Goal: Task Accomplishment & Management: Complete application form

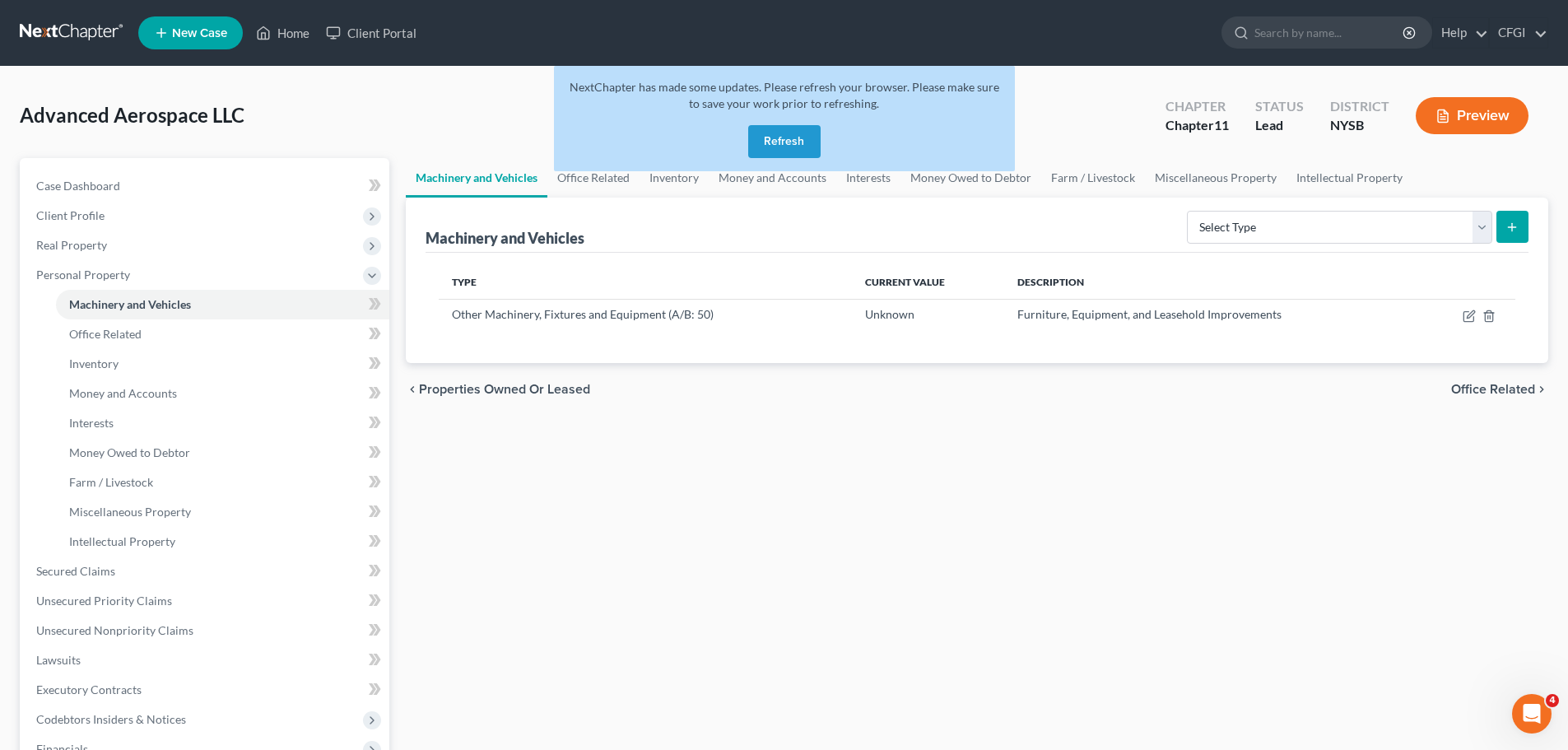
click at [790, 136] on button "Refresh" at bounding box center [784, 141] width 72 height 32
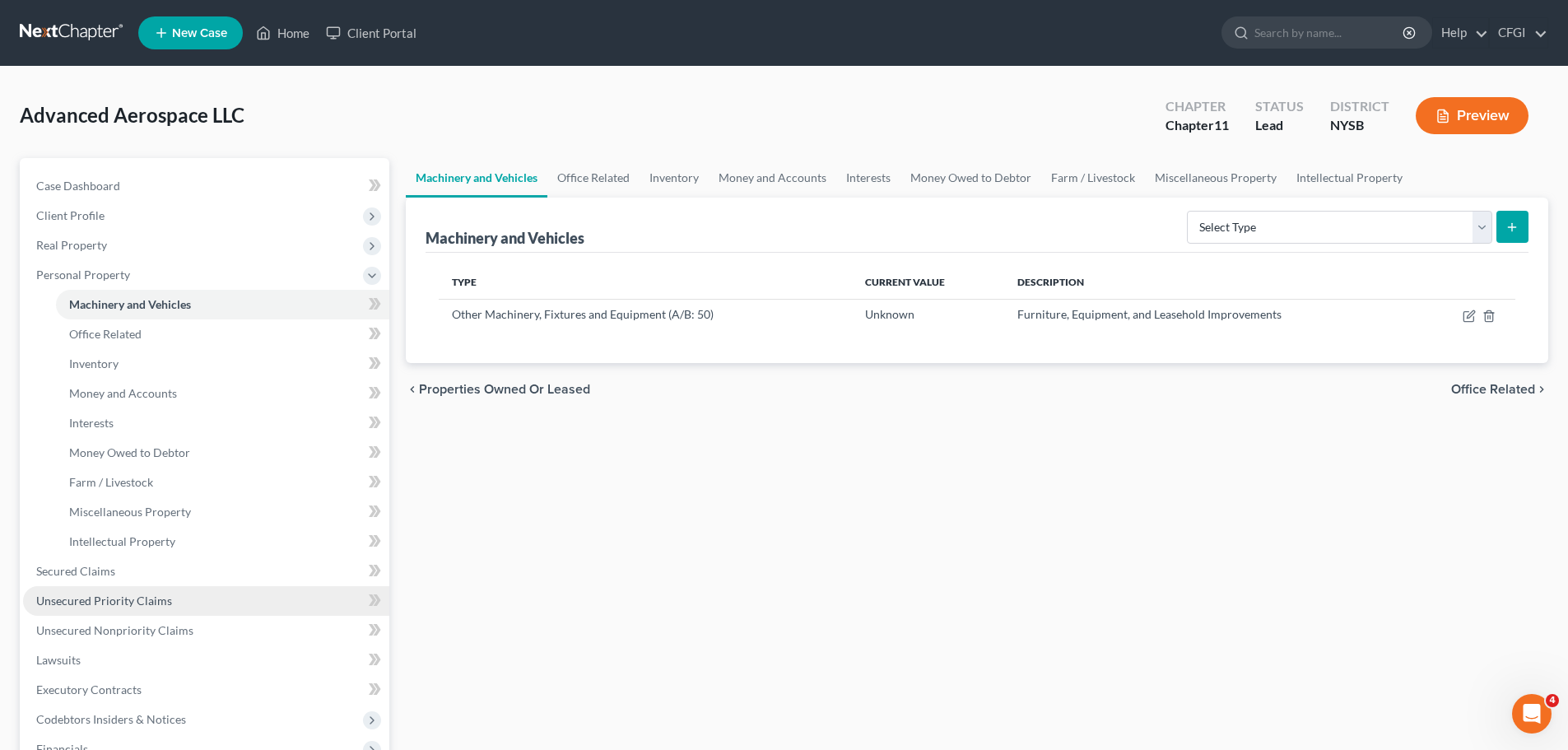
click at [122, 605] on span "Unsecured Priority Claims" at bounding box center [104, 601] width 135 height 14
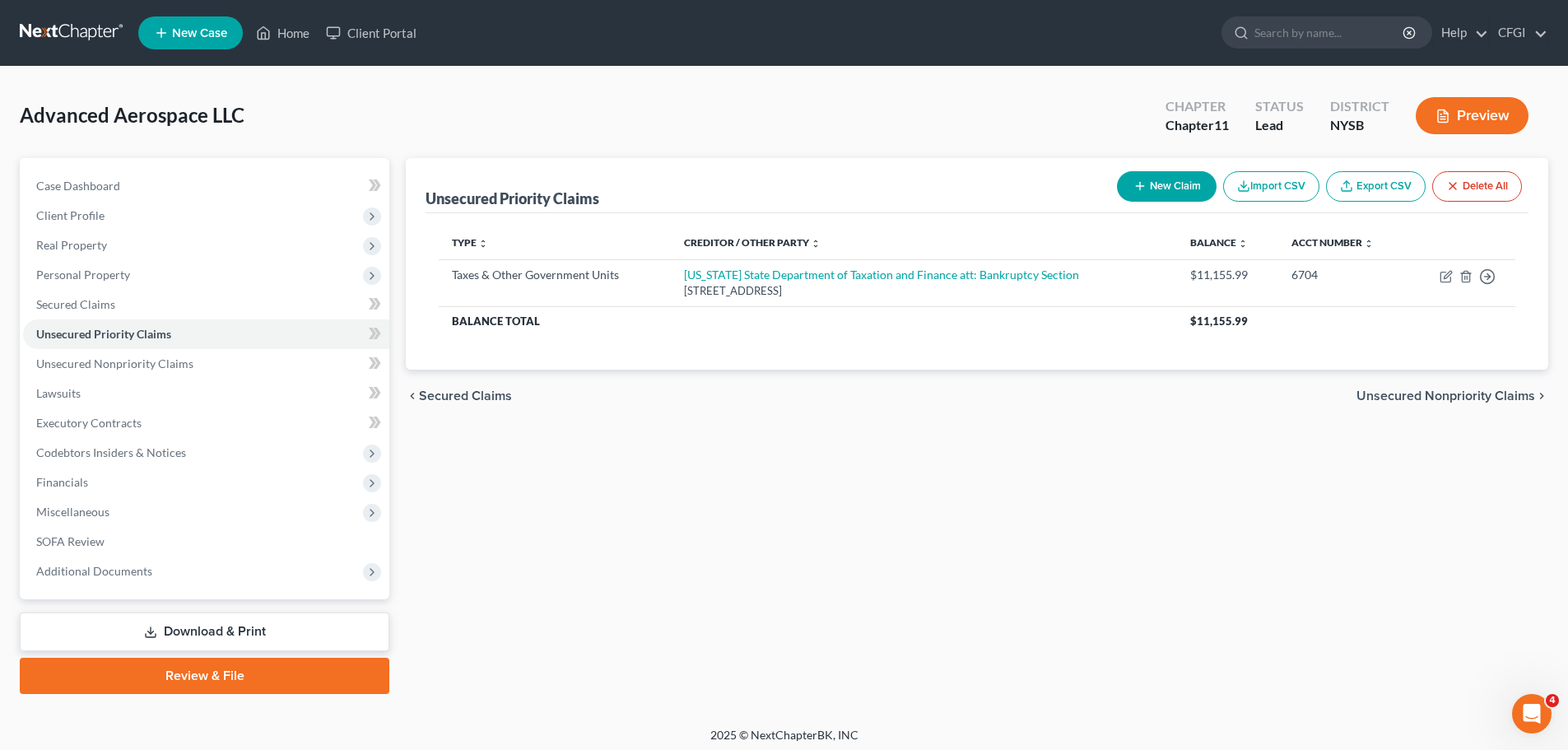
click at [19, 30] on link at bounding box center [72, 33] width 106 height 30
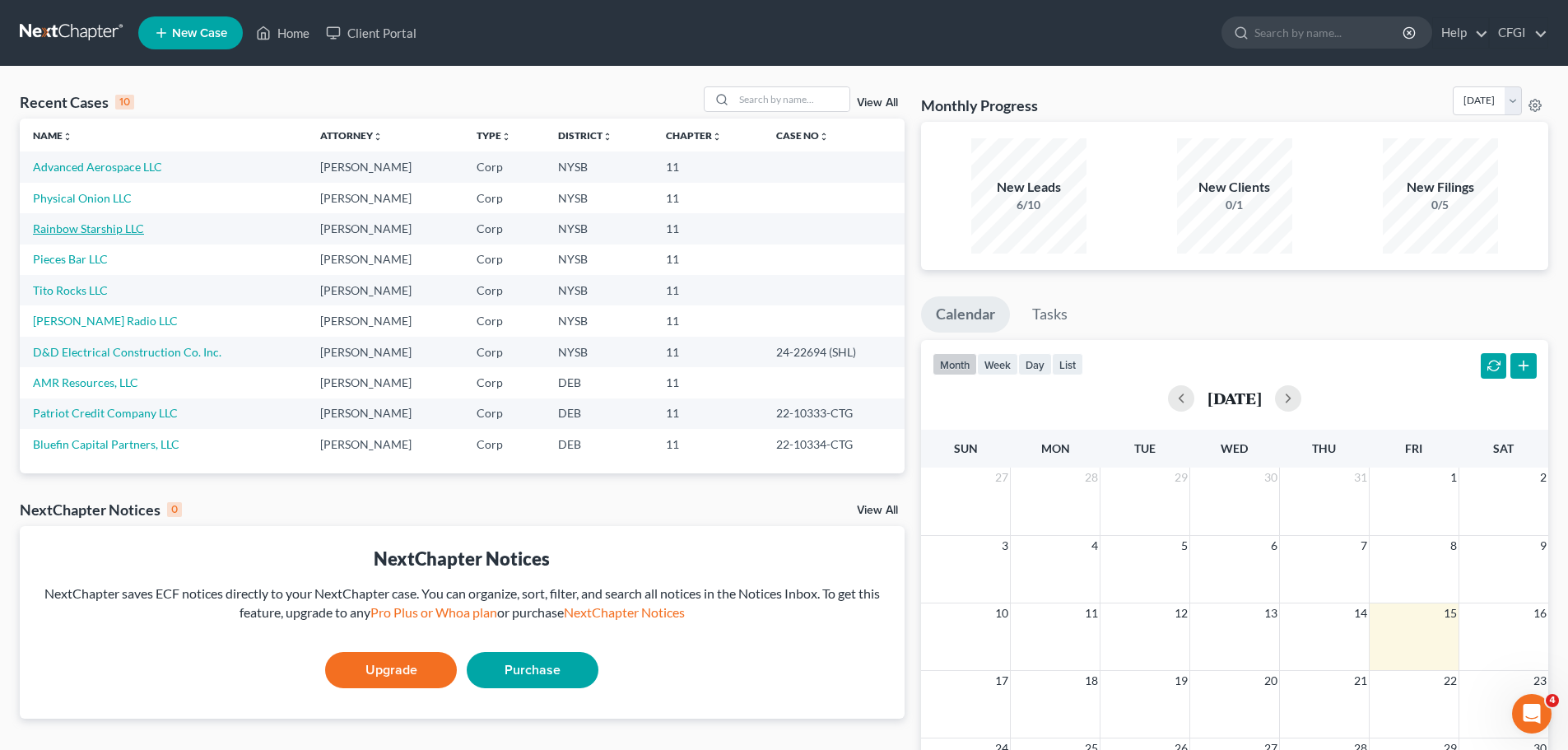
click at [93, 232] on link "Rainbow Starship LLC" at bounding box center [88, 228] width 111 height 14
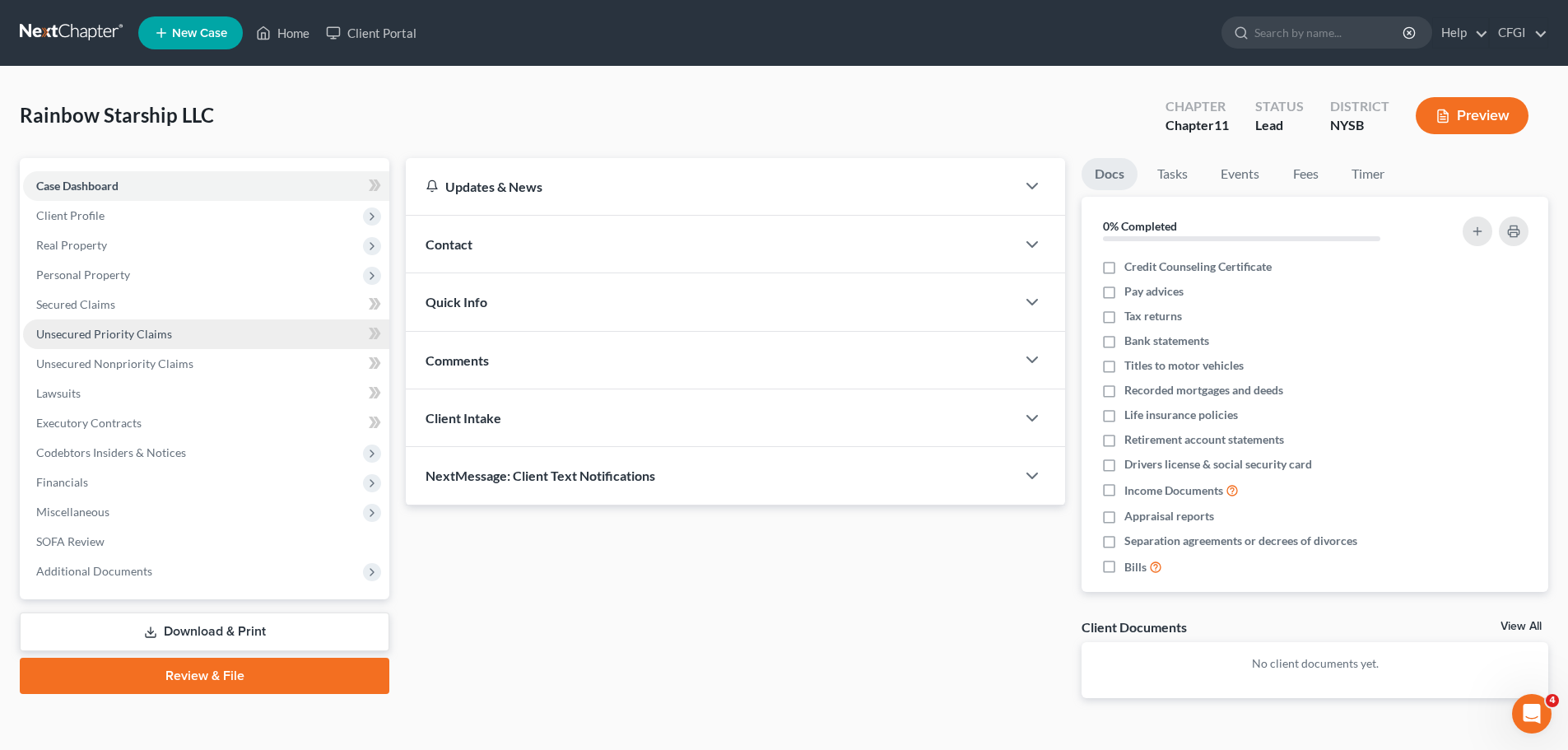
click at [115, 337] on span "Unsecured Priority Claims" at bounding box center [104, 333] width 135 height 14
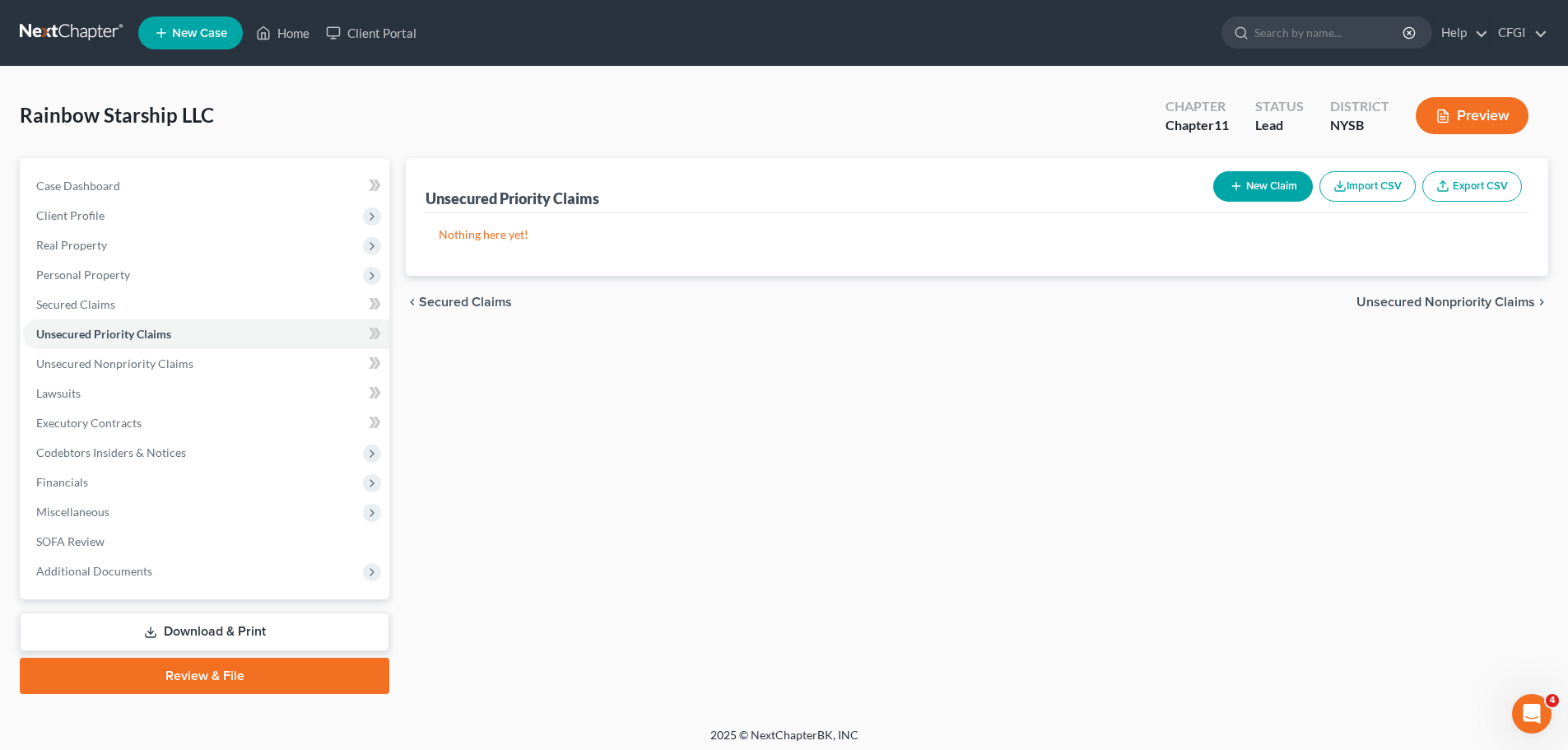
click at [91, 32] on link at bounding box center [72, 33] width 106 height 30
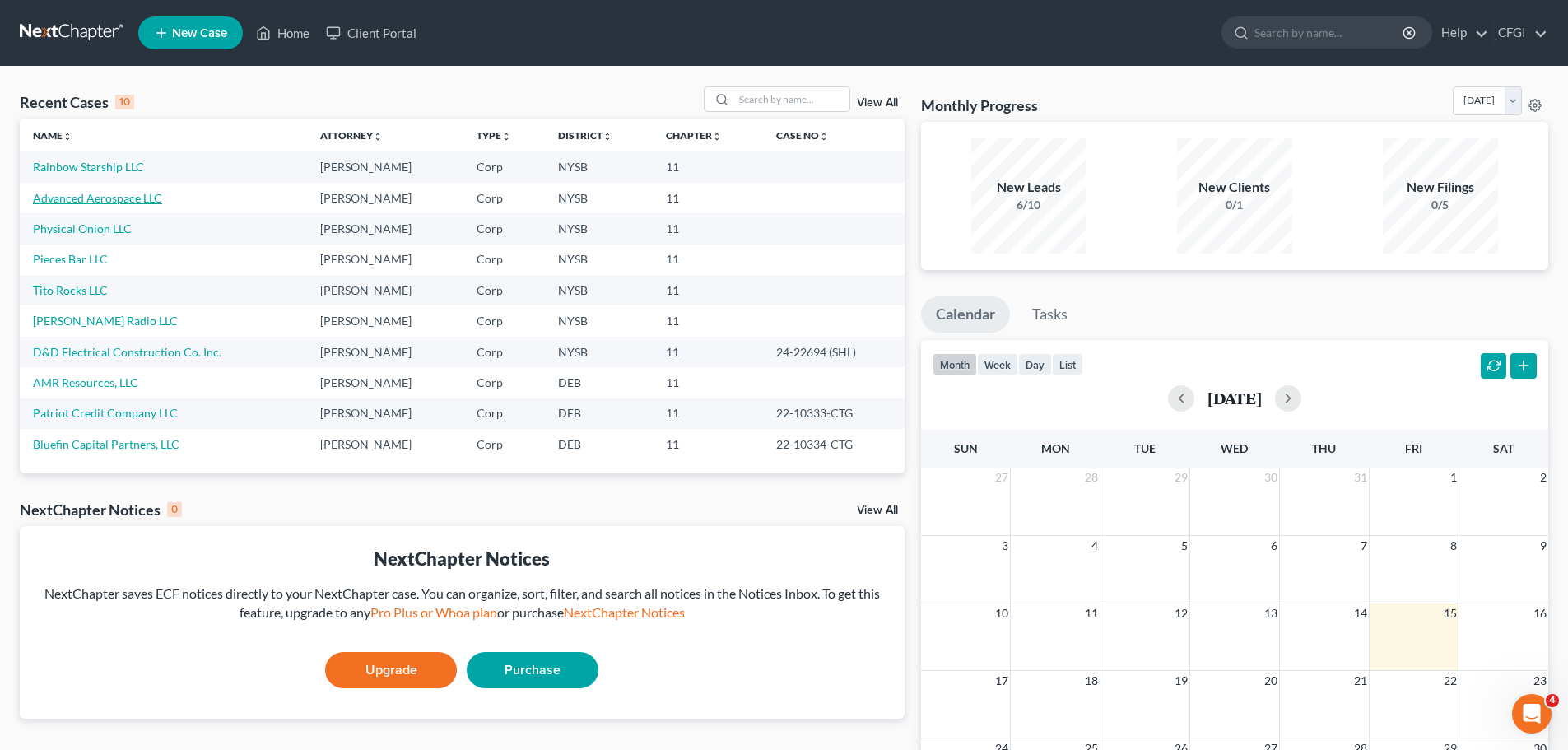
click at [103, 199] on link "Advanced Aerospace LLC" at bounding box center [96, 198] width 129 height 14
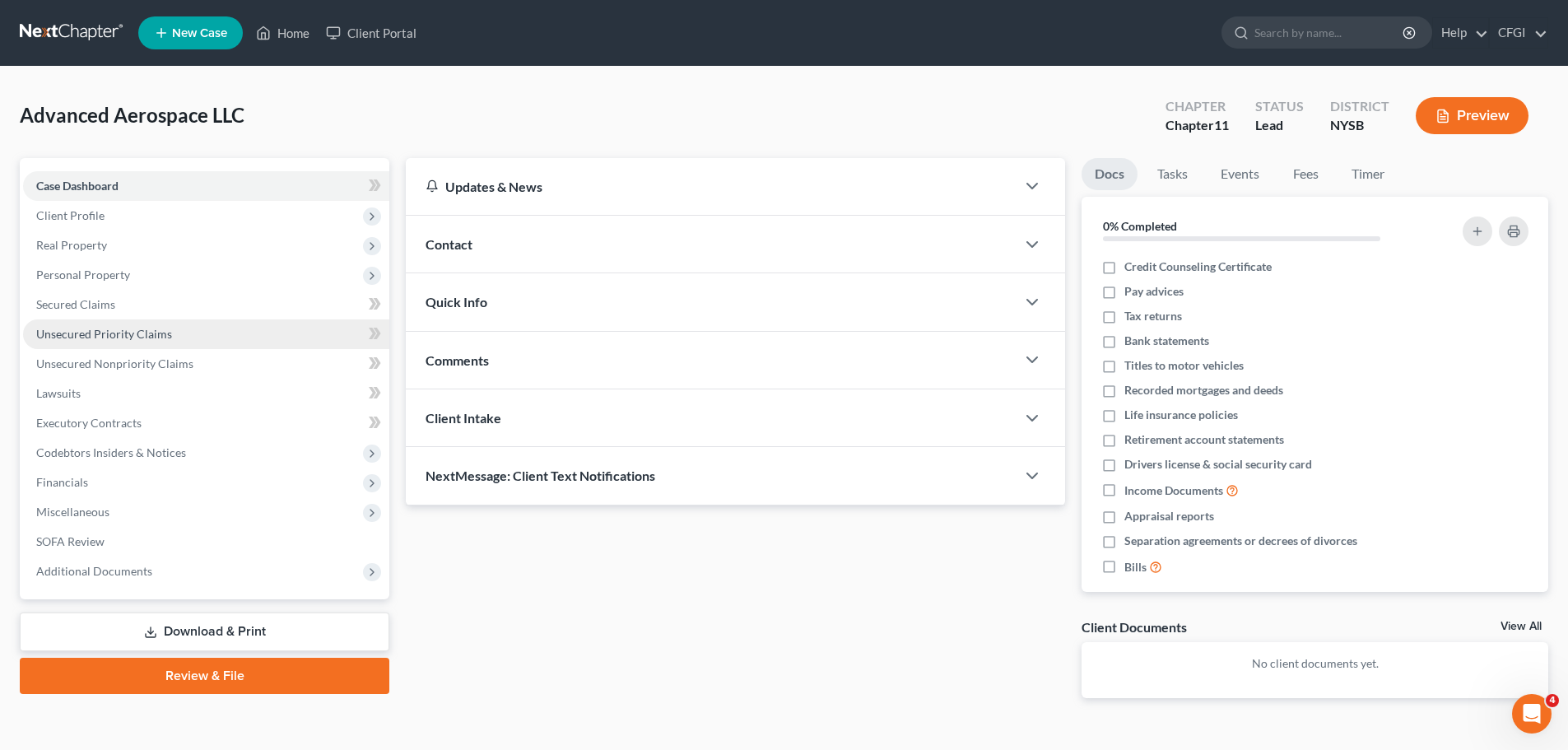
click at [114, 333] on span "Unsecured Priority Claims" at bounding box center [104, 333] width 135 height 14
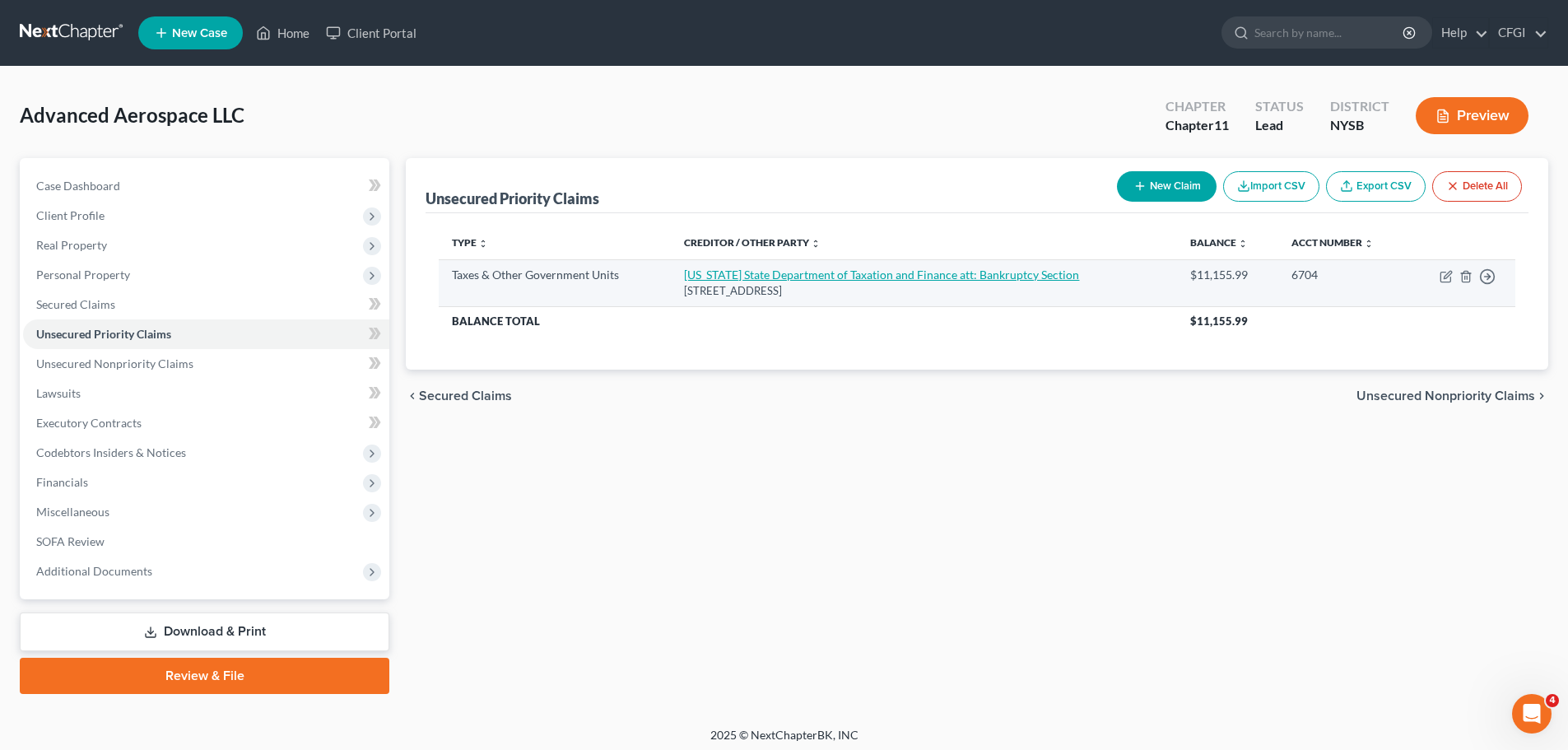
click at [803, 275] on link "[US_STATE] State Department of Taxation and Finance att: Bankruptcy Section" at bounding box center [881, 274] width 395 height 14
select select "2"
select select "35"
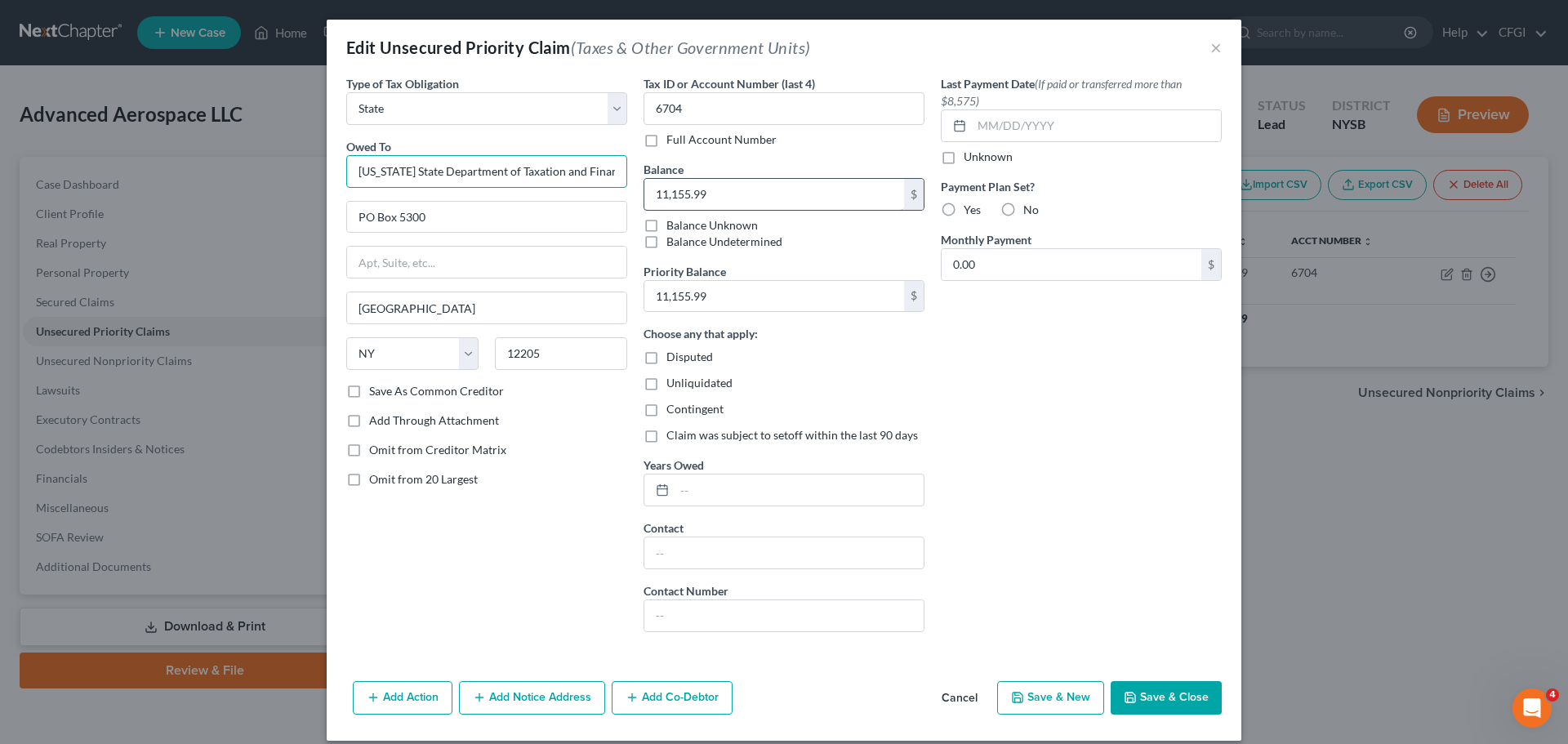
scroll to position [0, 123]
drag, startPoint x: 428, startPoint y: 168, endPoint x: 824, endPoint y: 211, distance: 398.3
click at [824, 211] on div "Type of Tax Obligation * Select Federal City State Franchise Tax Board Other Ow…" at bounding box center [784, 360] width 892 height 570
click at [1080, 356] on div "Last Payment Date (If paid or transferred more than $8,575) Unknown Payment Pla…" at bounding box center [1081, 360] width 297 height 570
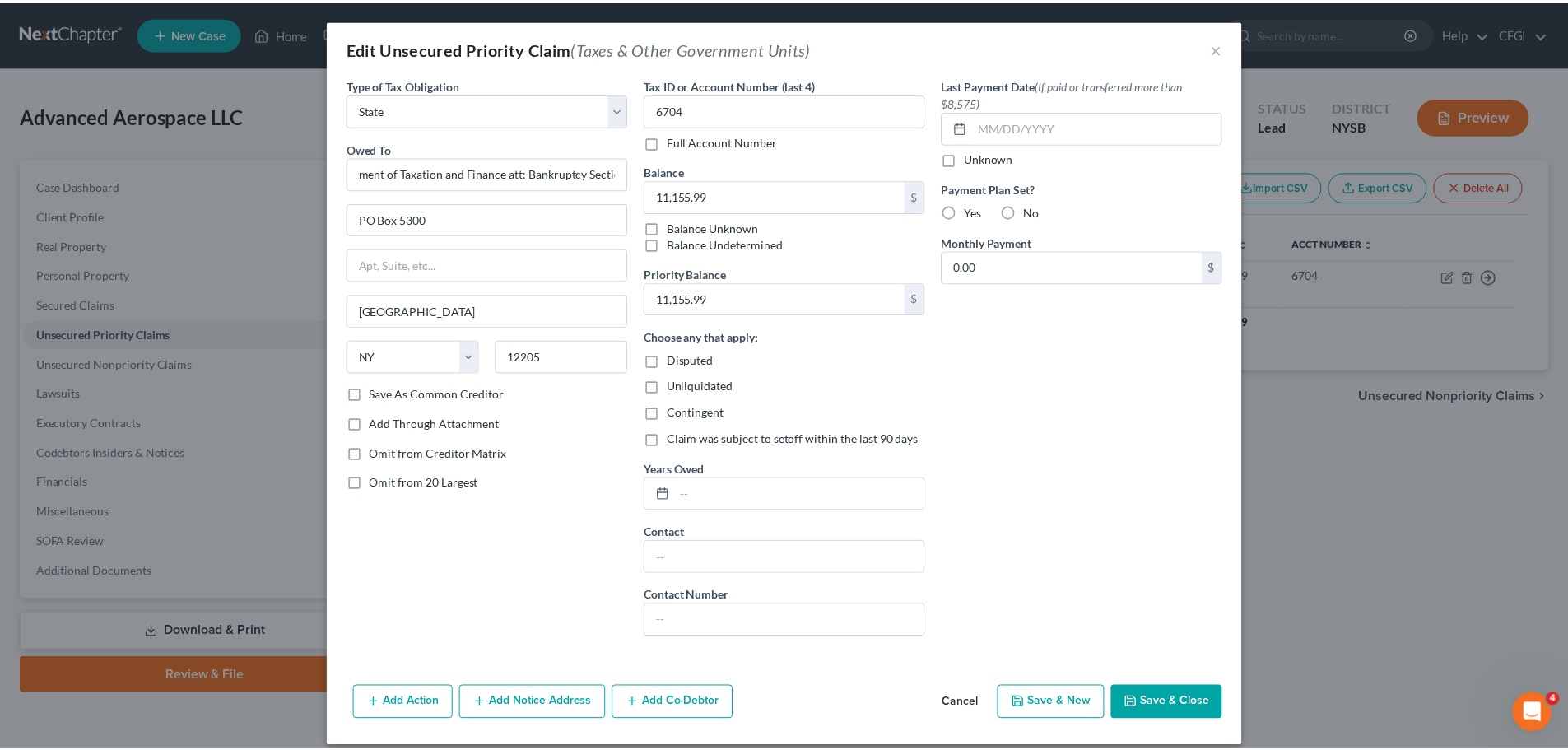
scroll to position [0, 0]
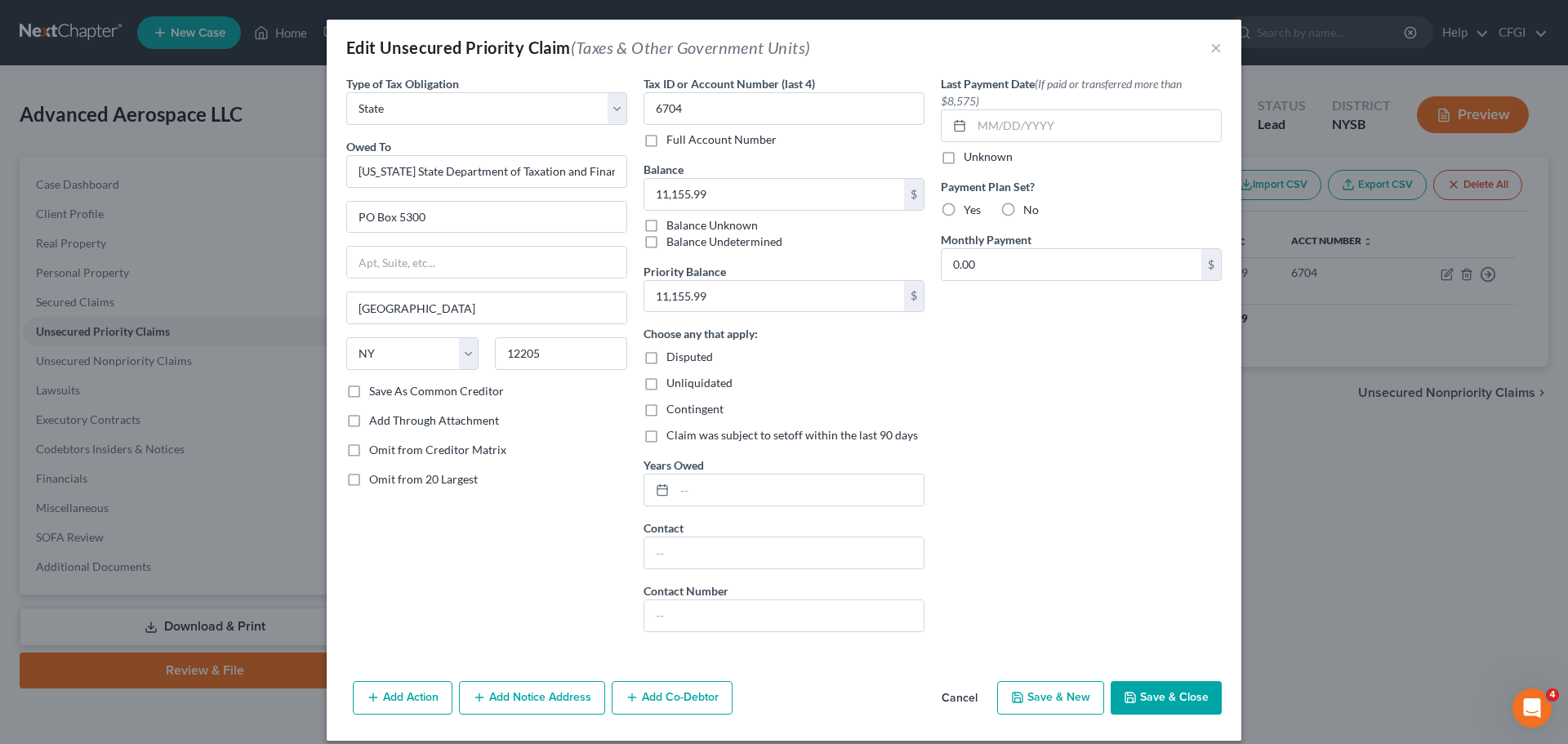
click at [948, 692] on button "Cancel" at bounding box center [959, 699] width 62 height 32
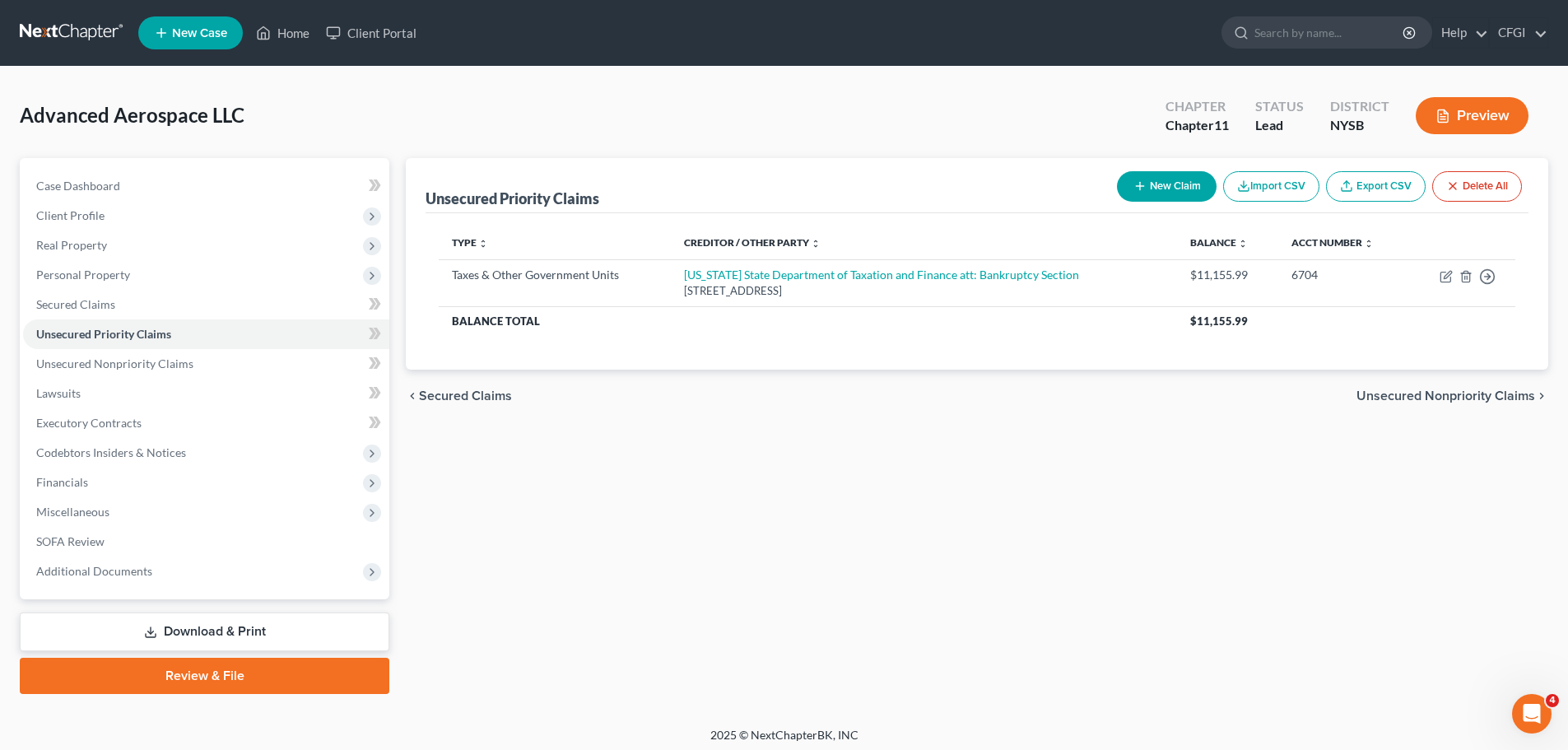
click at [1369, 193] on link "Export CSV" at bounding box center [1375, 186] width 99 height 31
click at [76, 30] on link at bounding box center [72, 33] width 106 height 30
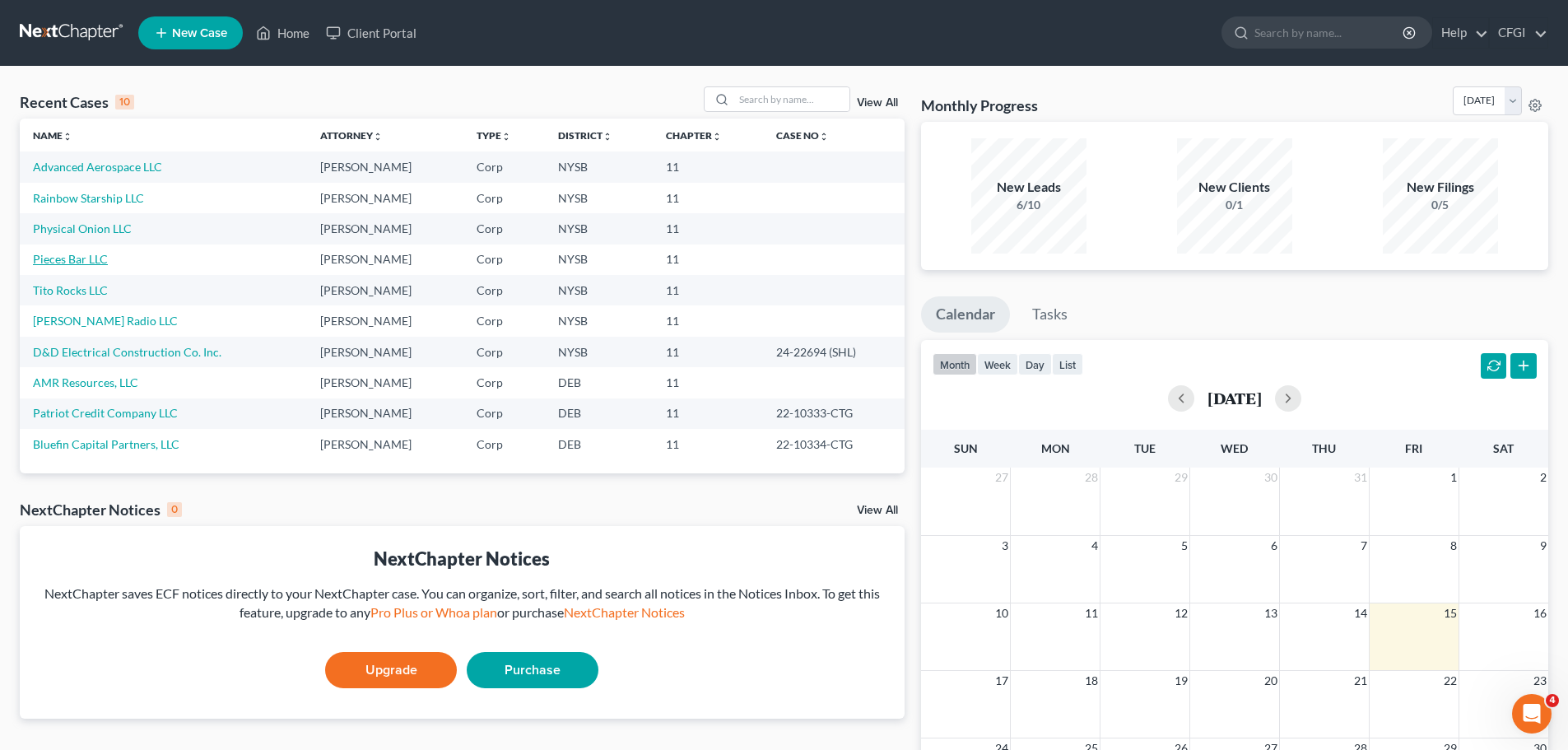
click at [86, 258] on link "Pieces Bar LLC" at bounding box center [70, 258] width 75 height 14
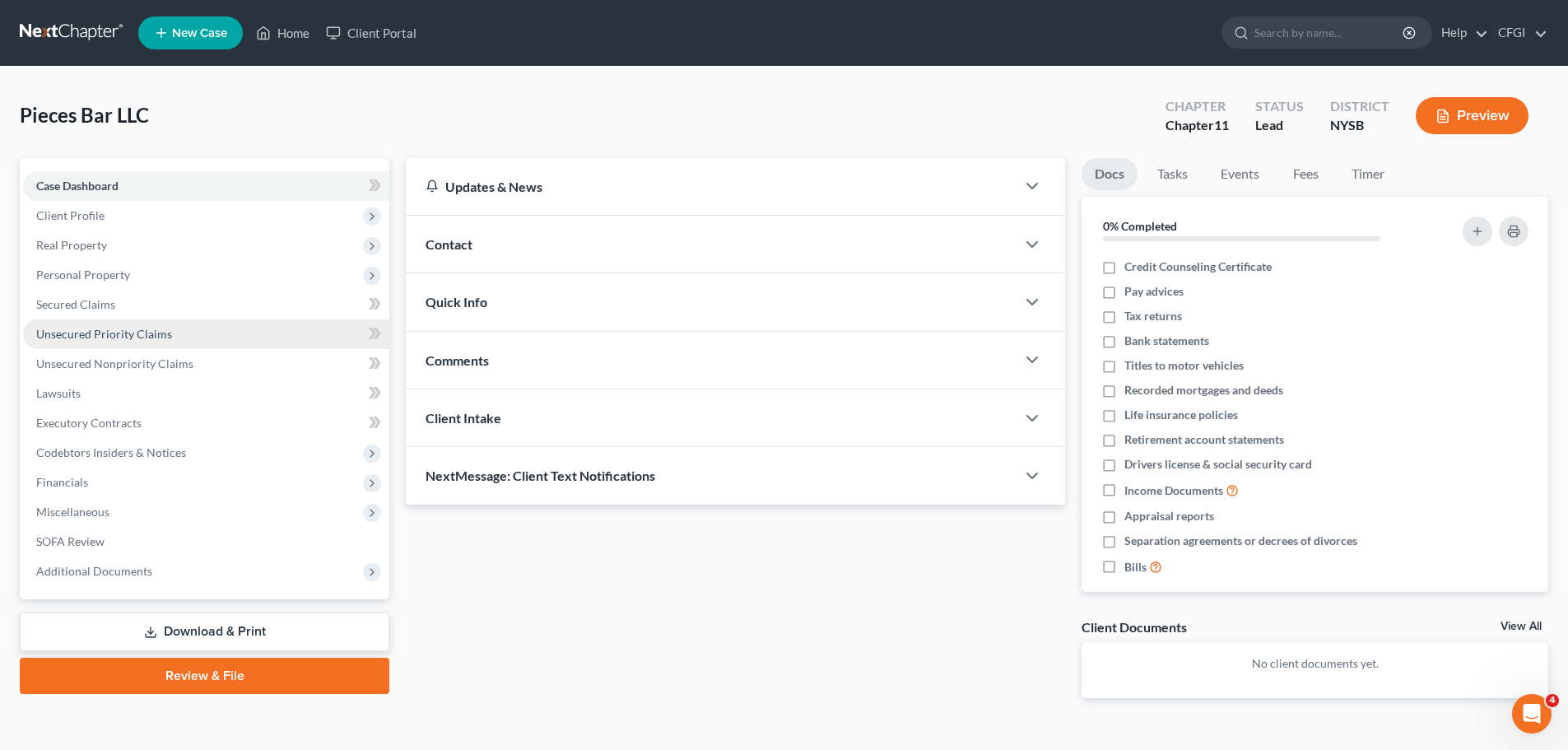
click at [116, 341] on link "Unsecured Priority Claims" at bounding box center [206, 334] width 366 height 30
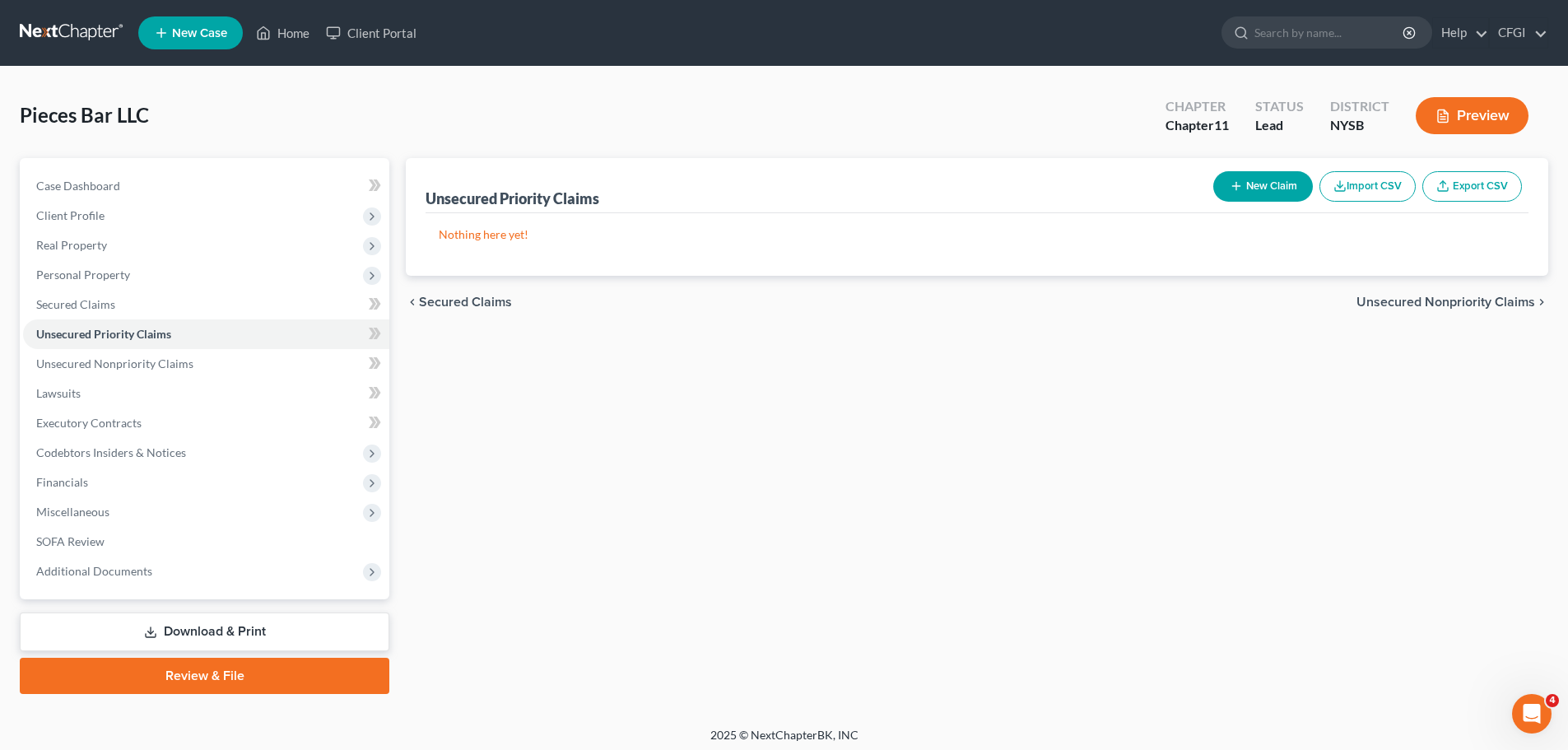
click at [1286, 190] on button "New Claim" at bounding box center [1262, 186] width 99 height 31
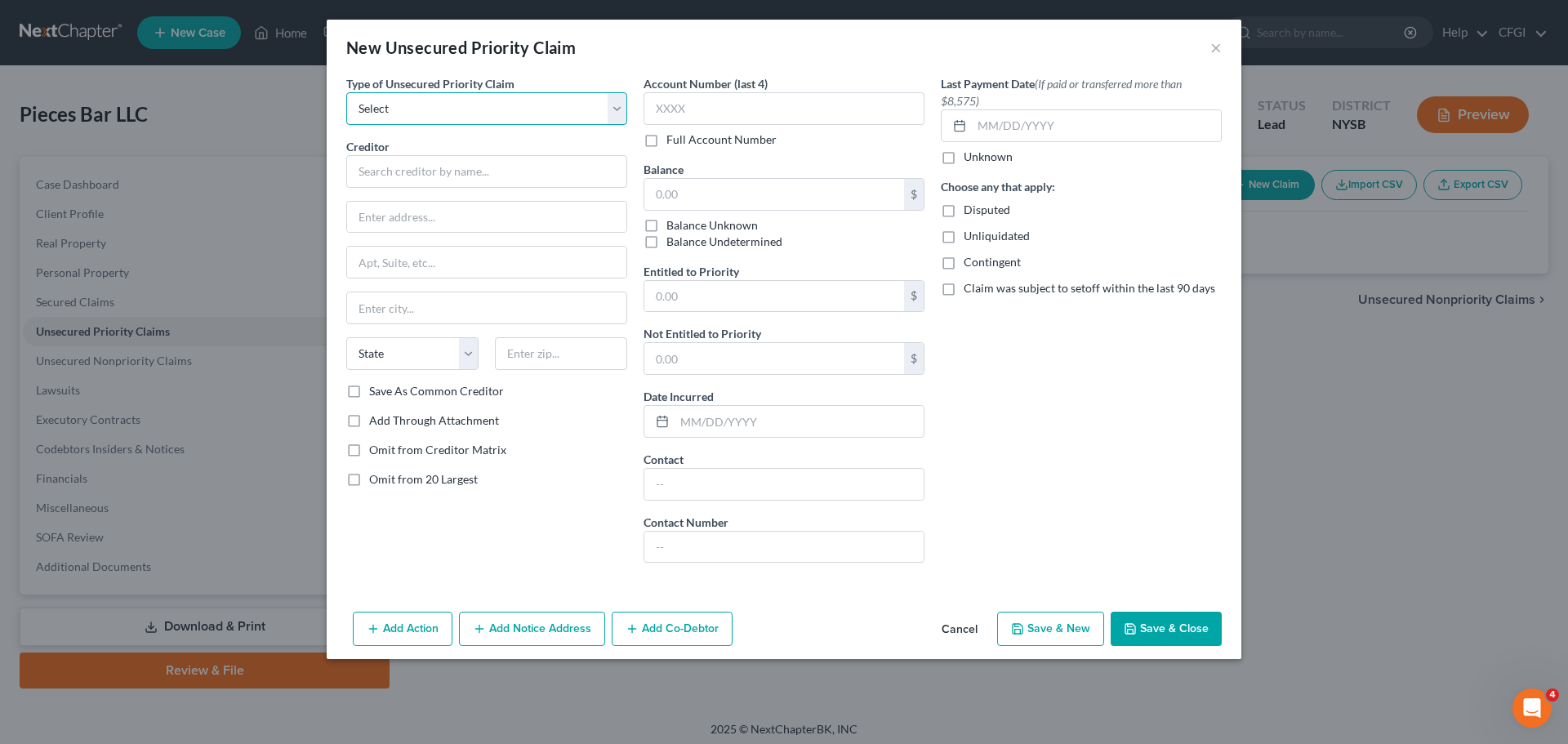
click at [408, 105] on select "Select Taxes & Other Government Units Domestic Support Obligations Extensions o…" at bounding box center [486, 108] width 281 height 32
select select "0"
click at [346, 92] on select "Select Taxes & Other Government Units Domestic Support Obligations Extensions o…" at bounding box center [486, 108] width 281 height 32
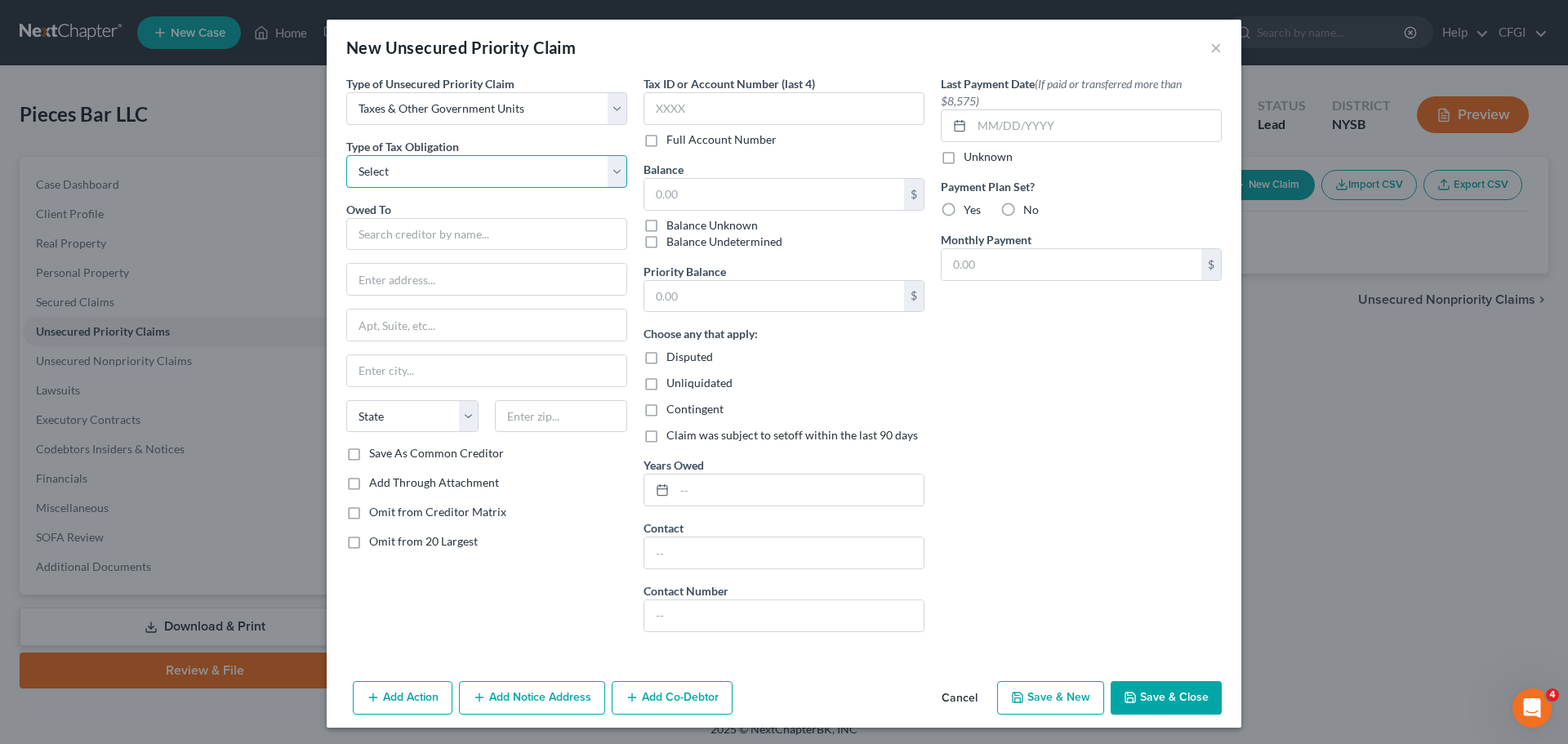
click at [403, 181] on select "Select Federal City State Franchise Tax Board Other" at bounding box center [486, 171] width 281 height 32
select select "2"
click at [346, 156] on select "Select Federal City State Franchise Tax Board Other" at bounding box center [486, 171] width 281 height 32
click at [403, 236] on input "text" at bounding box center [486, 234] width 281 height 32
paste input "[US_STATE] State Department of Taxation and Finance att: Bankruptcy Section"
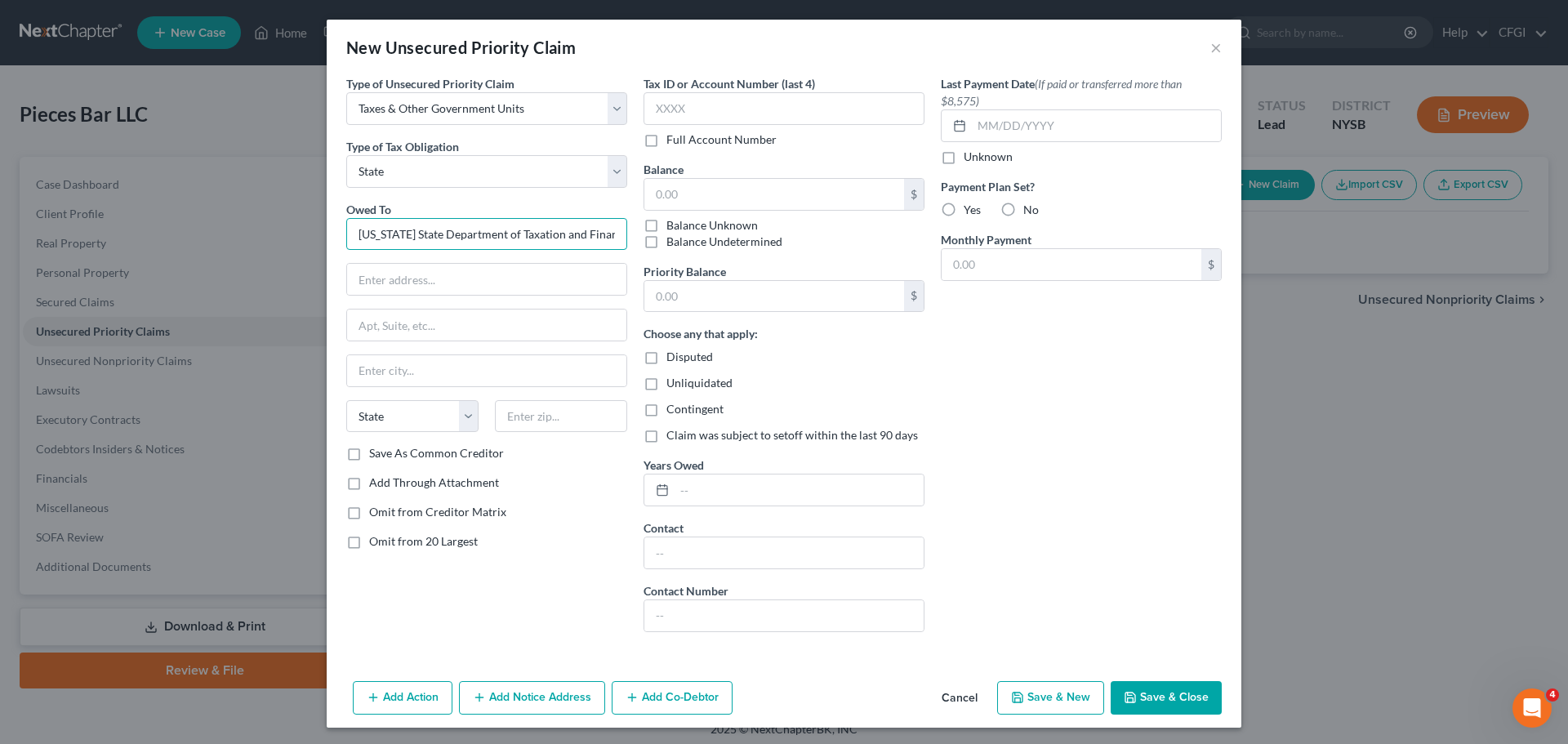
scroll to position [0, 123]
type input "[US_STATE] State Department of Taxation and Finance att: Bankruptcy Section"
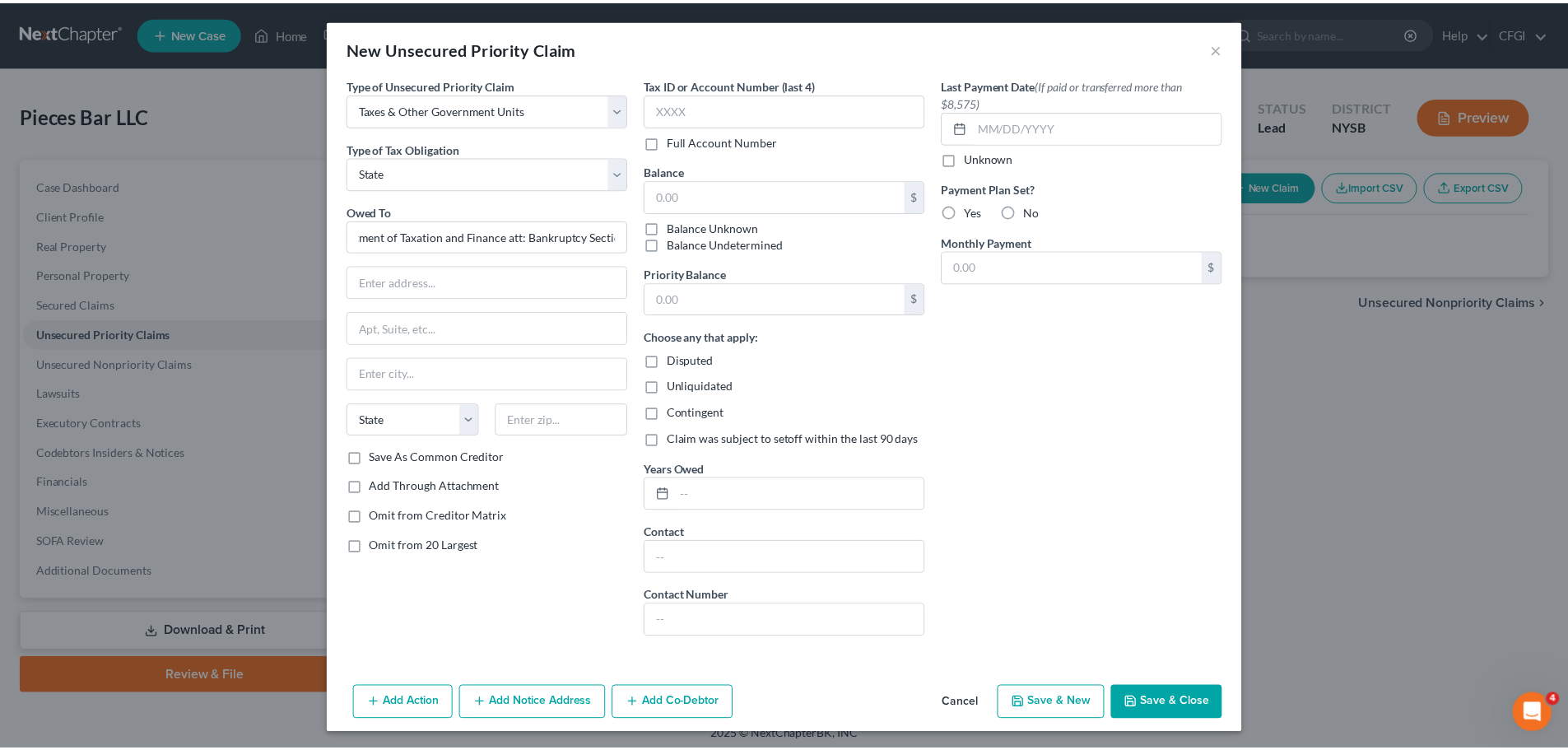
scroll to position [0, 0]
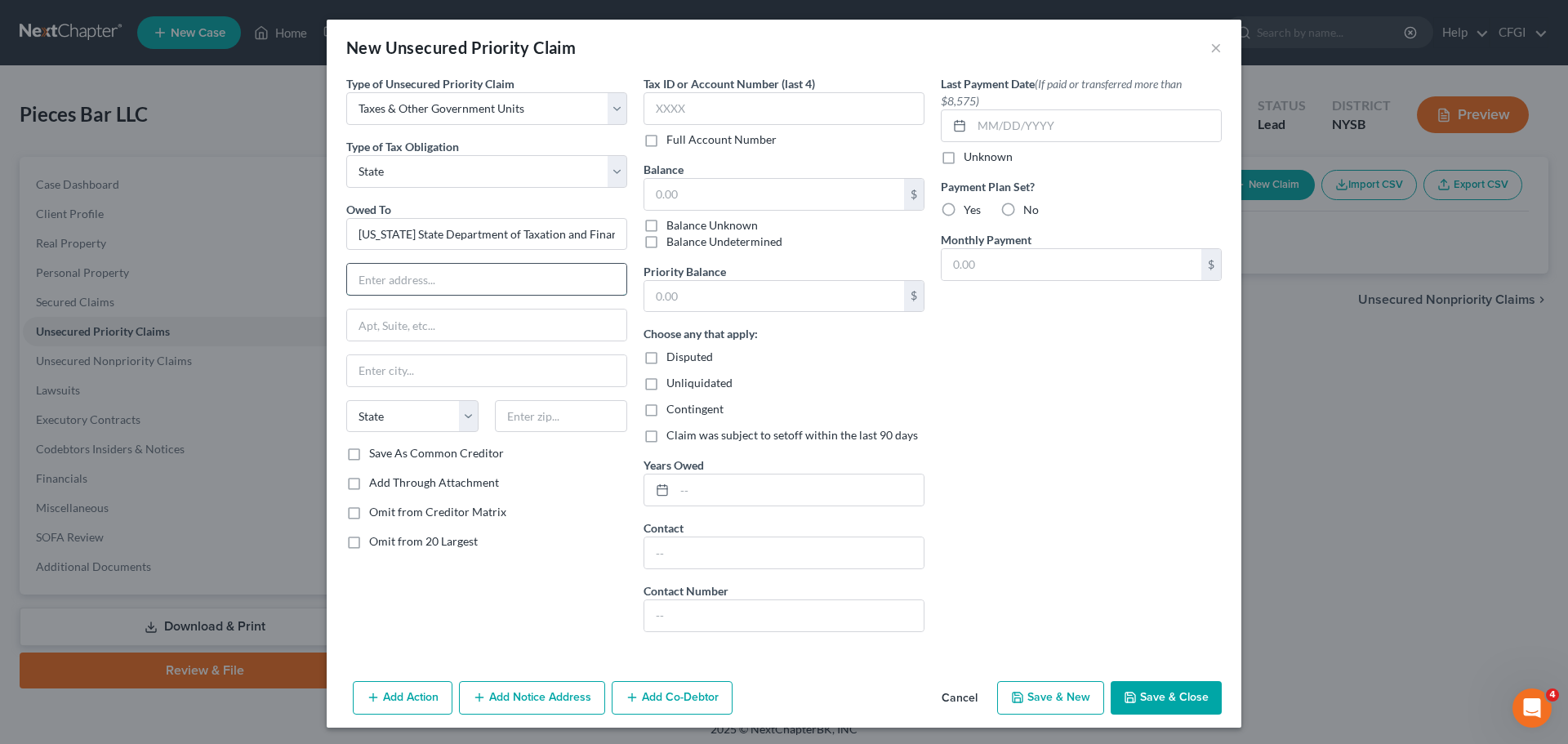
drag, startPoint x: 493, startPoint y: 289, endPoint x: 483, endPoint y: 281, distance: 12.8
click at [484, 282] on input "text" at bounding box center [486, 280] width 279 height 31
paste input "PO Box 5300"
type input "PO Box 5300"
click at [431, 365] on input "text" at bounding box center [486, 371] width 279 height 31
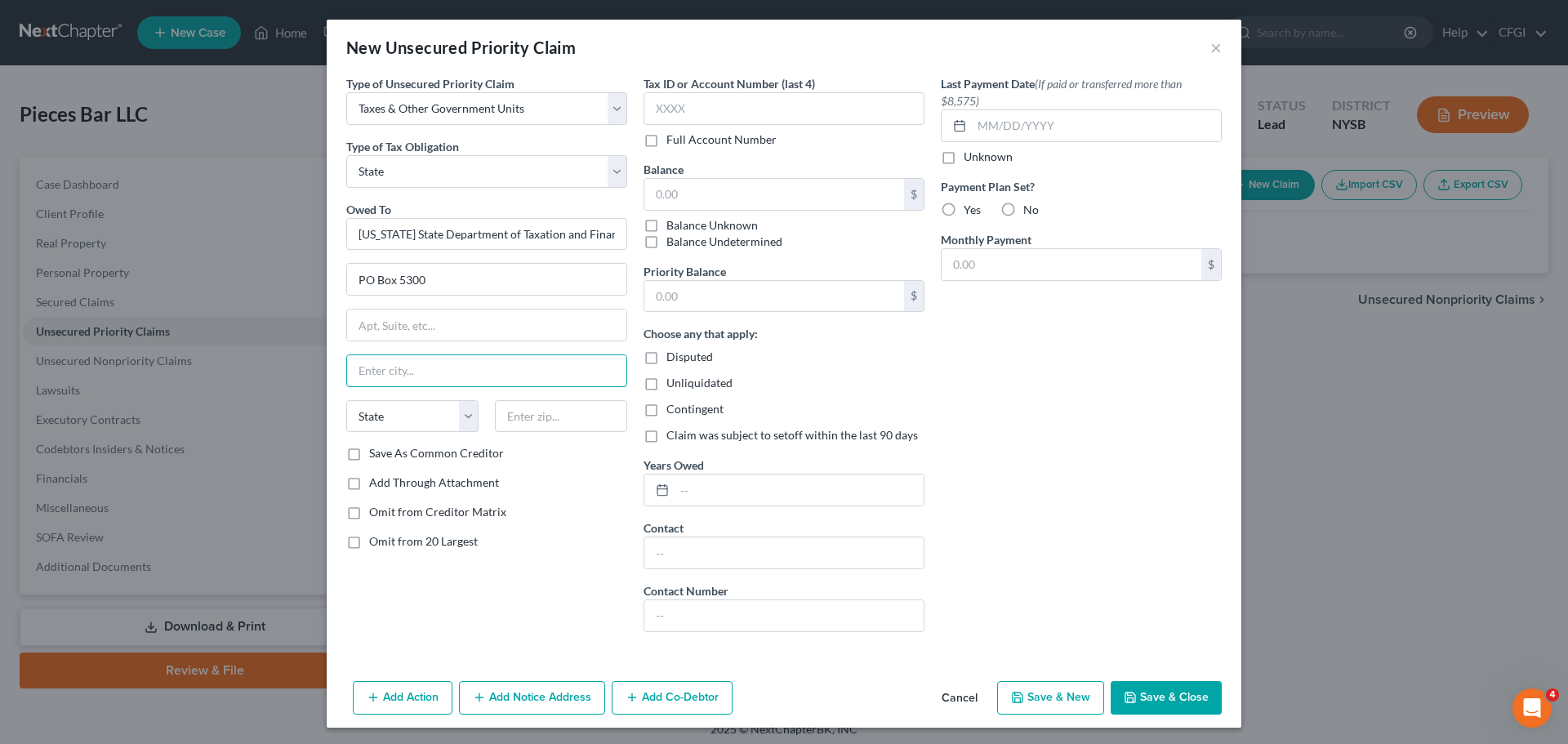
paste input "[GEOGRAPHIC_DATA]"
type input "[GEOGRAPHIC_DATA]"
click at [394, 413] on select "State [US_STATE] AK AR AZ CA CO CT DE DC [GEOGRAPHIC_DATA] [GEOGRAPHIC_DATA] GU…" at bounding box center [412, 416] width 133 height 32
select select "35"
click at [346, 401] on select "State [US_STATE] AK AR AZ CA CO CT DE DC [GEOGRAPHIC_DATA] [GEOGRAPHIC_DATA] GU…" at bounding box center [412, 416] width 133 height 32
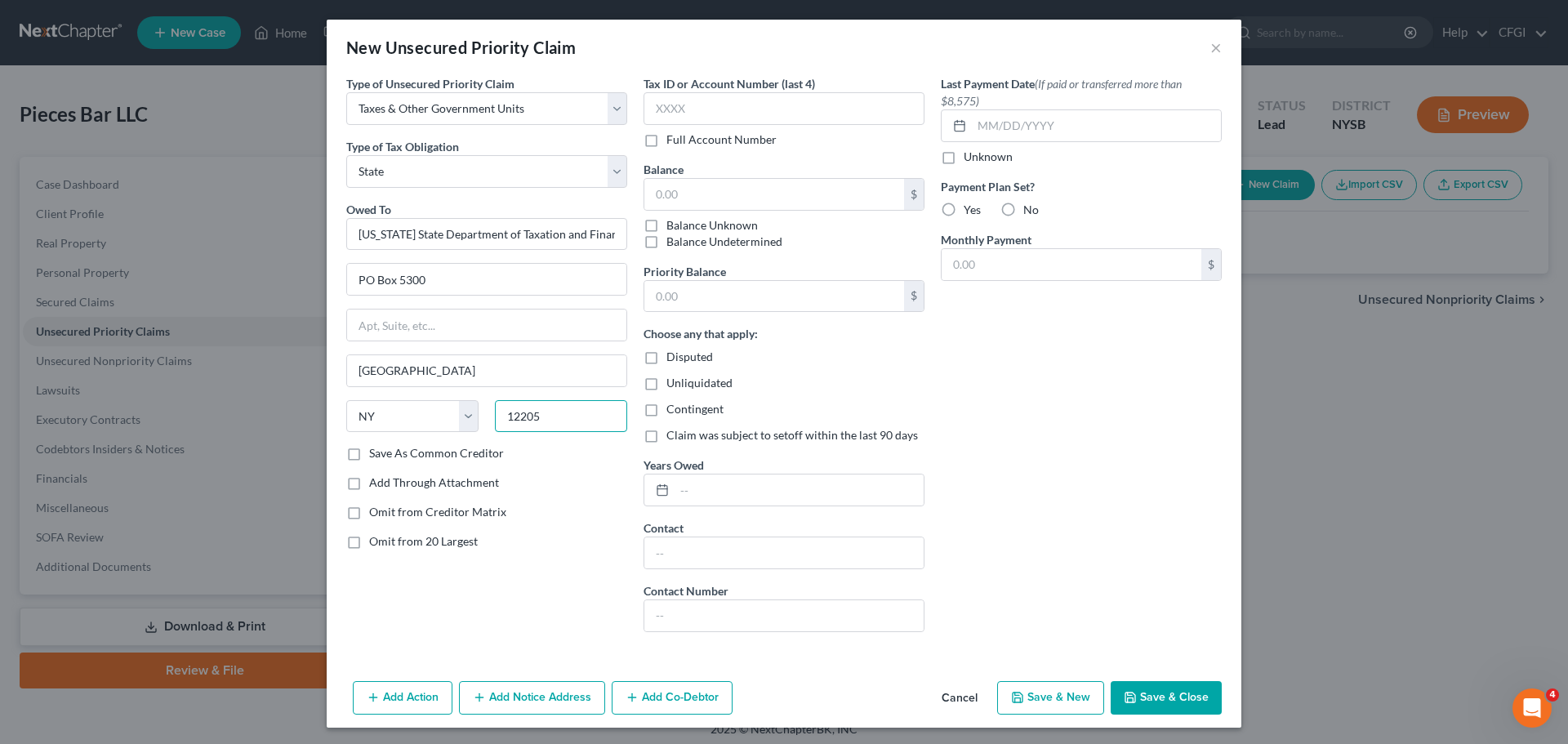
type input "12205"
click at [738, 108] on input "text" at bounding box center [784, 108] width 281 height 32
type input "6790"
click at [667, 241] on label "Balance Undetermined" at bounding box center [725, 242] width 116 height 17
click at [673, 241] on input "Balance Undetermined" at bounding box center [679, 239] width 11 height 11
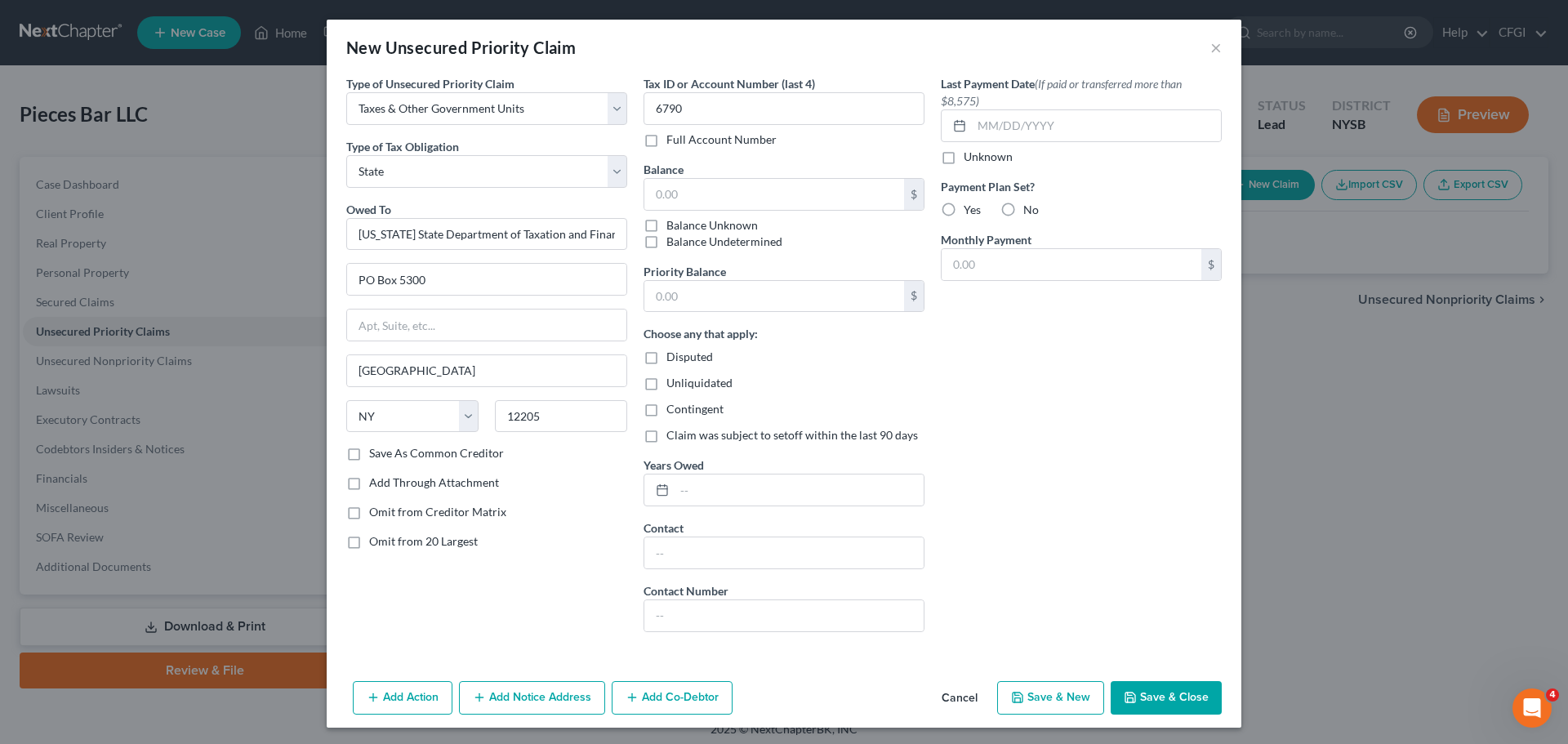
checkbox input "true"
type input "0.00"
click at [665, 298] on input "text" at bounding box center [774, 296] width 260 height 31
click at [667, 242] on label "Balance Undetermined" at bounding box center [725, 242] width 116 height 17
click at [673, 242] on input "Balance Undetermined" at bounding box center [679, 239] width 11 height 11
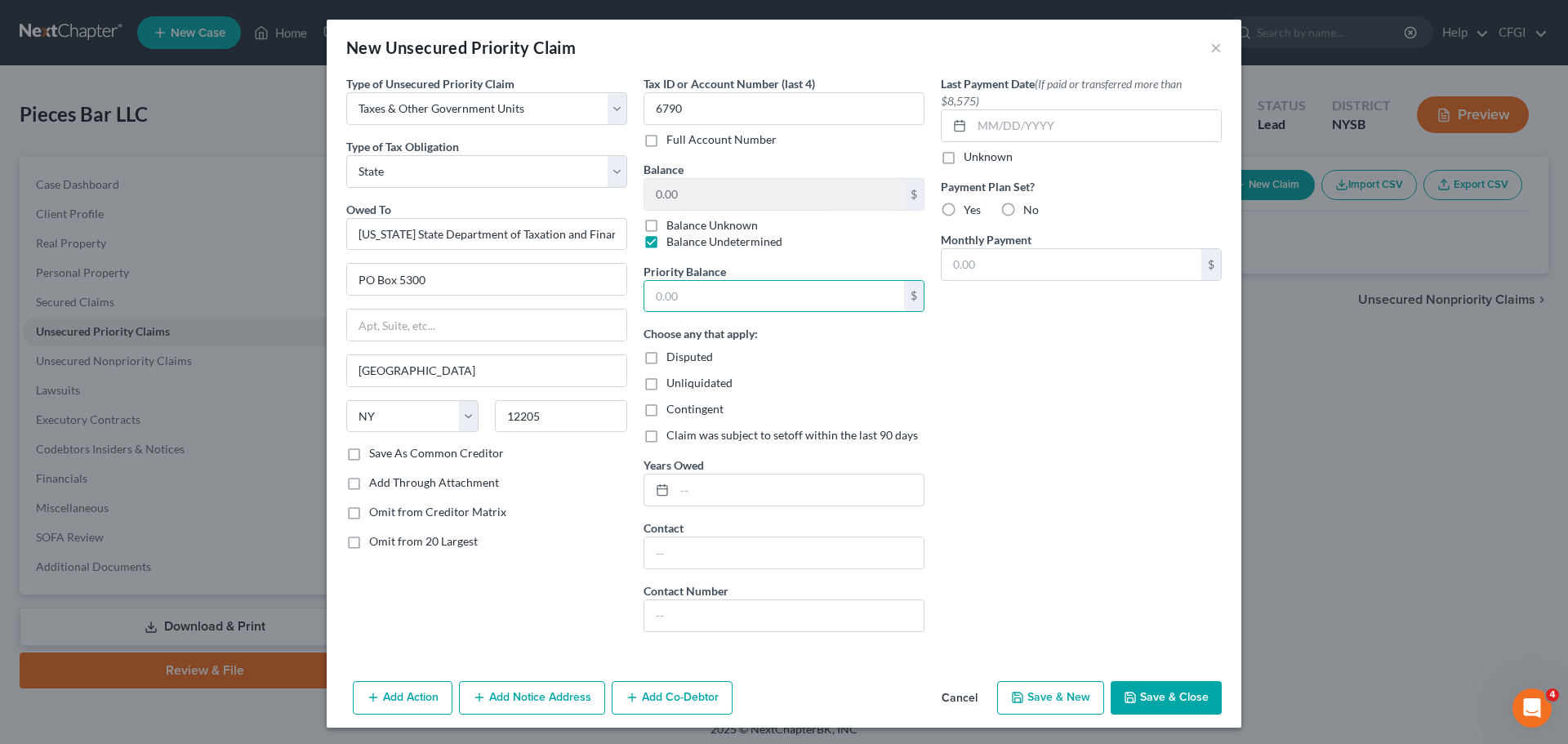
checkbox input "false"
click at [691, 192] on input "0.00" at bounding box center [774, 194] width 260 height 31
paste input "[GEOGRAPHIC_DATA]"
click at [691, 289] on input "text" at bounding box center [774, 296] width 260 height 31
click at [698, 203] on input "0" at bounding box center [774, 194] width 260 height 31
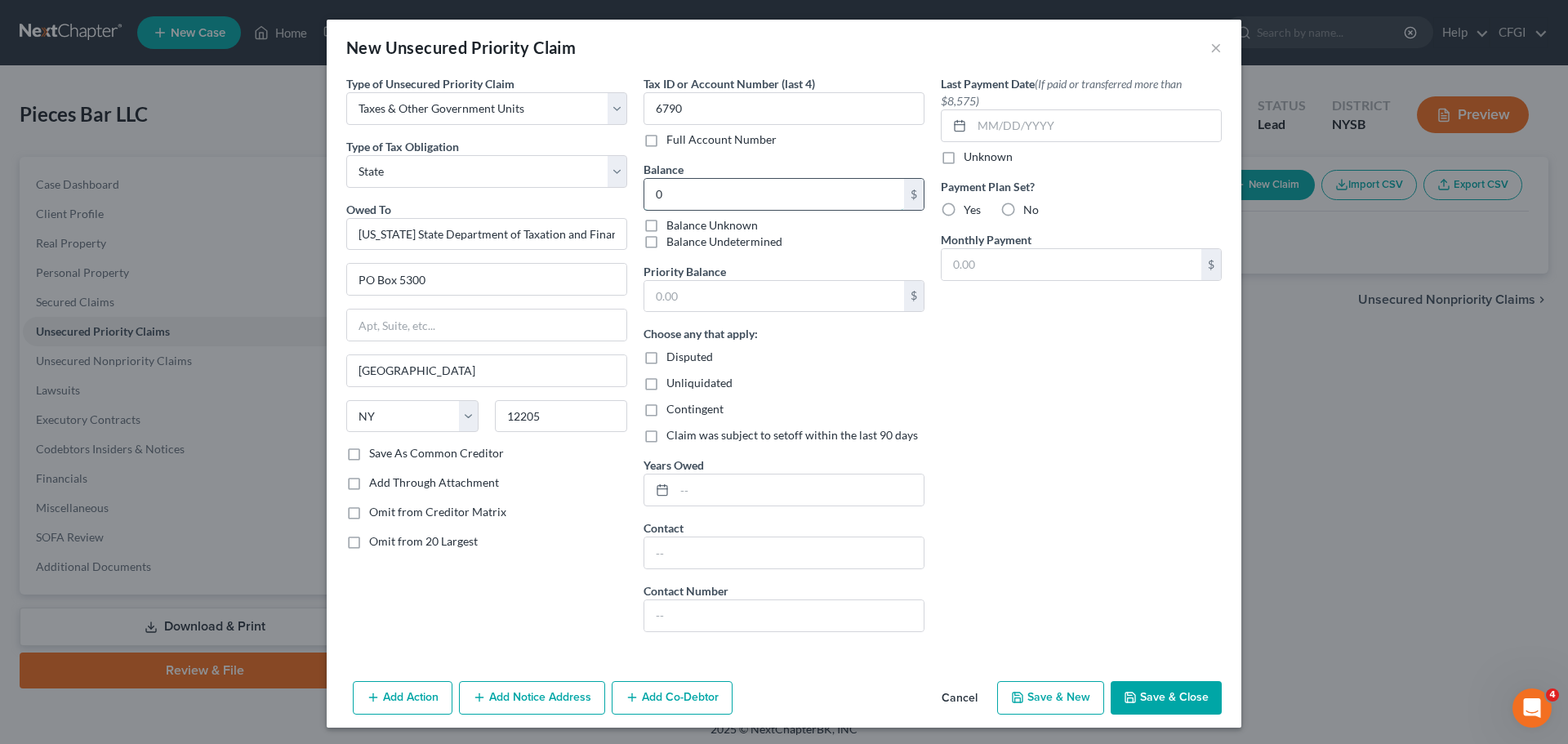
paste input "[GEOGRAPHIC_DATA]"
click at [691, 196] on input "0" at bounding box center [774, 194] width 260 height 31
paste input "Albany"
drag, startPoint x: 688, startPoint y: 195, endPoint x: 630, endPoint y: 207, distance: 59.2
click at [626, 203] on div "Type of Unsecured Priority Claim * Select Taxes & Other Government Units Domest…" at bounding box center [784, 360] width 892 height 570
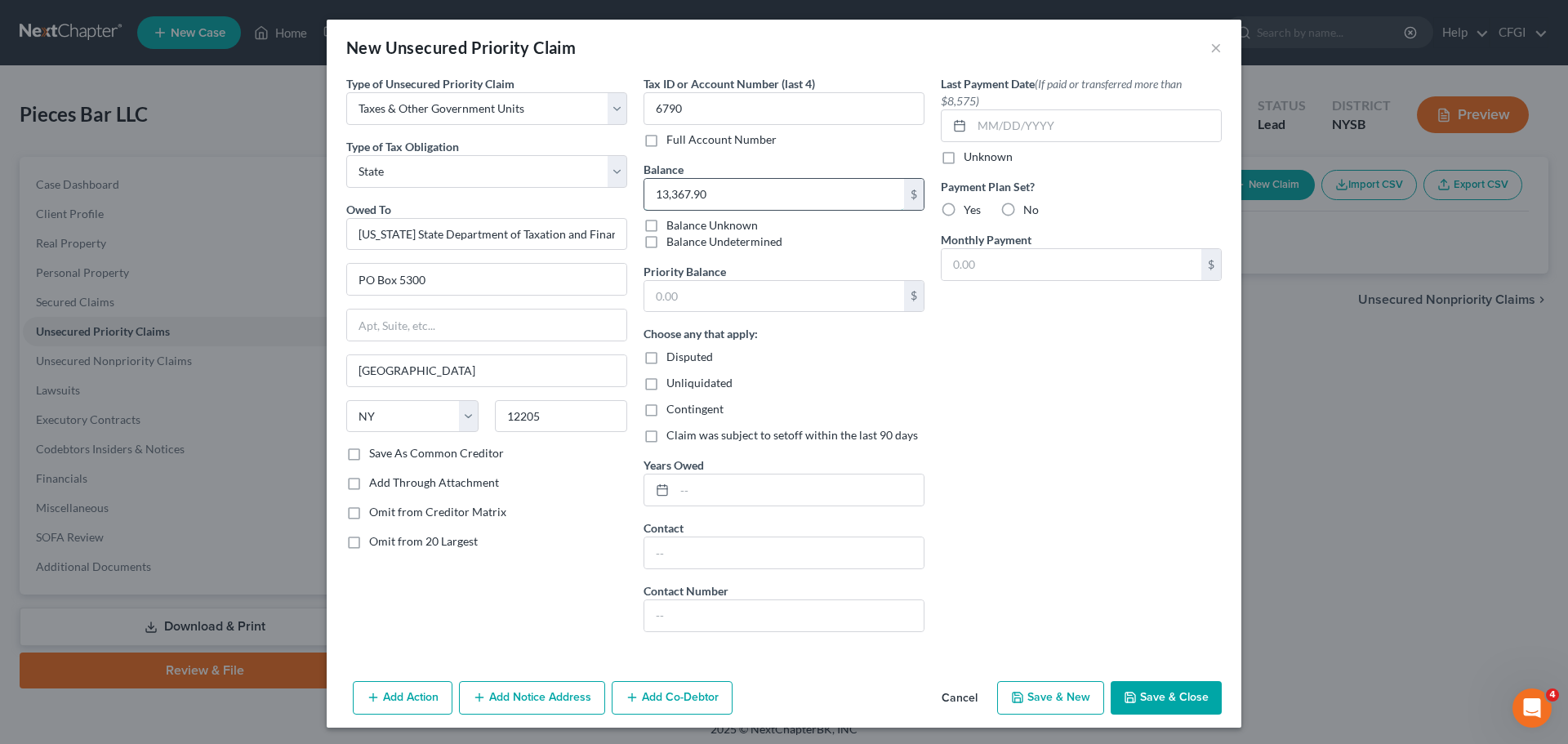
click at [694, 203] on input "13,367.90" at bounding box center [774, 194] width 260 height 31
drag, startPoint x: 627, startPoint y: 190, endPoint x: 617, endPoint y: 204, distance: 17.2
click at [597, 190] on div "Type of Unsecured Priority Claim * Select Taxes & Other Government Units Domest…" at bounding box center [784, 360] width 892 height 570
type input "13,367.90"
click at [687, 293] on input "text" at bounding box center [774, 296] width 260 height 31
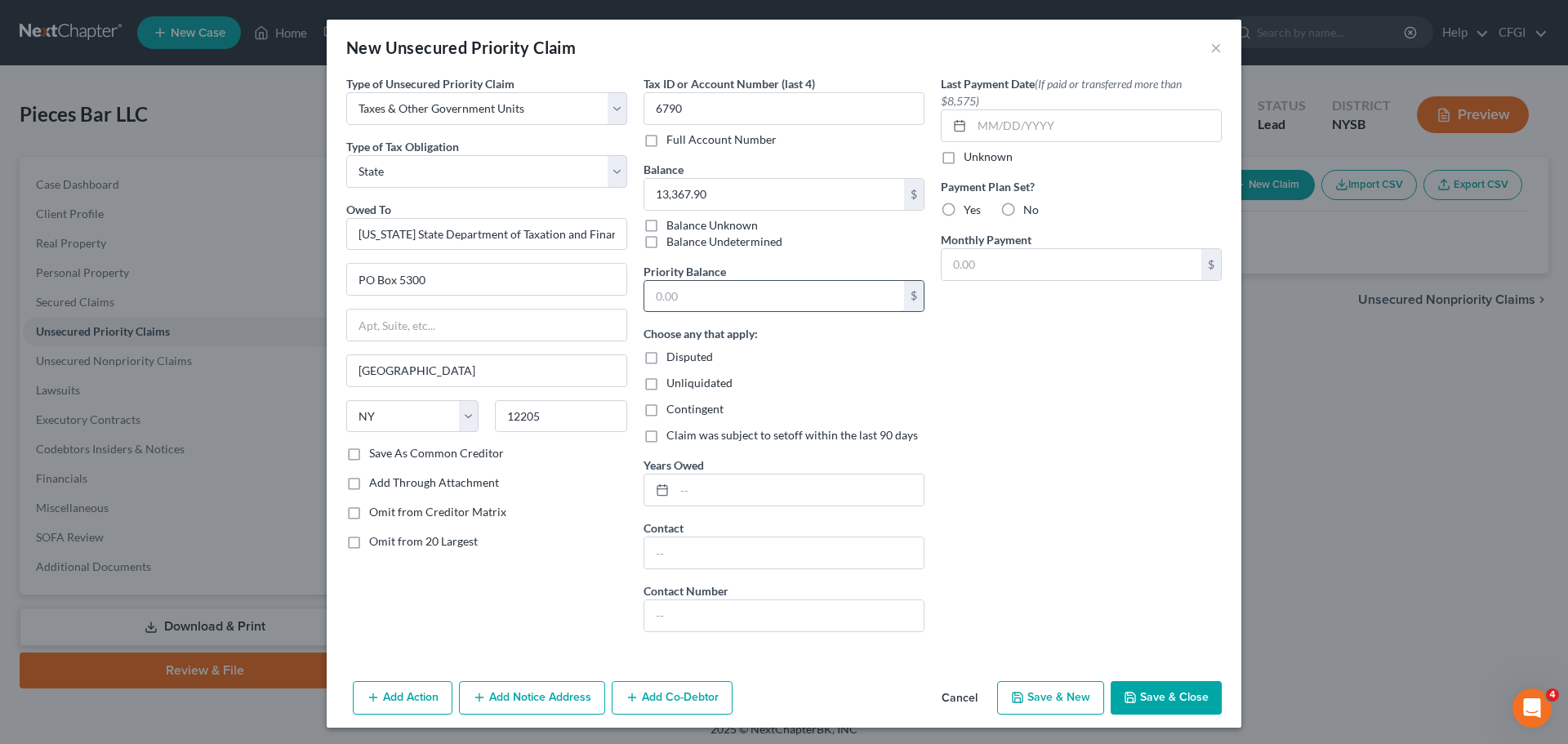
paste input "13,367.90"
type input "13,367.90"
click at [714, 486] on input "text" at bounding box center [799, 490] width 250 height 31
click at [1022, 453] on div "Last Payment Date (If paid or transferred more than $8,575) Unknown Payment Pla…" at bounding box center [1081, 360] width 297 height 570
click at [1029, 344] on div "Last Payment Date (If paid or transferred more than $8,575) Unknown Payment Pla…" at bounding box center [1081, 360] width 297 height 570
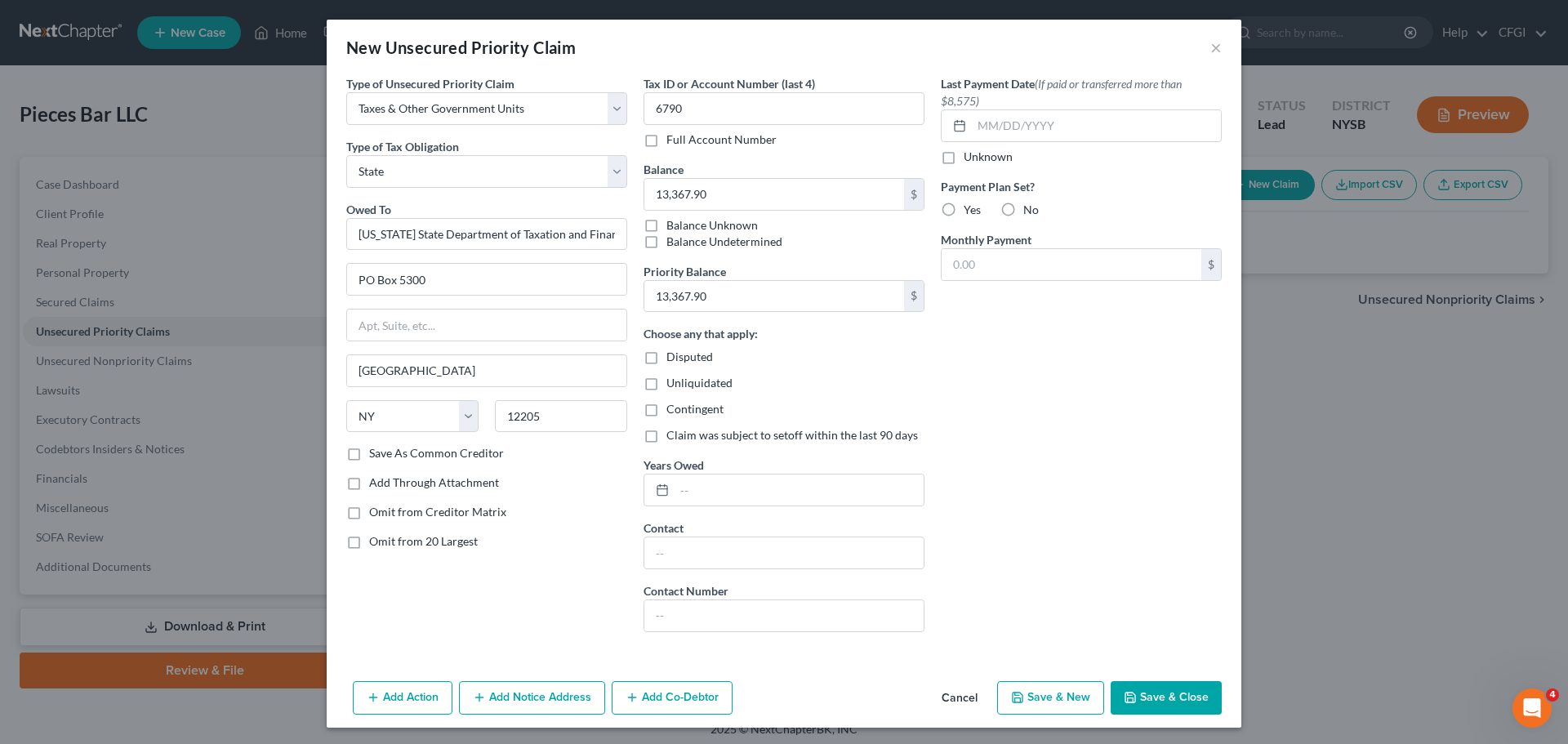
click at [1187, 703] on button "Save & Close" at bounding box center [1166, 698] width 111 height 34
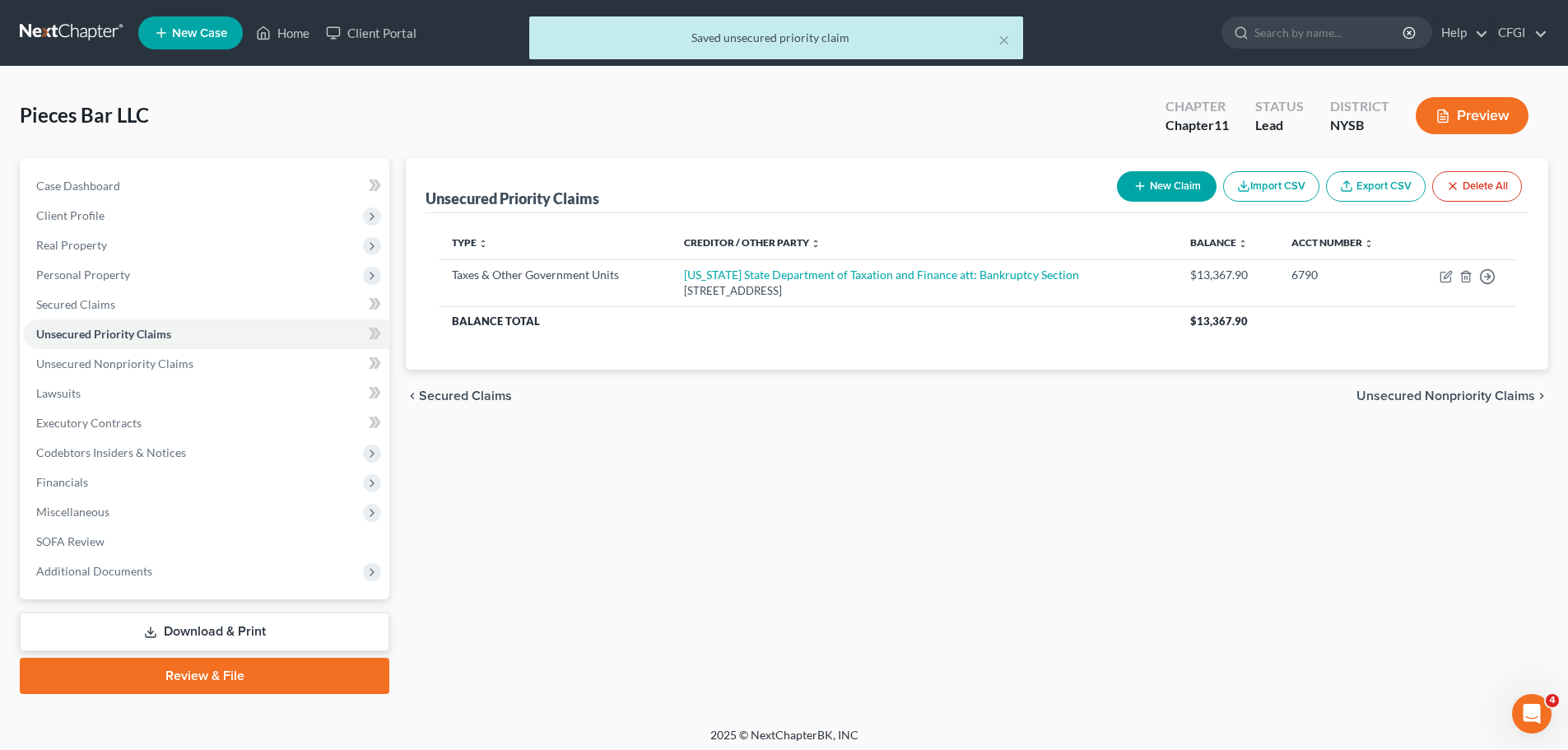
click at [86, 35] on div "× Saved unsecured priority claim" at bounding box center [776, 42] width 1568 height 51
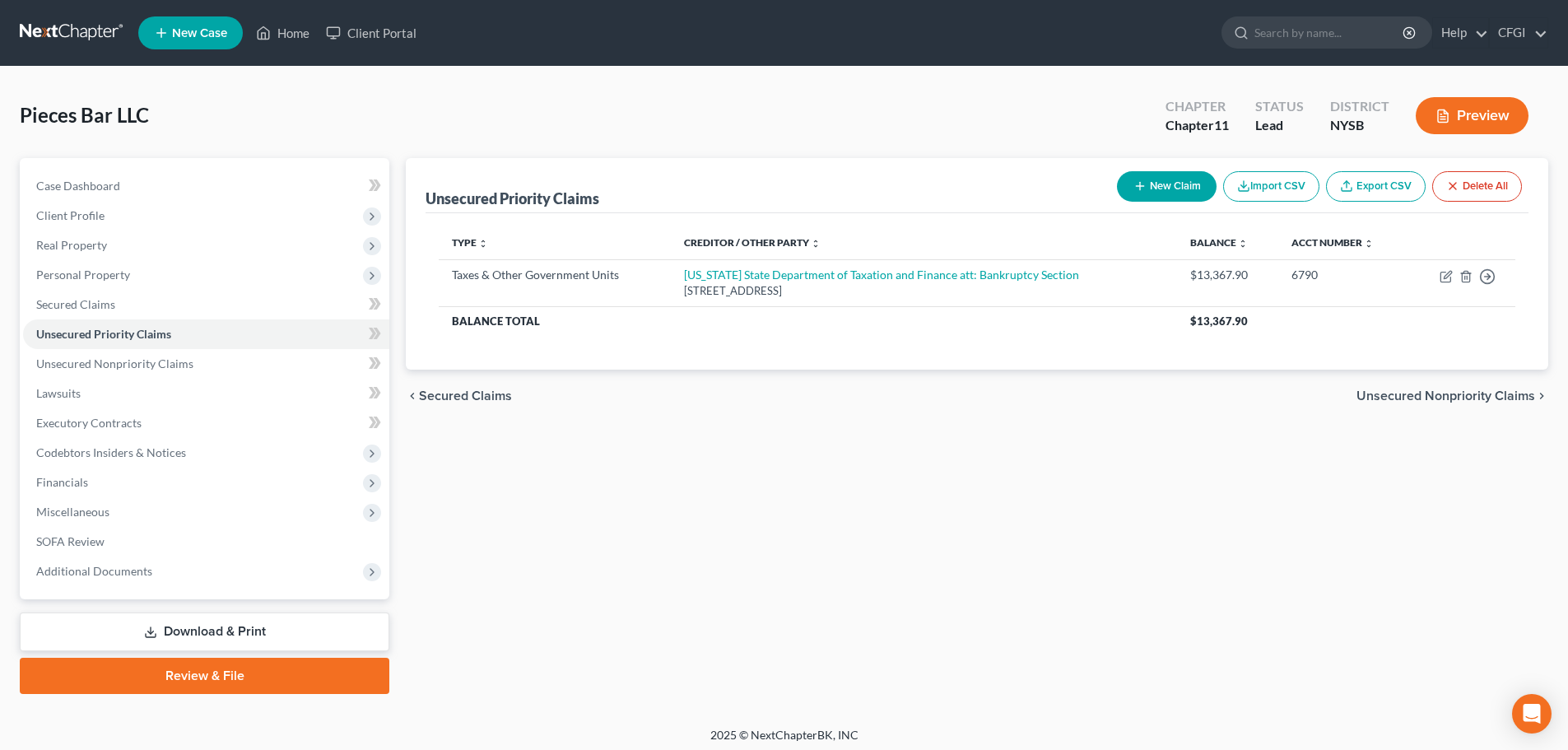
click at [83, 41] on link at bounding box center [72, 33] width 106 height 30
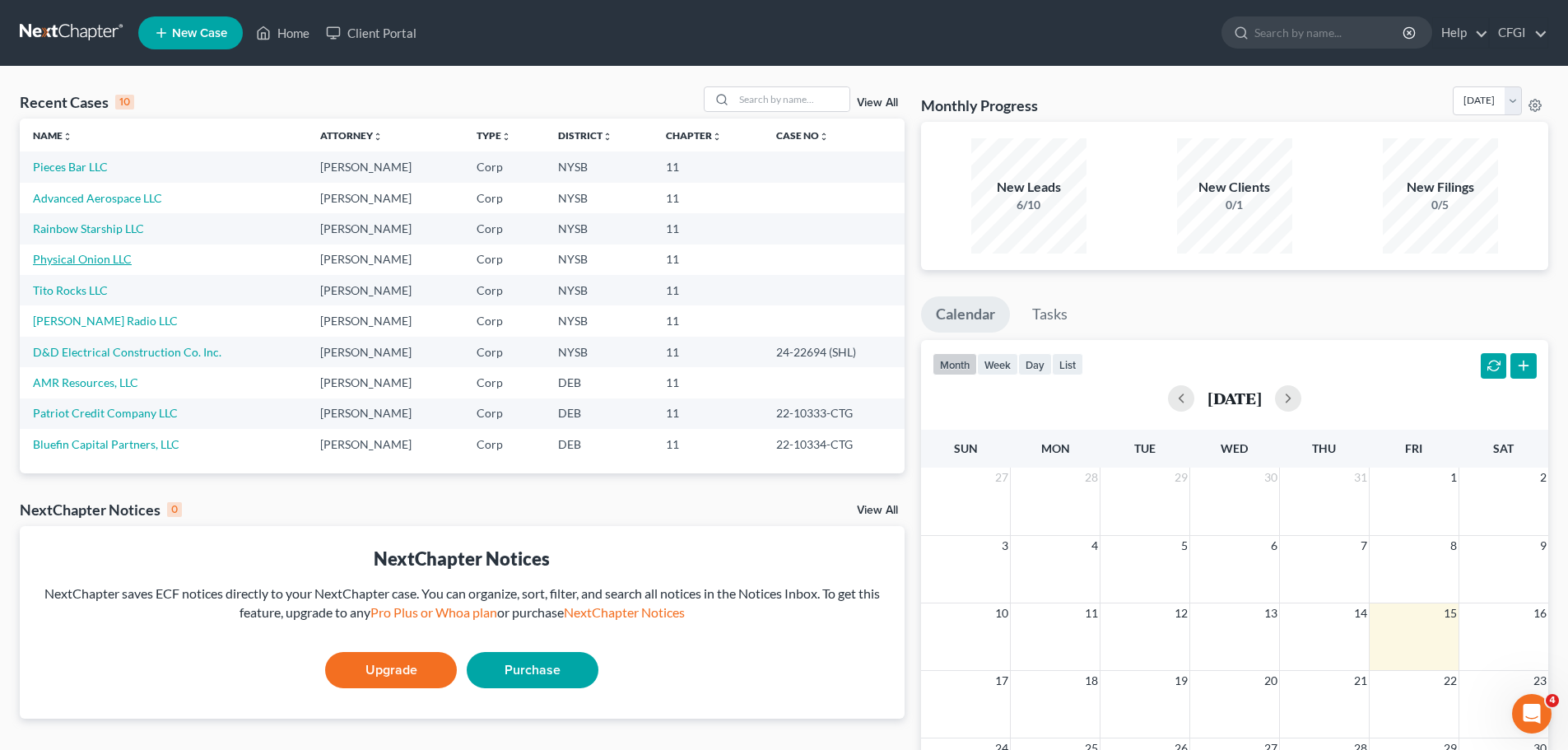
click at [89, 262] on link "Physical Onion LLC" at bounding box center [82, 258] width 98 height 14
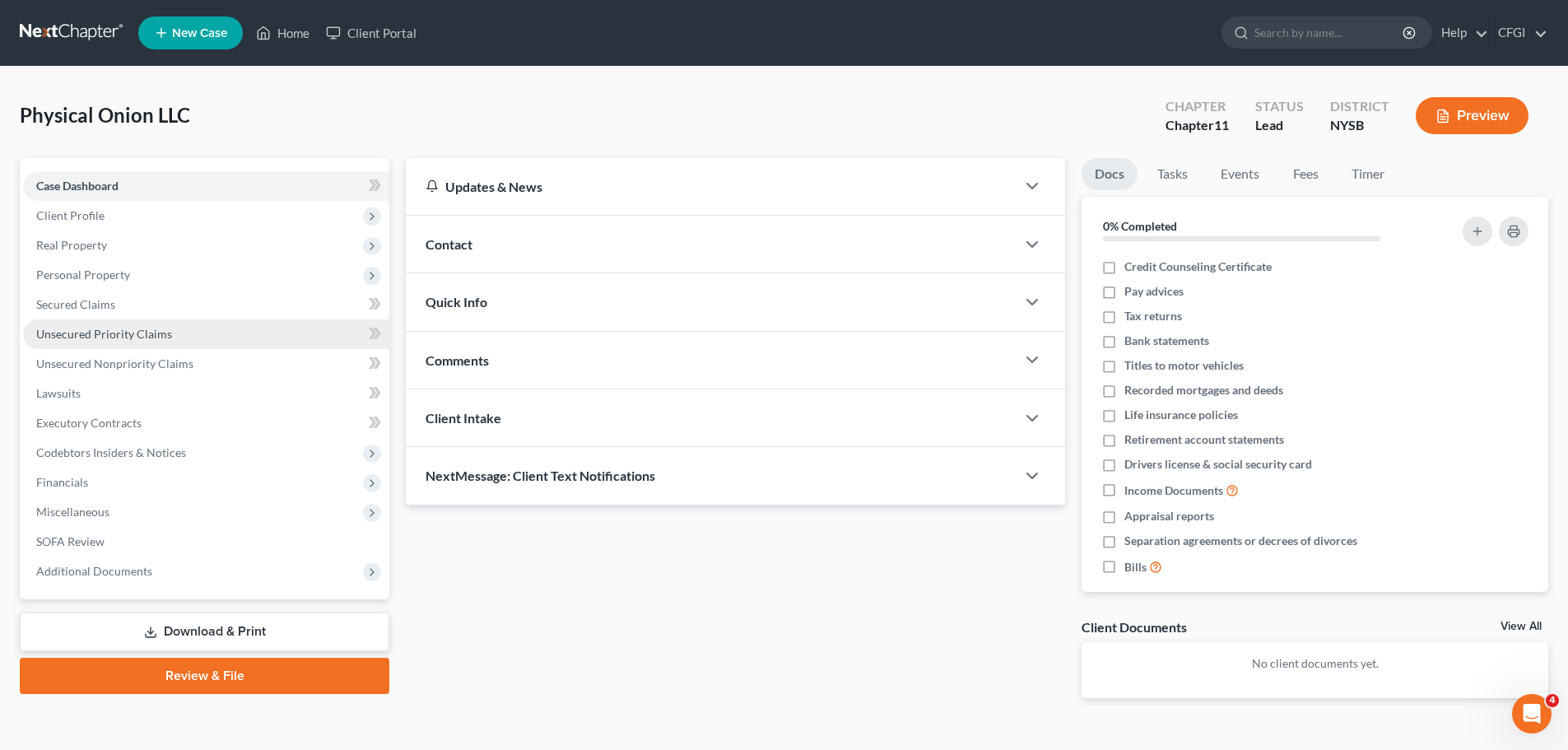
click at [89, 334] on span "Unsecured Priority Claims" at bounding box center [104, 333] width 135 height 14
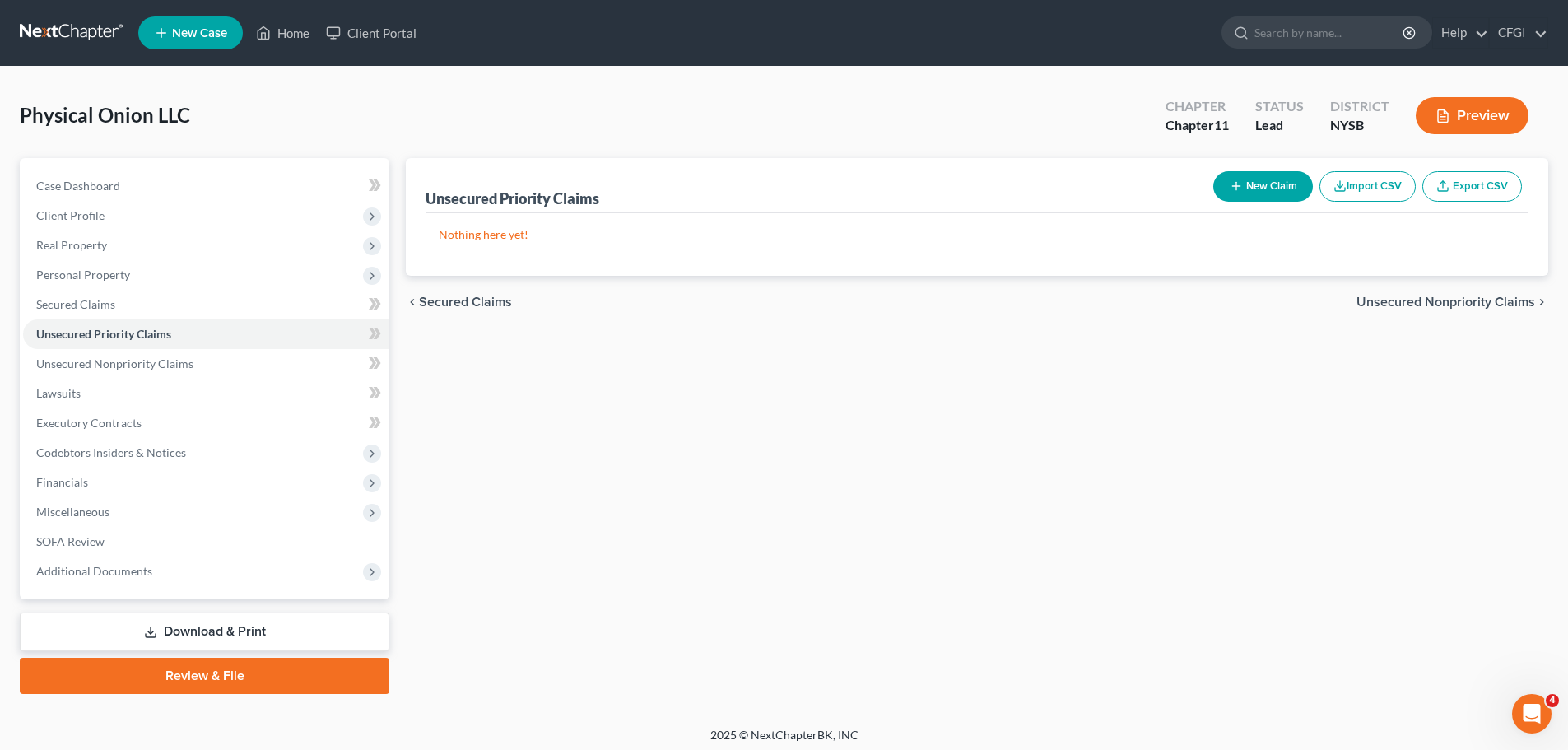
click at [1299, 183] on button "New Claim" at bounding box center [1262, 186] width 99 height 31
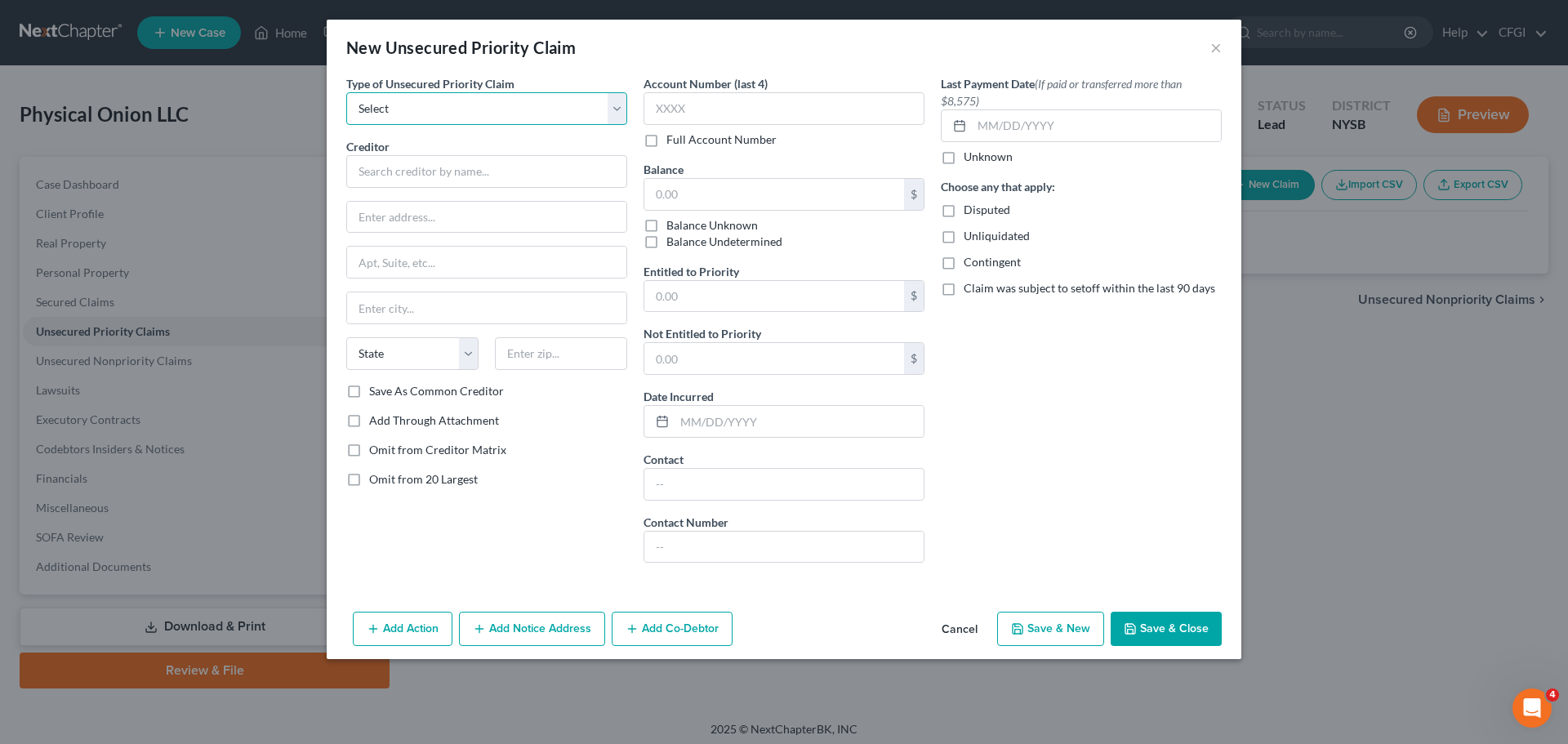
click at [442, 101] on select "Select Taxes & Other Government Units Domestic Support Obligations Extensions o…" at bounding box center [486, 108] width 281 height 32
select select "0"
click at [346, 92] on select "Select Taxes & Other Government Units Domestic Support Obligations Extensions o…" at bounding box center [486, 108] width 281 height 32
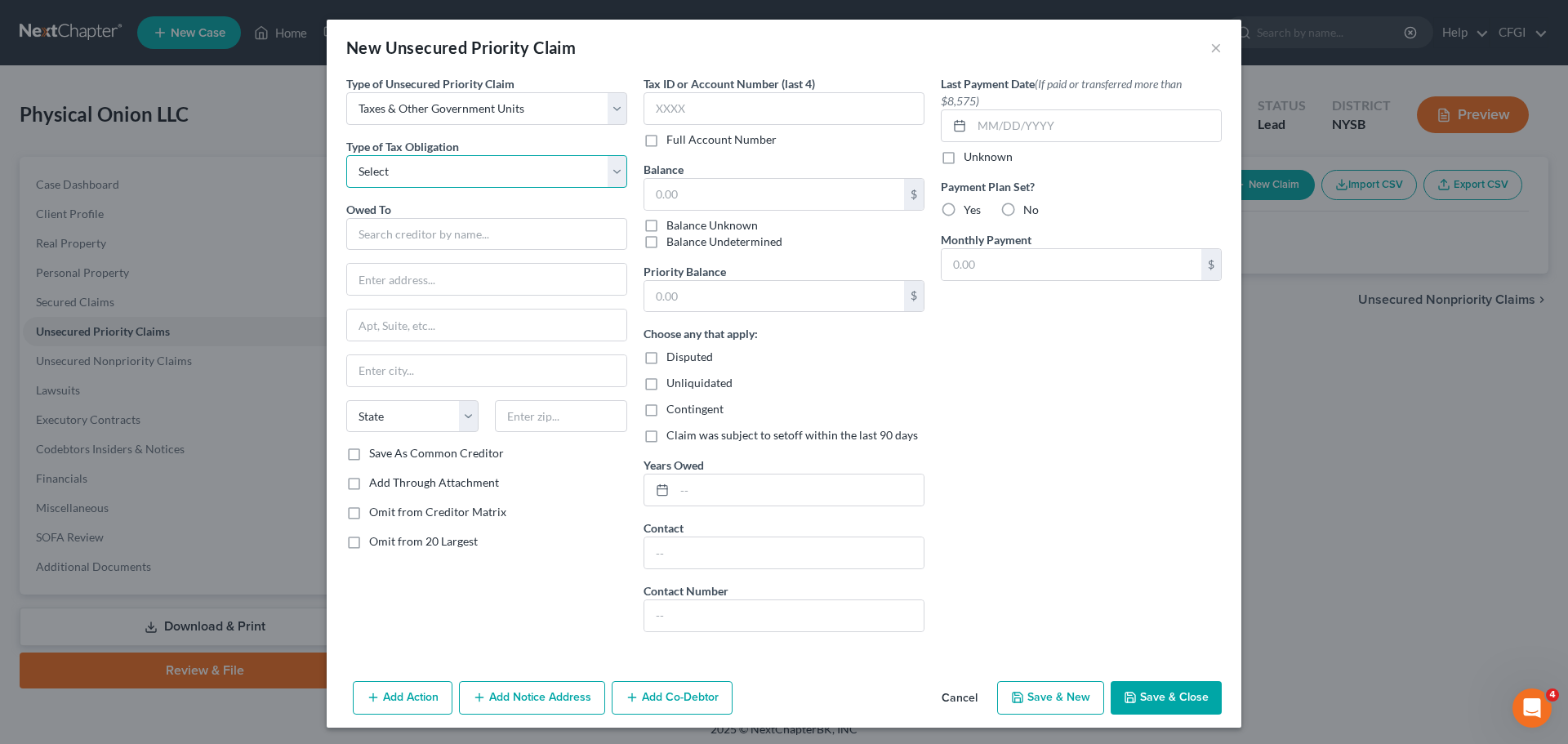
click at [401, 169] on select "Select Federal City State Franchise Tax Board Other" at bounding box center [486, 171] width 281 height 32
select select "2"
click at [346, 156] on select "Select Federal City State Franchise Tax Board Other" at bounding box center [486, 171] width 281 height 32
click at [413, 238] on input "text" at bounding box center [486, 234] width 281 height 32
paste input "[US_STATE] State Department of Taxation and Finance att: Bankruptcy Section"
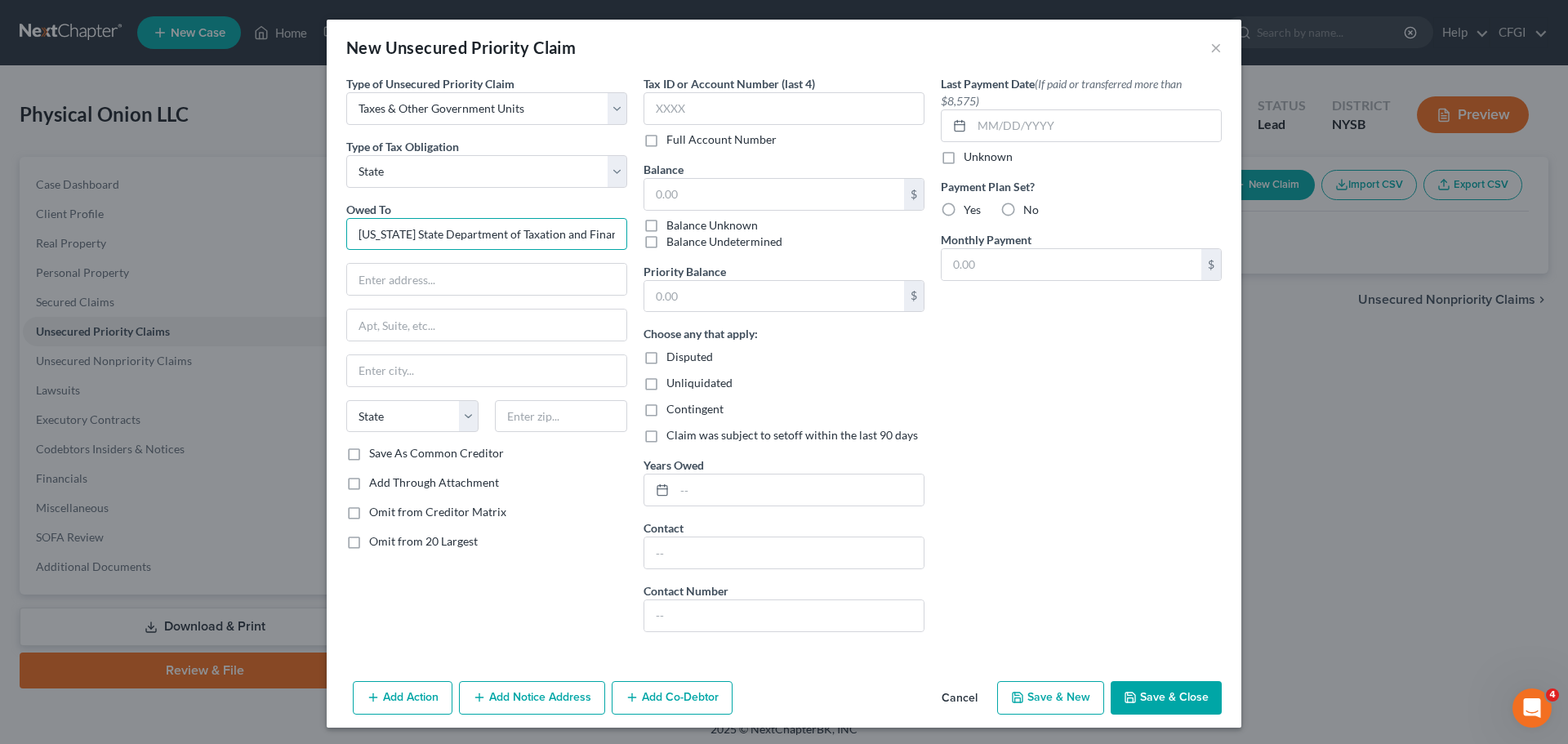
scroll to position [0, 123]
type input "[US_STATE] State Department of Taxation and Finance att: Bankruptcy Section"
click at [421, 185] on select "Select Federal City State Franchise Tax Board Other" at bounding box center [486, 171] width 281 height 32
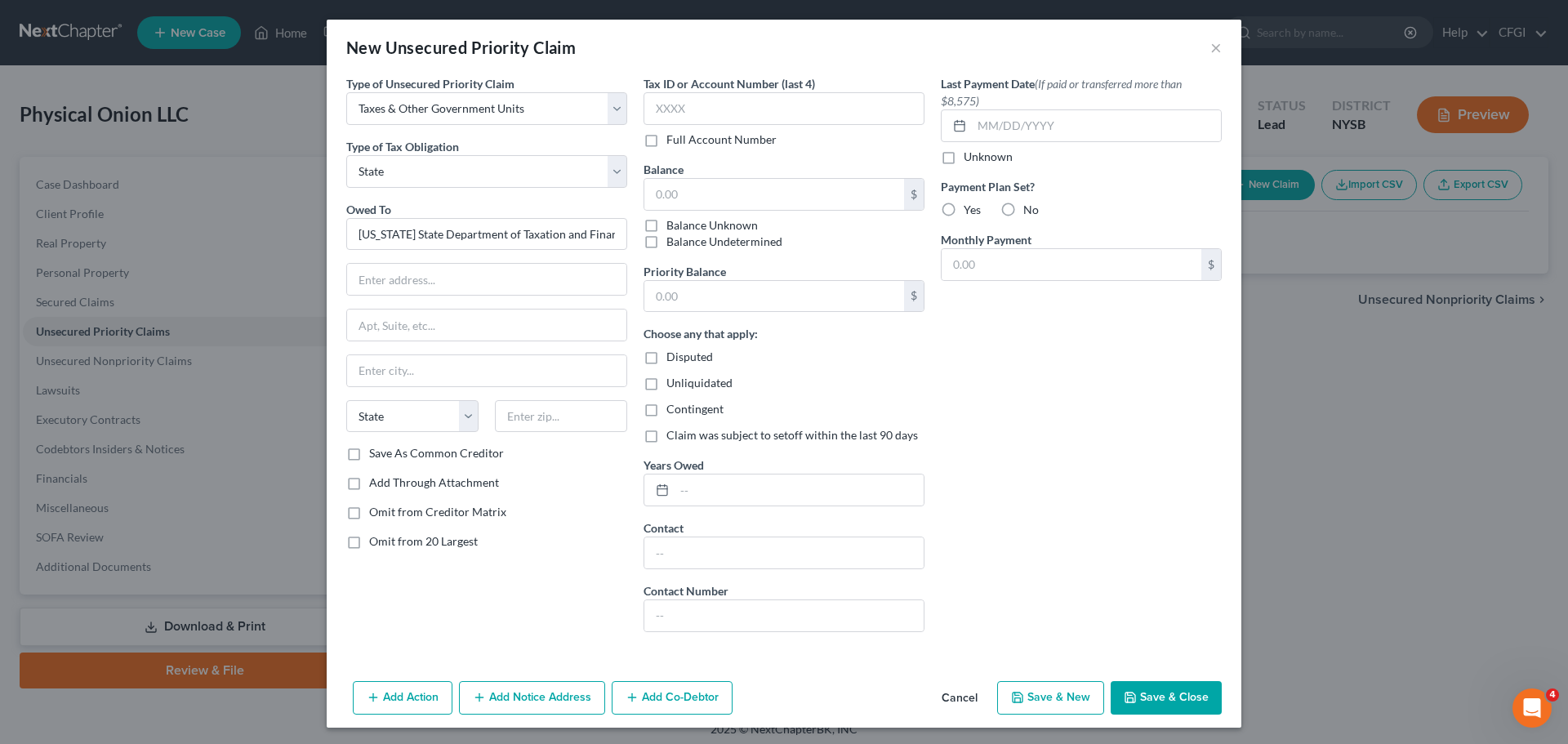
click at [418, 188] on div "Type of Unsecured Priority Claim * Select Taxes & Other Government Units Domest…" at bounding box center [486, 360] width 297 height 570
click at [389, 153] on span "Type of Tax Obligation" at bounding box center [402, 146] width 112 height 14
click at [392, 174] on select "Select Federal City State Franchise Tax Board Other" at bounding box center [486, 171] width 281 height 32
click at [346, 156] on select "Select Federal City State Franchise Tax Board Other" at bounding box center [486, 171] width 281 height 32
click at [431, 173] on select "Select Federal City State Franchise Tax Board Other" at bounding box center [486, 171] width 281 height 32
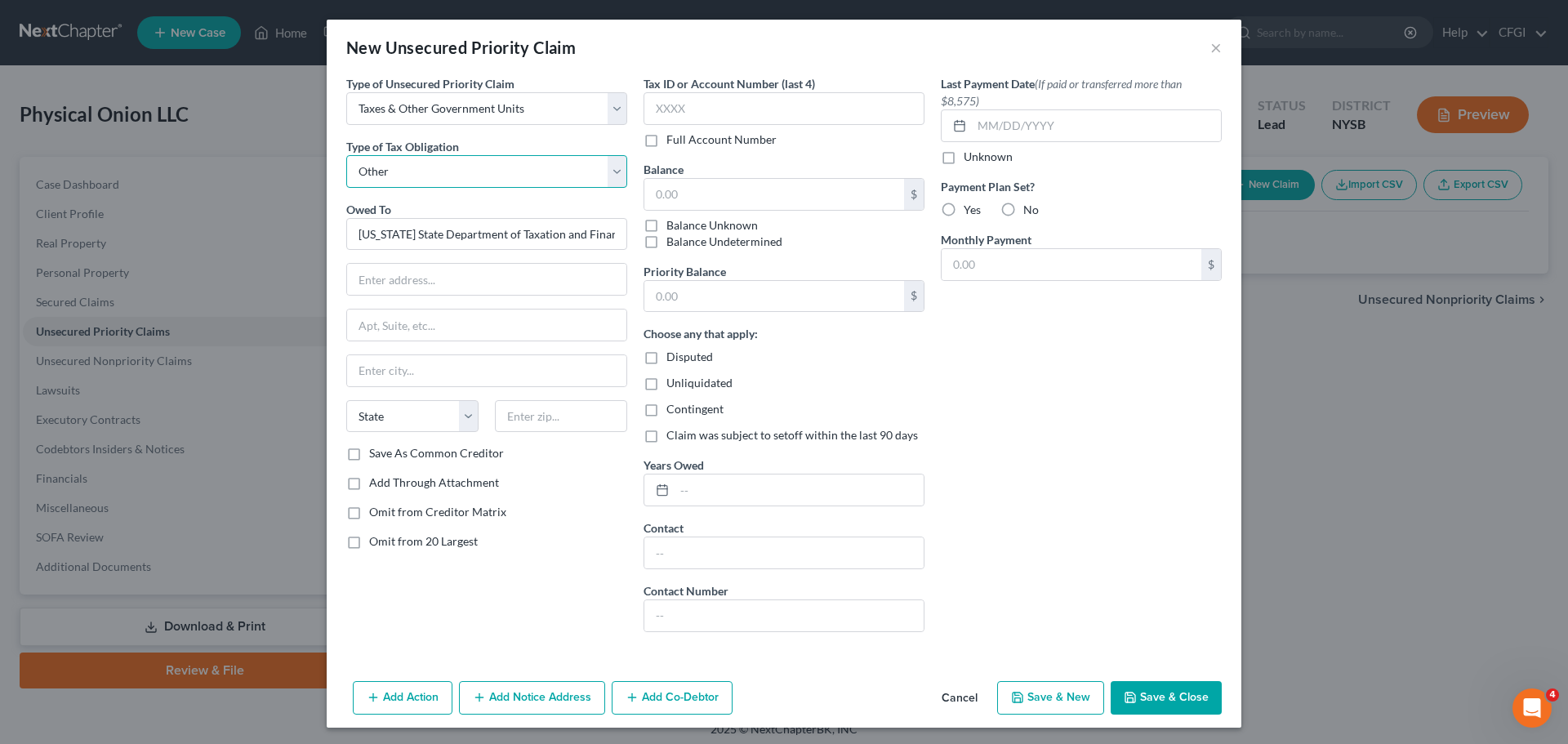
select select "2"
click at [346, 156] on select "Select Federal City State Franchise Tax Board Other" at bounding box center [486, 171] width 281 height 32
click at [436, 281] on input "text" at bounding box center [486, 280] width 279 height 31
click at [523, 285] on input "text" at bounding box center [486, 280] width 279 height 31
paste input "PO Box 5300"
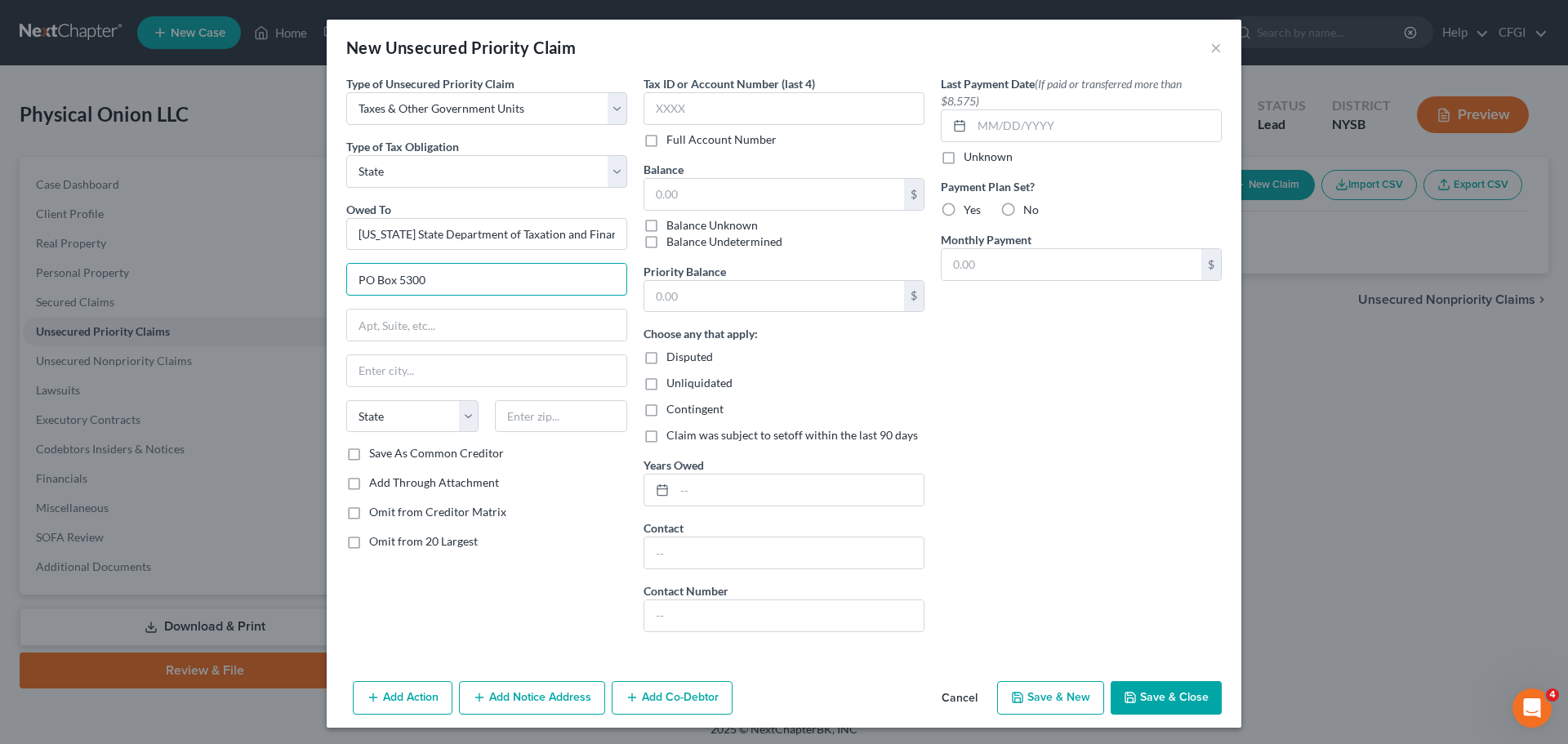
type input "PO Box 5300"
click at [465, 380] on input "text" at bounding box center [486, 371] width 279 height 31
paste input "[GEOGRAPHIC_DATA]"
type input "[GEOGRAPHIC_DATA]"
click at [410, 412] on select "State [US_STATE] AK AR AZ CA CO CT DE DC [GEOGRAPHIC_DATA] [GEOGRAPHIC_DATA] GU…" at bounding box center [412, 416] width 133 height 32
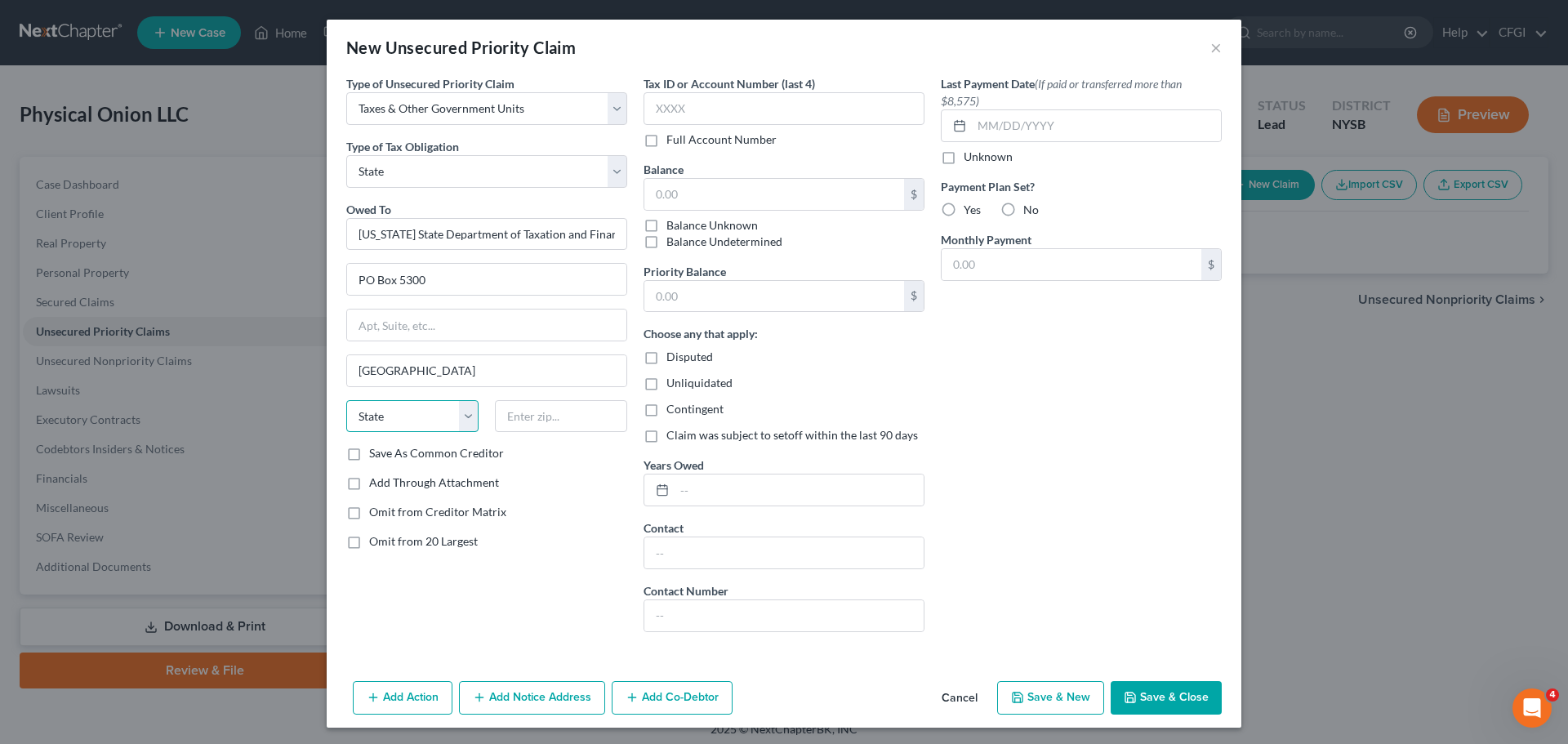
select select "35"
click at [346, 401] on select "State [US_STATE] AK AR AZ CA CO CT DE DC [GEOGRAPHIC_DATA] [GEOGRAPHIC_DATA] GU…" at bounding box center [412, 416] width 133 height 32
type input "12205"
click at [695, 110] on input "text" at bounding box center [784, 108] width 281 height 32
paste input "Alba"
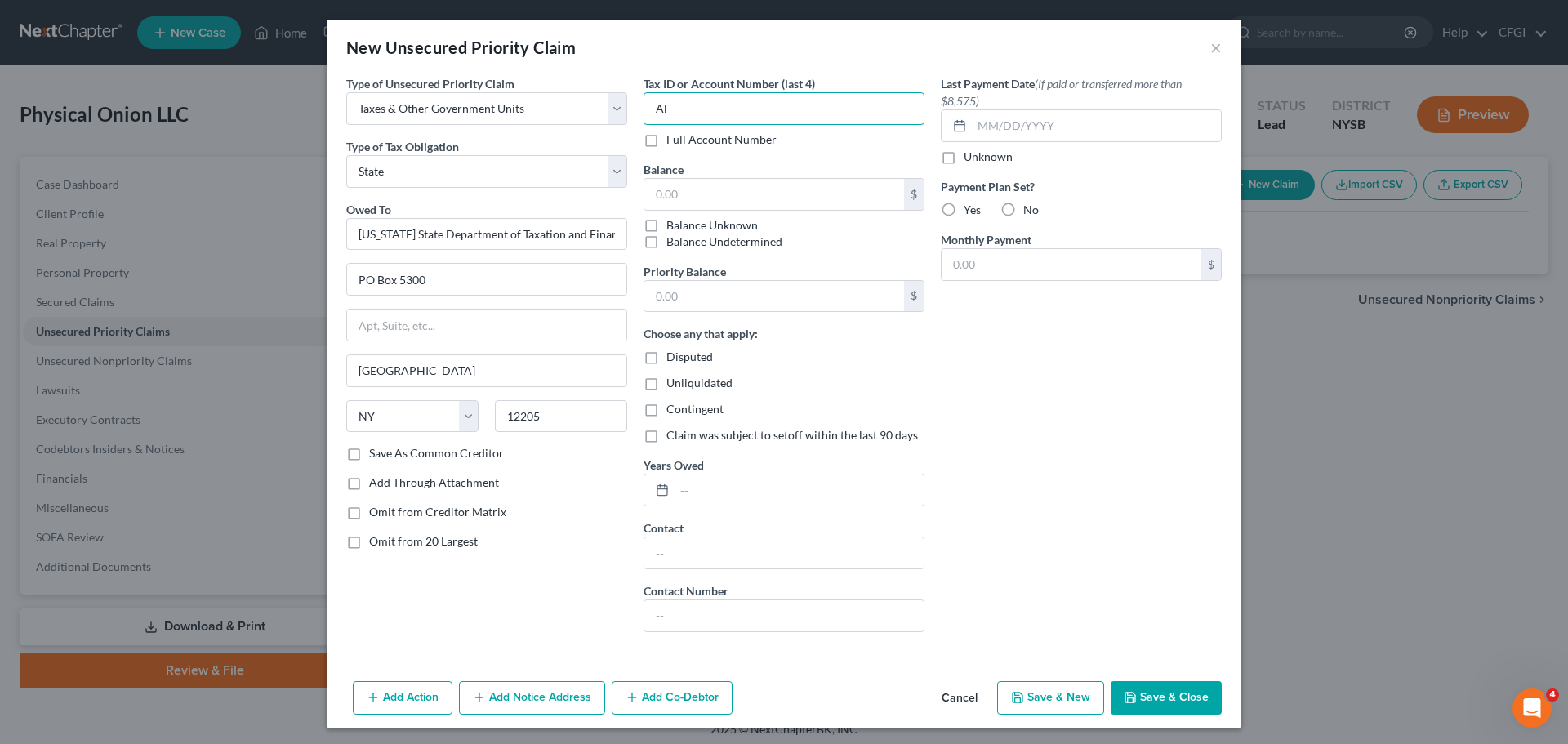
type input "A"
type input "8734"
click at [684, 192] on input "text" at bounding box center [774, 194] width 260 height 31
type input "7,527.83"
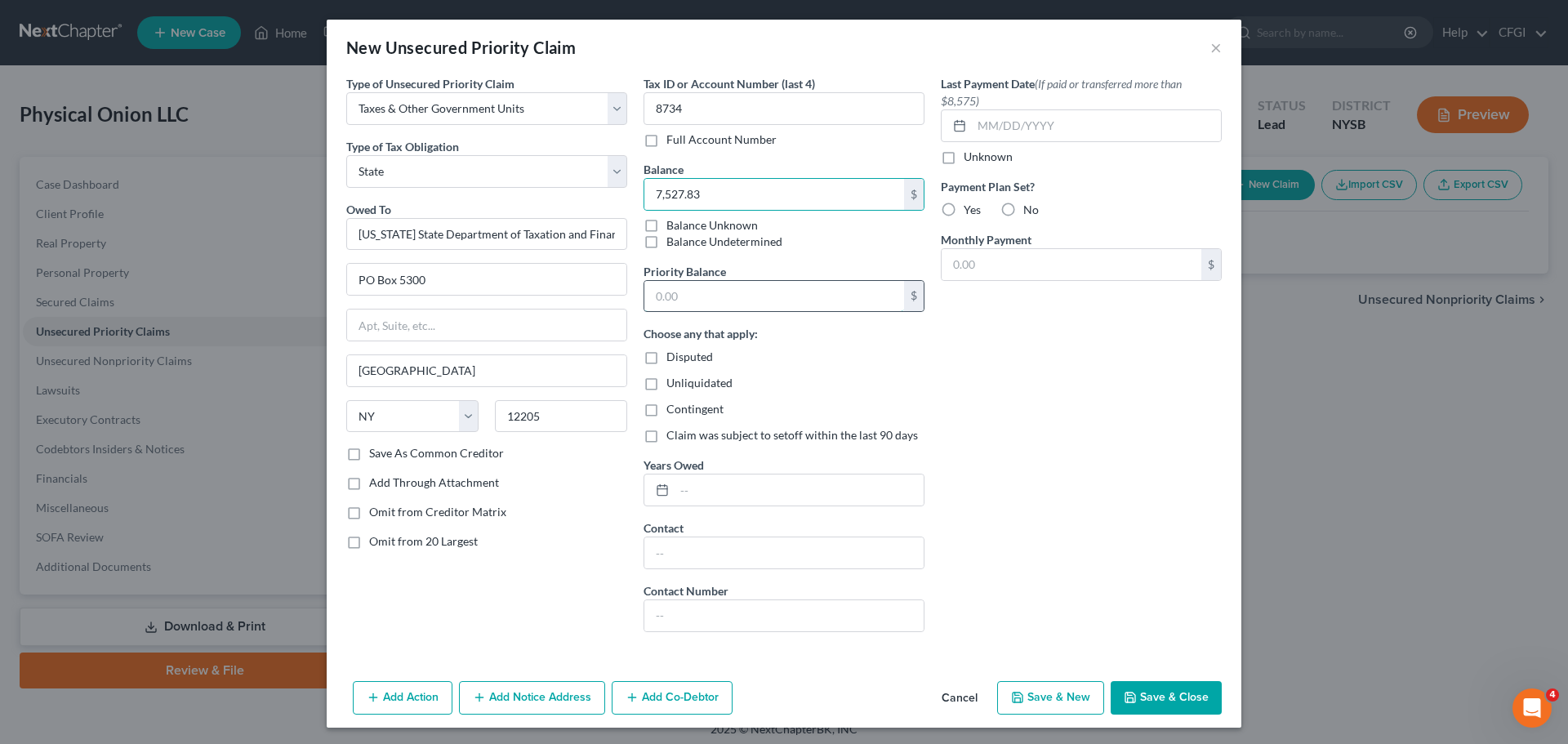
click at [700, 293] on input "text" at bounding box center [774, 296] width 260 height 31
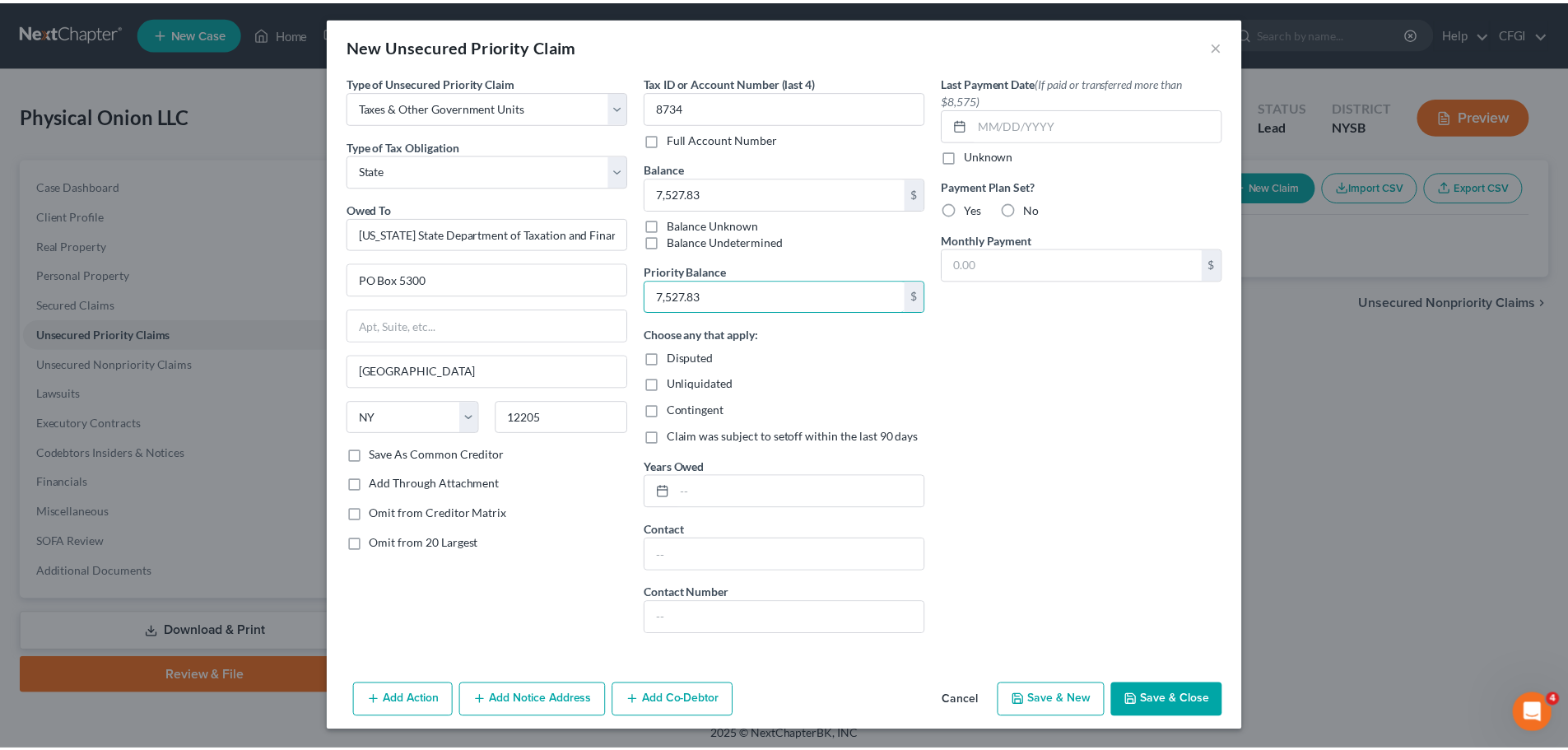
scroll to position [4, 0]
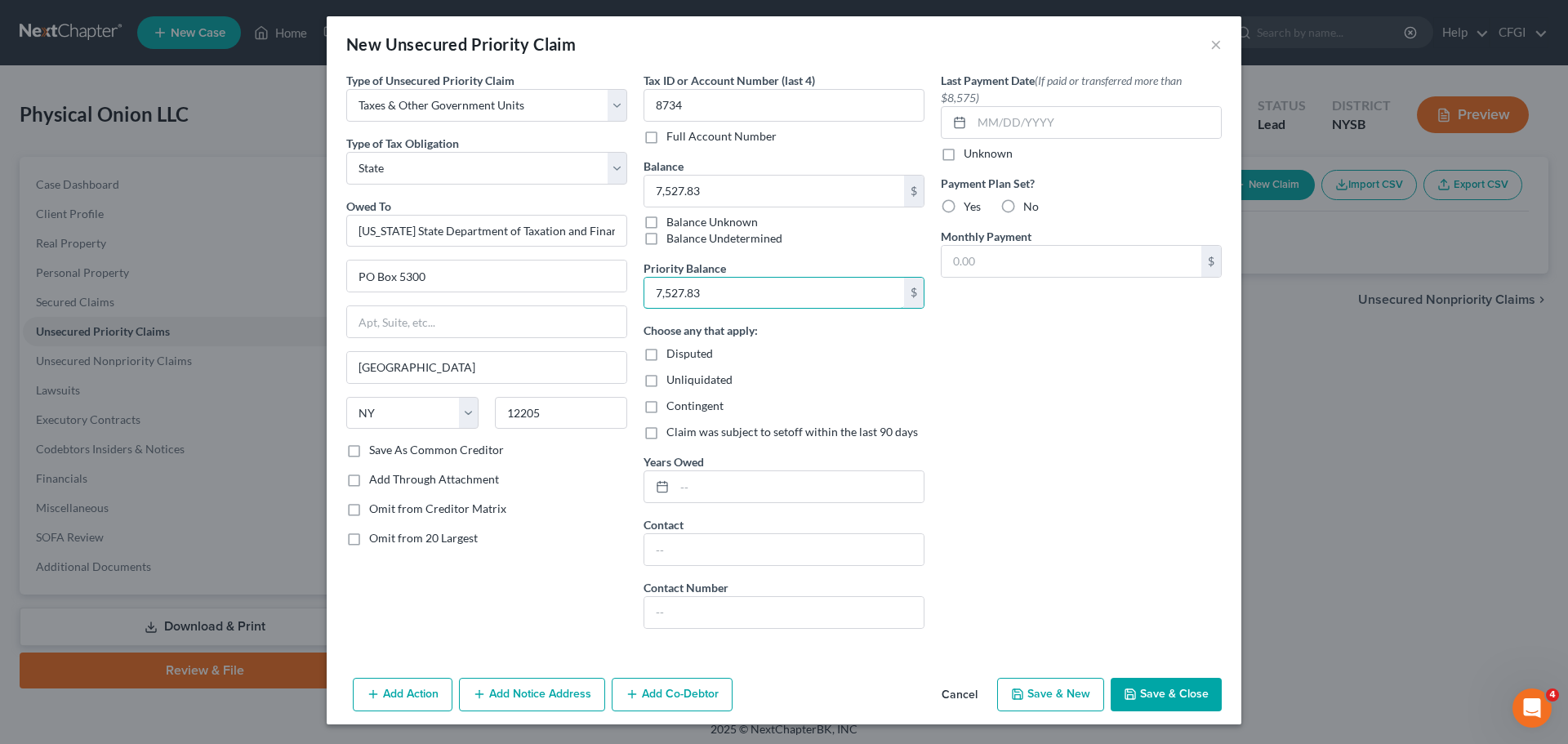
type input "7,527.83"
click at [1179, 690] on button "Save & Close" at bounding box center [1166, 694] width 111 height 34
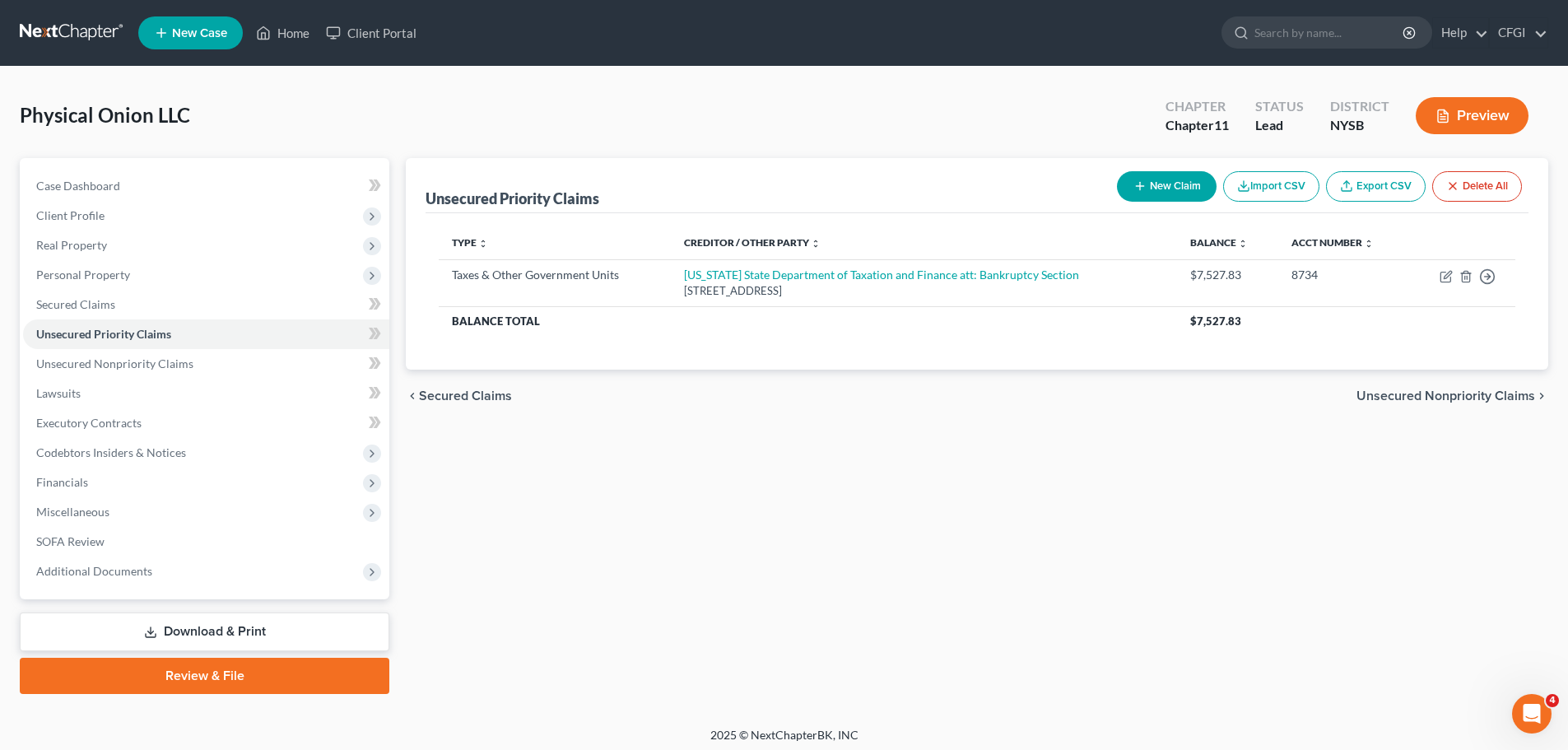
click at [64, 32] on link at bounding box center [72, 33] width 106 height 30
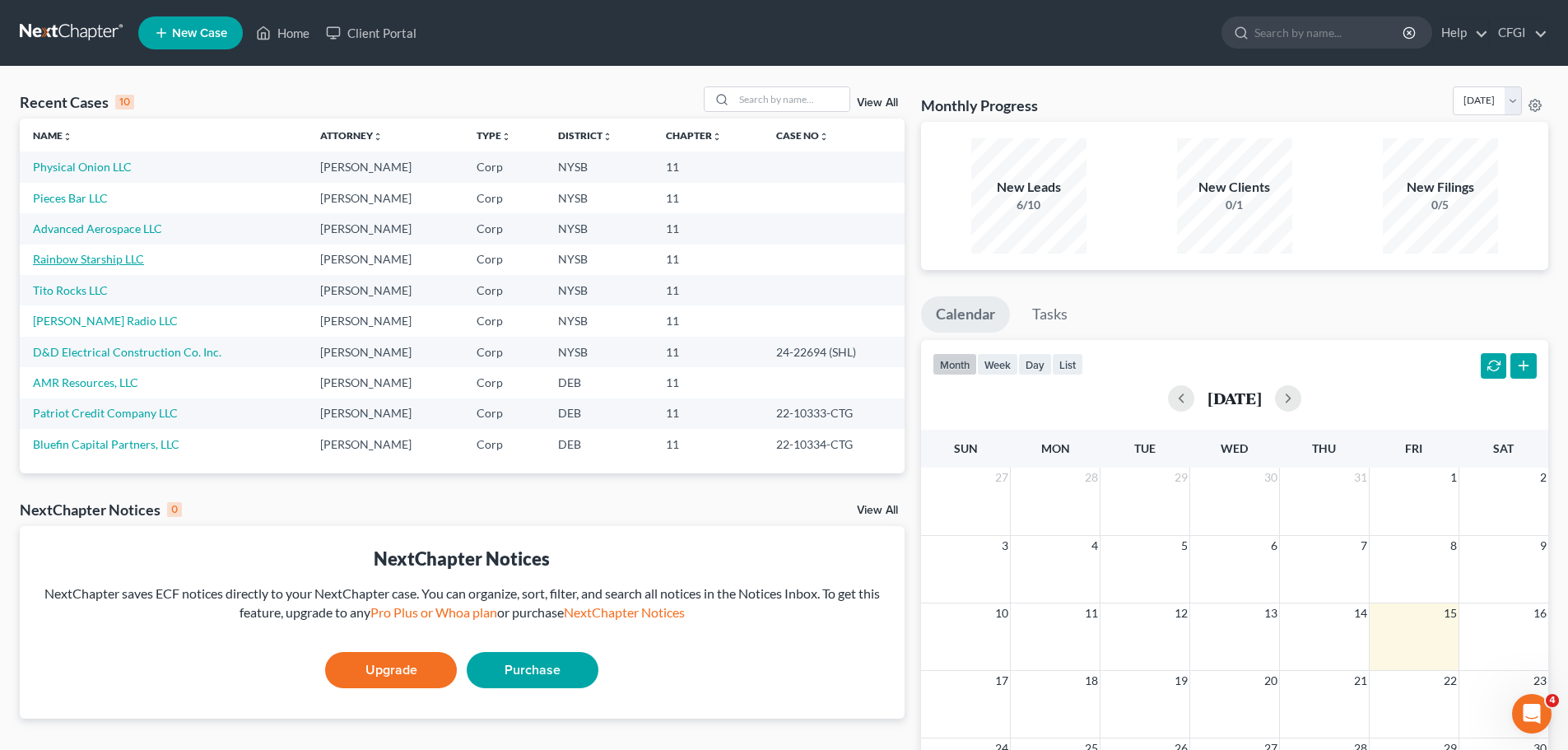
click at [104, 259] on link "Rainbow Starship LLC" at bounding box center [88, 258] width 111 height 14
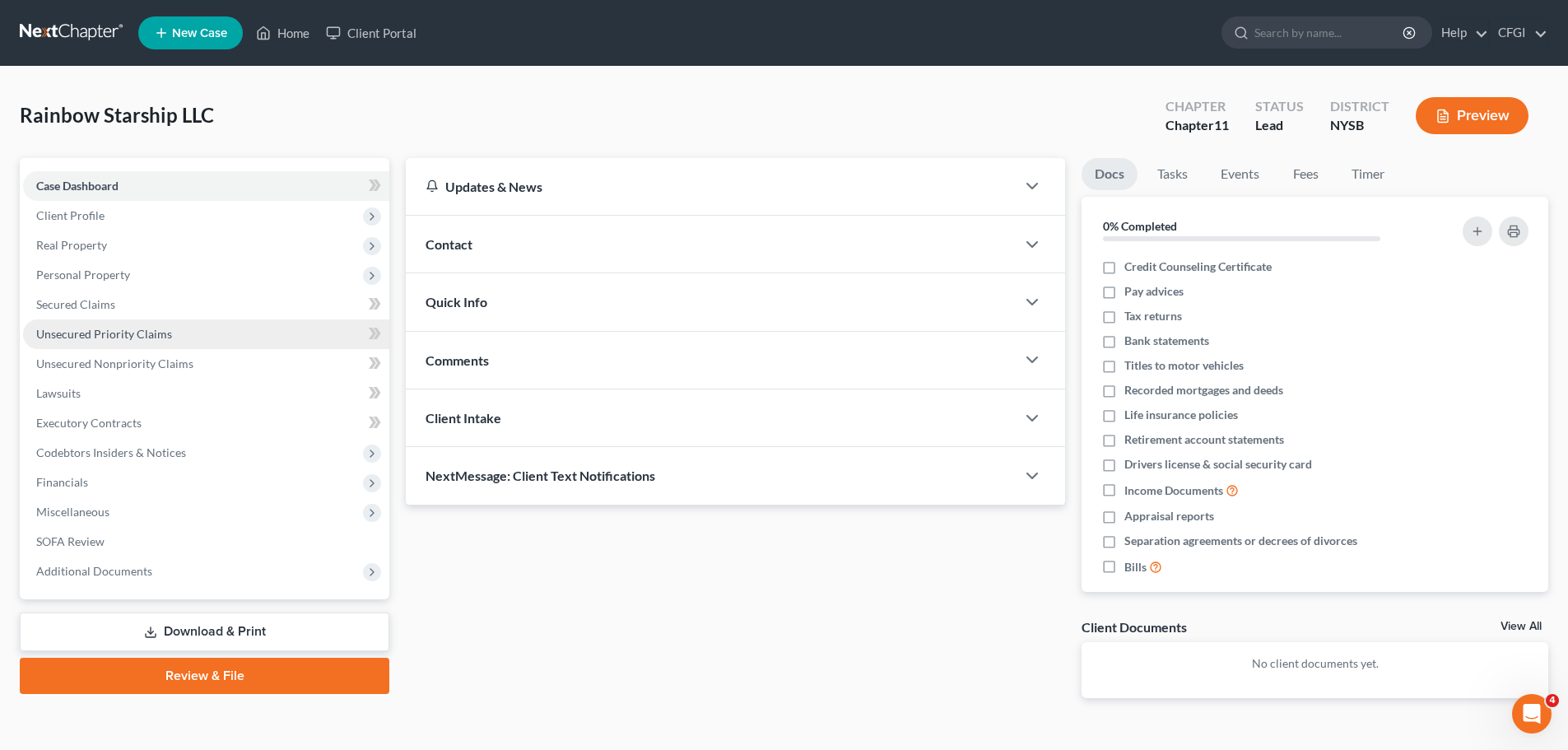
click at [118, 341] on link "Unsecured Priority Claims" at bounding box center [206, 334] width 366 height 30
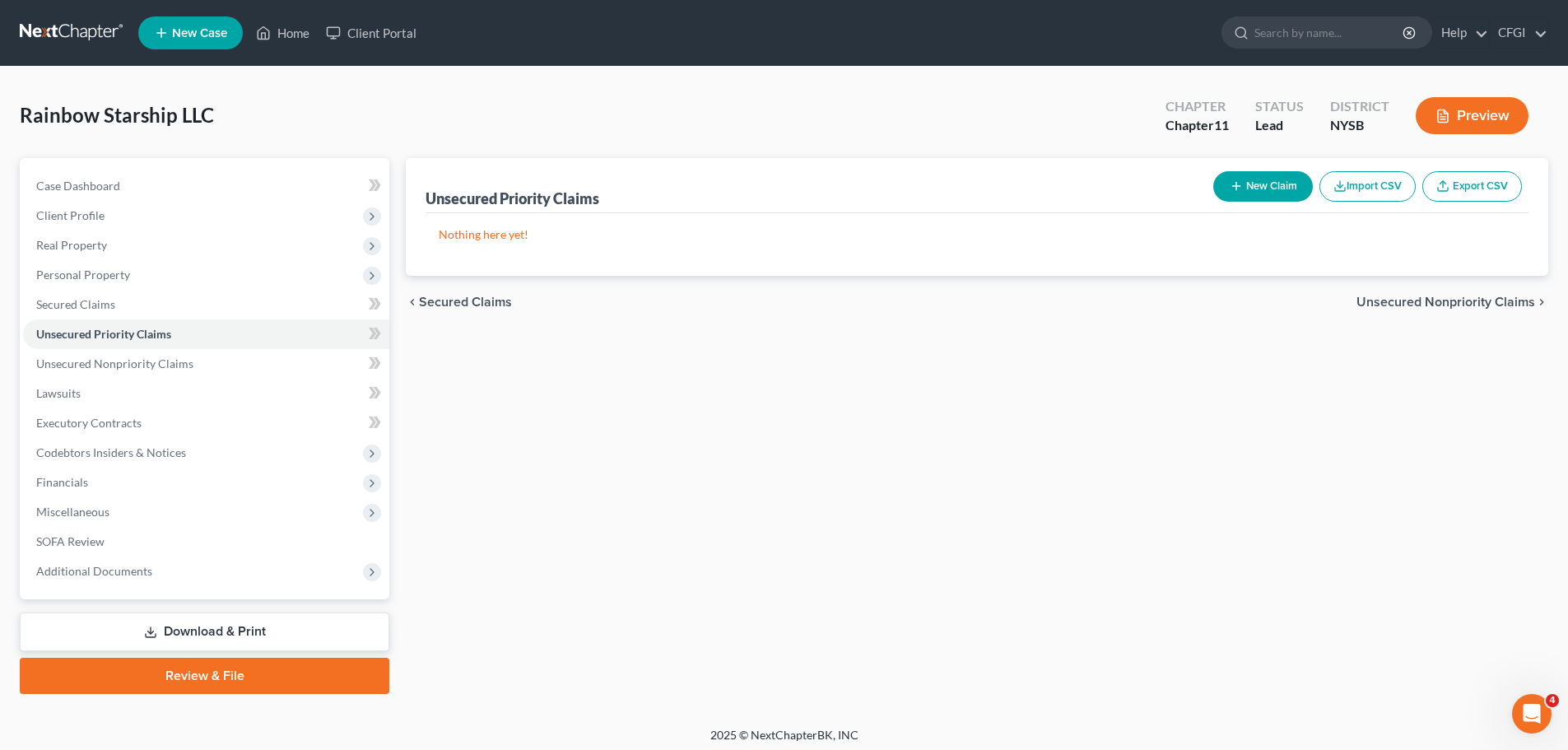
click at [1253, 178] on button "New Claim" at bounding box center [1262, 186] width 99 height 31
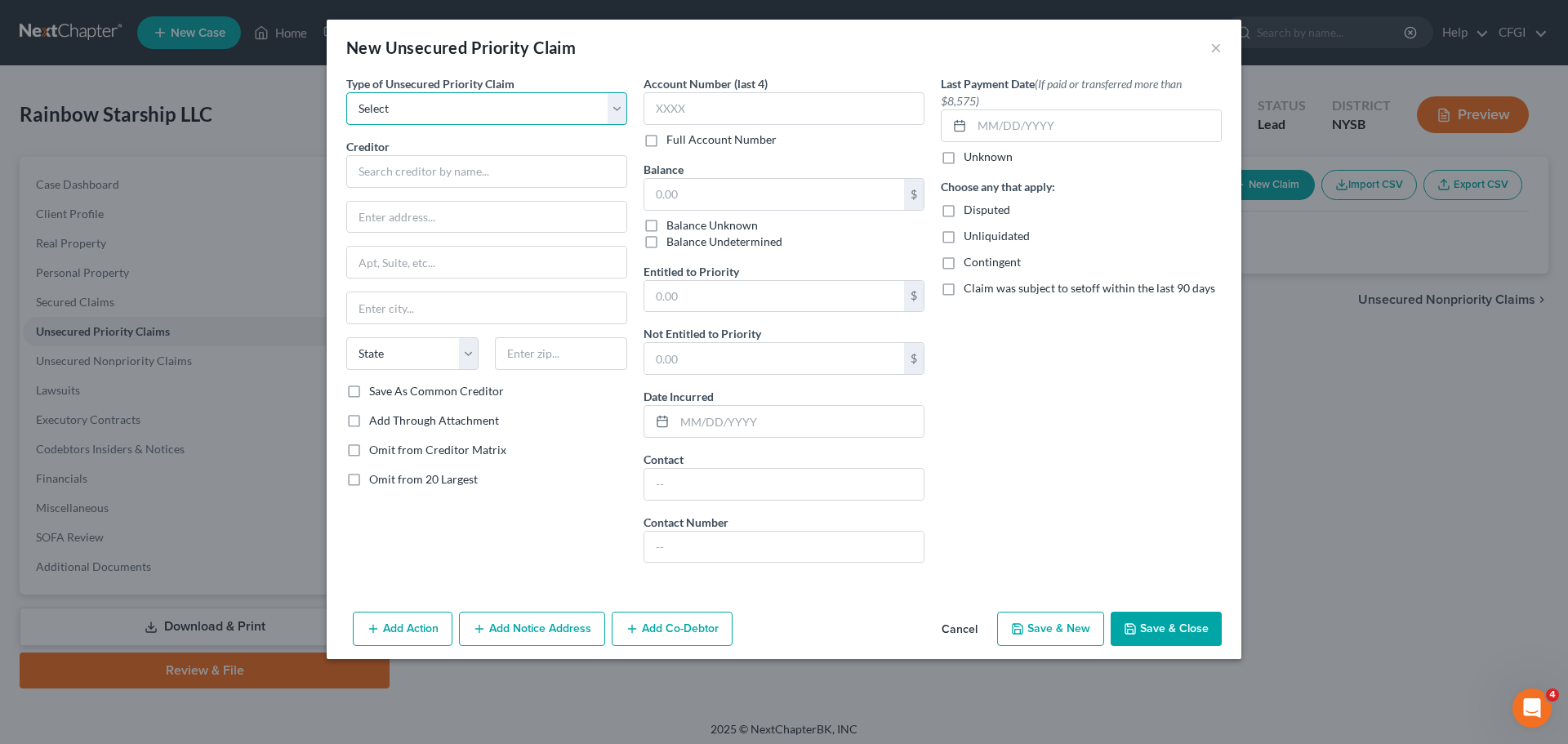
click at [442, 112] on select "Select Taxes & Other Government Units Domestic Support Obligations Extensions o…" at bounding box center [486, 108] width 281 height 32
select select "0"
click at [346, 92] on select "Select Taxes & Other Government Units Domestic Support Obligations Extensions o…" at bounding box center [486, 108] width 281 height 32
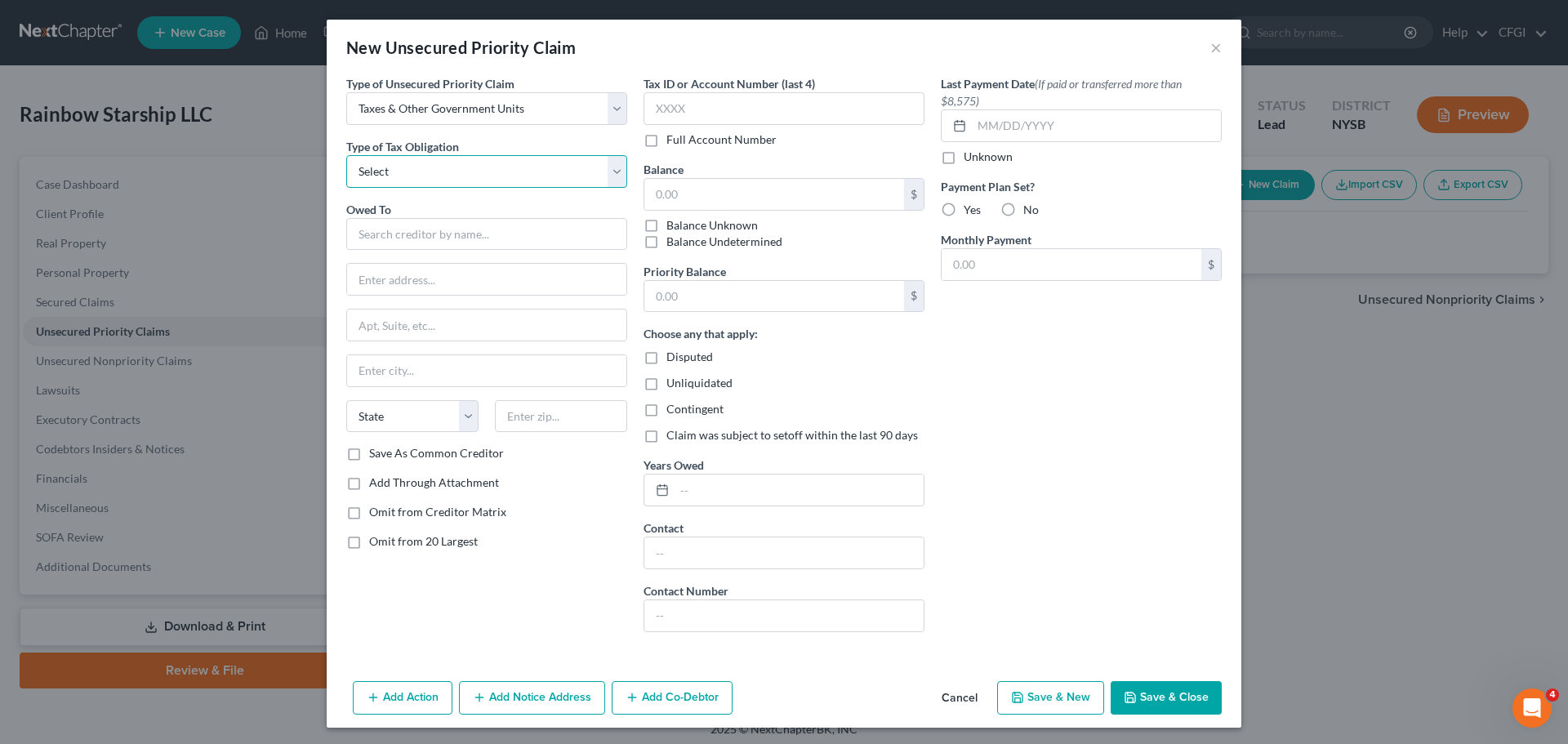
drag, startPoint x: 411, startPoint y: 177, endPoint x: 417, endPoint y: 185, distance: 10.0
click at [411, 177] on select "Select Federal City State Franchise Tax Board Other" at bounding box center [486, 171] width 281 height 32
select select "2"
click at [346, 156] on select "Select Federal City State Franchise Tax Board Other" at bounding box center [486, 171] width 281 height 32
click at [389, 242] on input "text" at bounding box center [486, 234] width 281 height 32
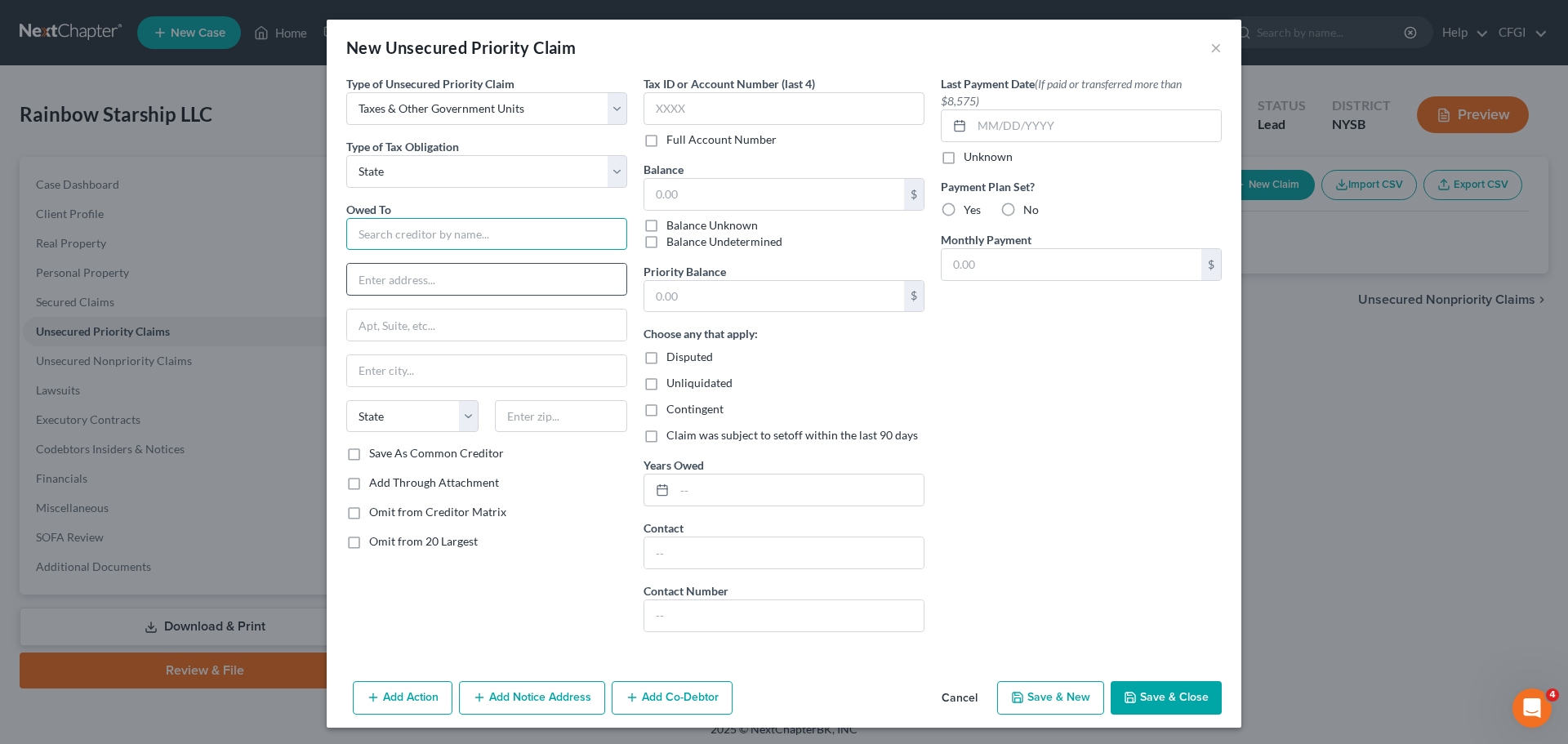
paste input "[US_STATE] State Department of Taxation and Finance att: Bankruptcy Section"
type input "[US_STATE] State Department of Taxation and Finance att: Bankruptcy Section"
click at [432, 280] on input "text" at bounding box center [486, 280] width 279 height 31
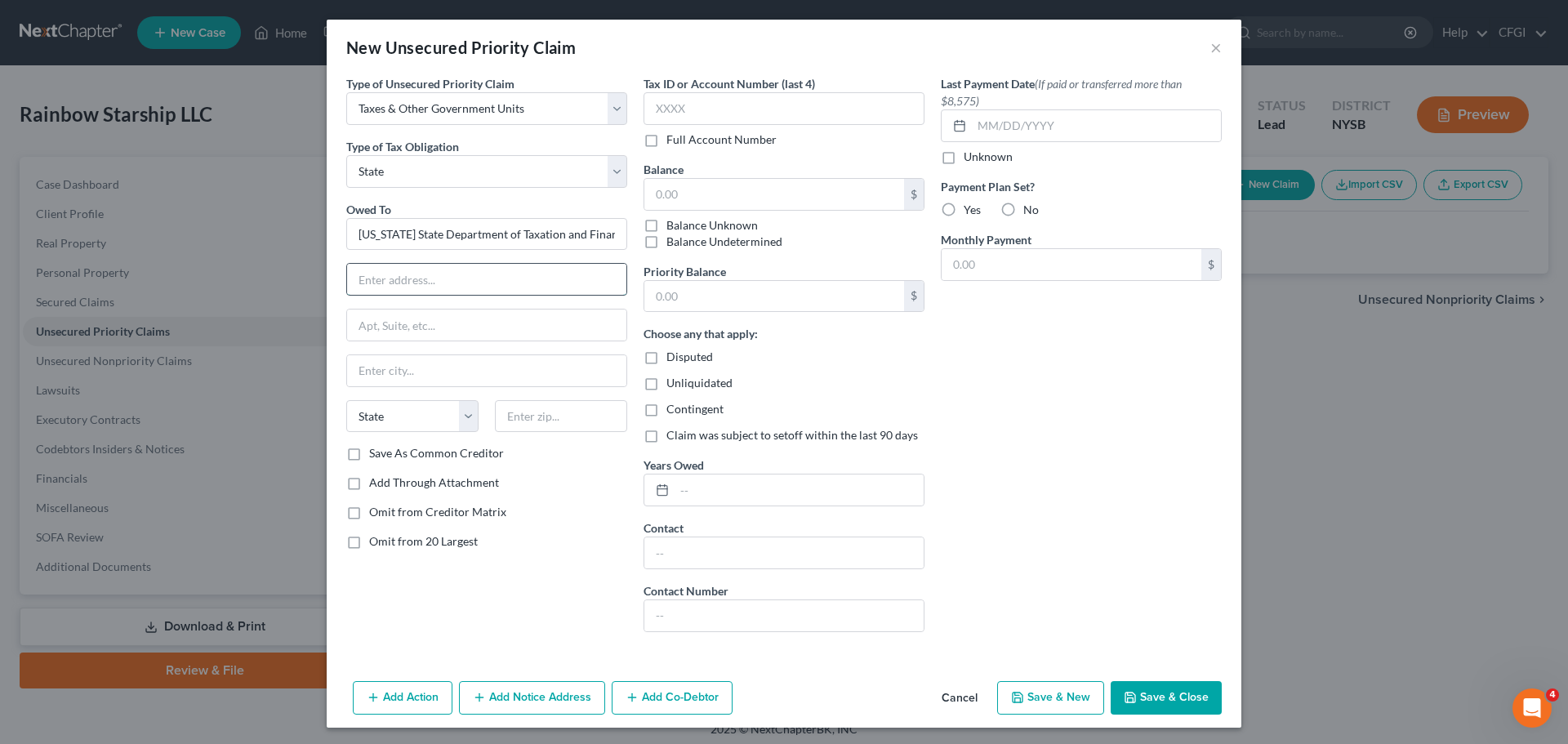
paste input "PO Box 5300"
type input "PO Box 5300"
click at [565, 321] on input "text" at bounding box center [486, 325] width 279 height 31
click at [474, 365] on input "text" at bounding box center [486, 371] width 279 height 31
paste input "[GEOGRAPHIC_DATA]"
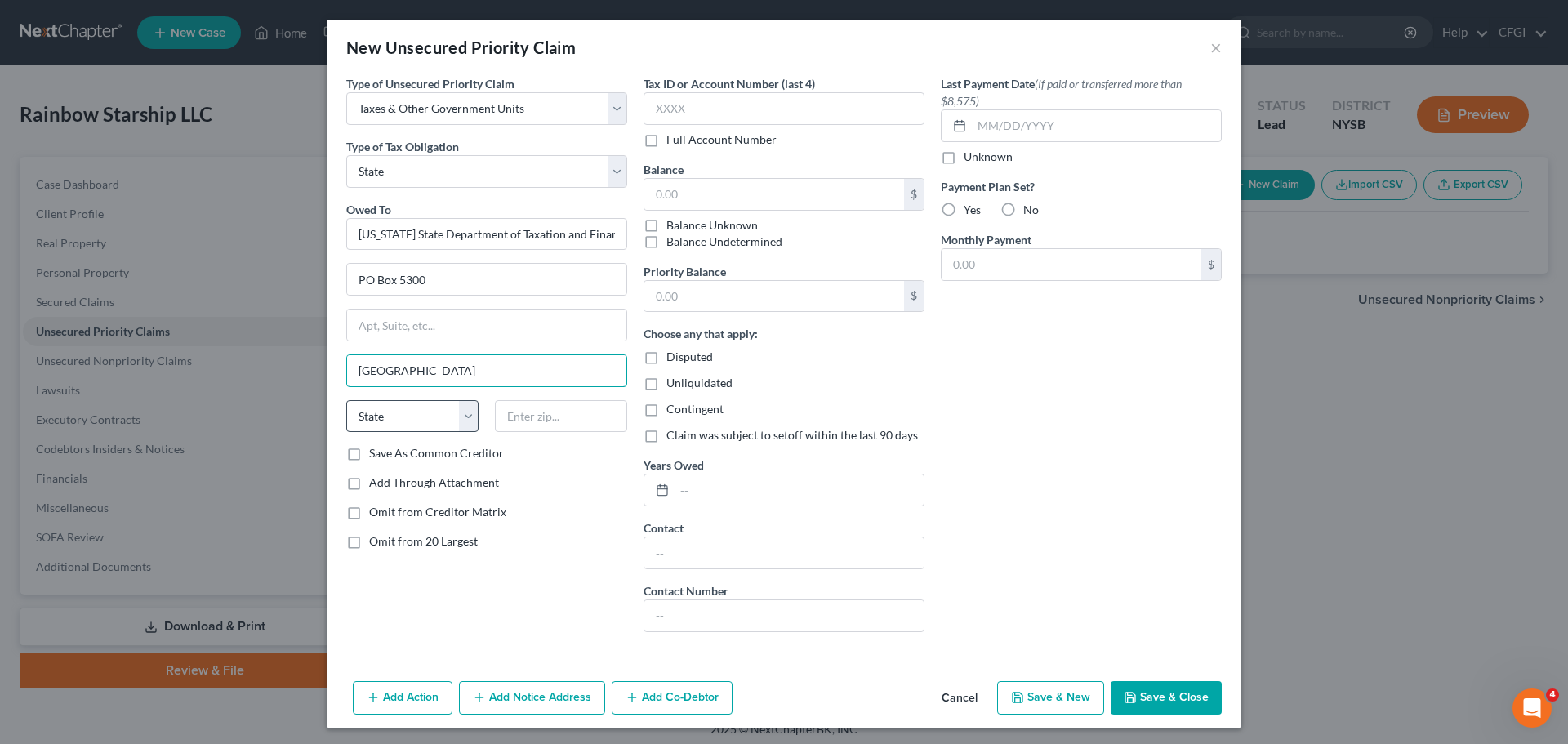
type input "[GEOGRAPHIC_DATA]"
click at [402, 423] on select "State [US_STATE] AK AR AZ CA CO CT DE DC [GEOGRAPHIC_DATA] [GEOGRAPHIC_DATA] GU…" at bounding box center [412, 416] width 133 height 32
select select "35"
click at [346, 401] on select "State [US_STATE] AK AR AZ CA CO CT DE DC [GEOGRAPHIC_DATA] [GEOGRAPHIC_DATA] GU…" at bounding box center [412, 416] width 133 height 32
type input "12205"
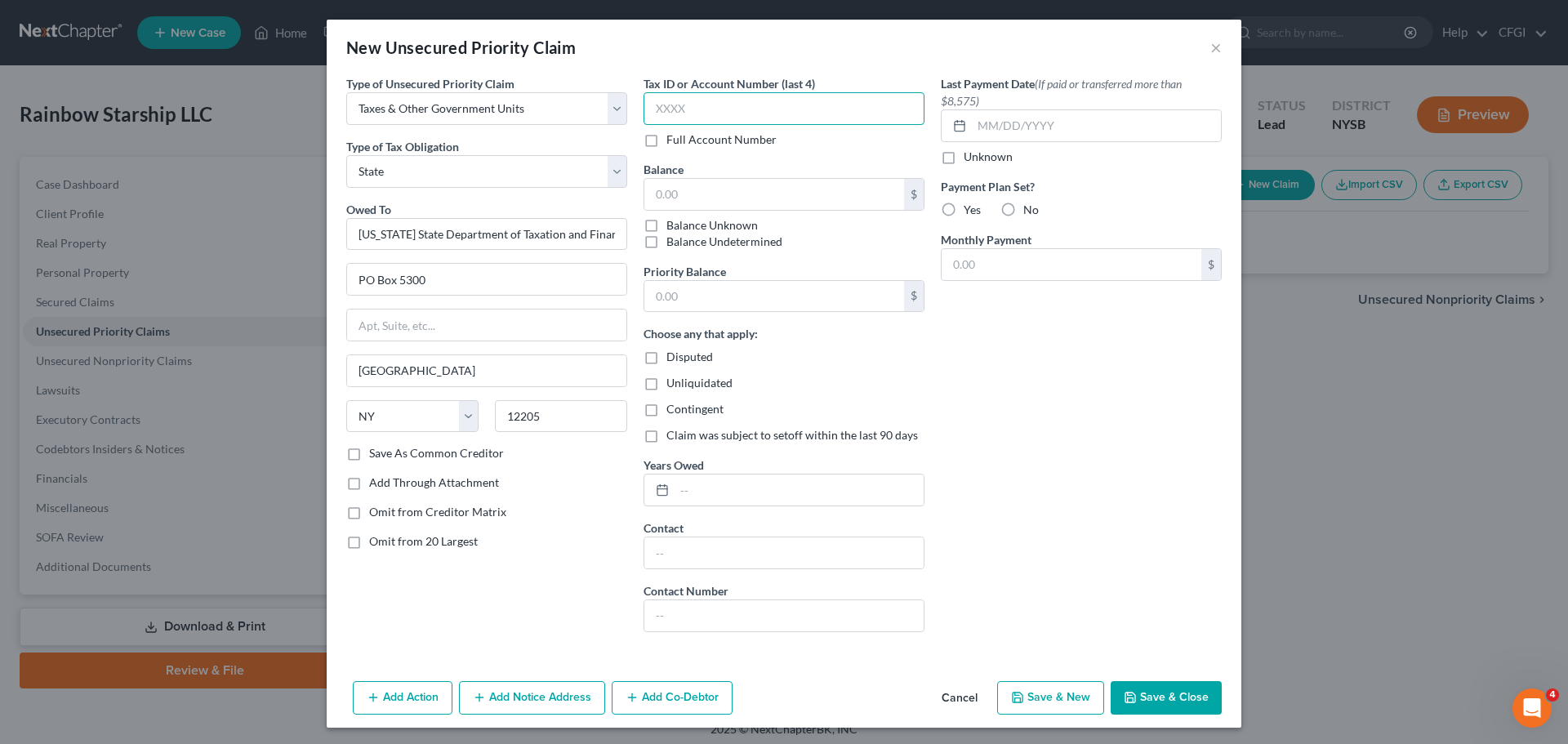
click at [682, 122] on input "text" at bounding box center [784, 108] width 281 height 32
type input "0262"
click at [708, 187] on input "text" at bounding box center [774, 194] width 260 height 31
type input "14,238.87"
click at [682, 311] on input "text" at bounding box center [774, 296] width 260 height 31
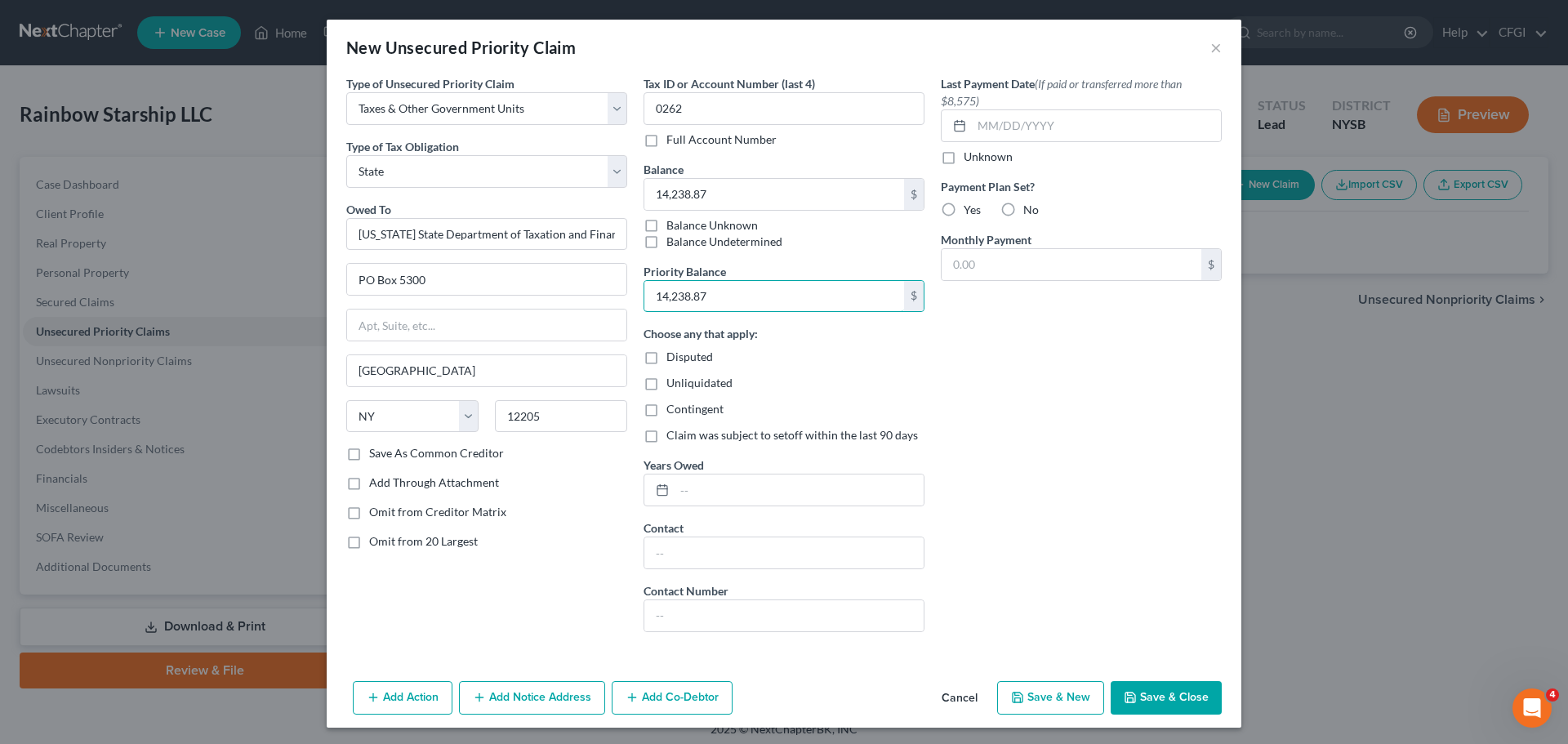
type input "14,238.87"
click at [947, 372] on div "Last Payment Date (If paid or transferred more than $8,575) Unknown Payment Pla…" at bounding box center [1081, 360] width 297 height 570
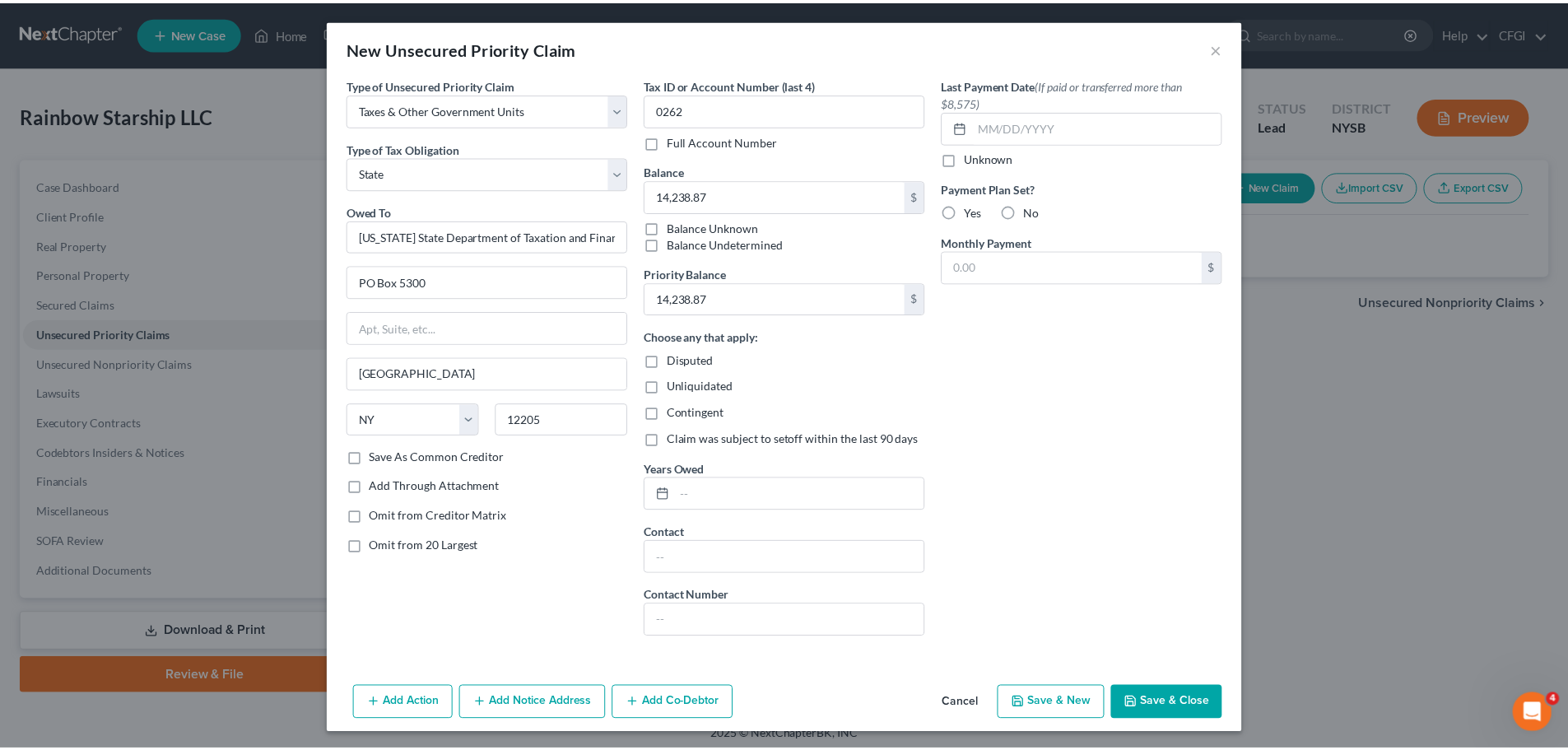
scroll to position [4, 0]
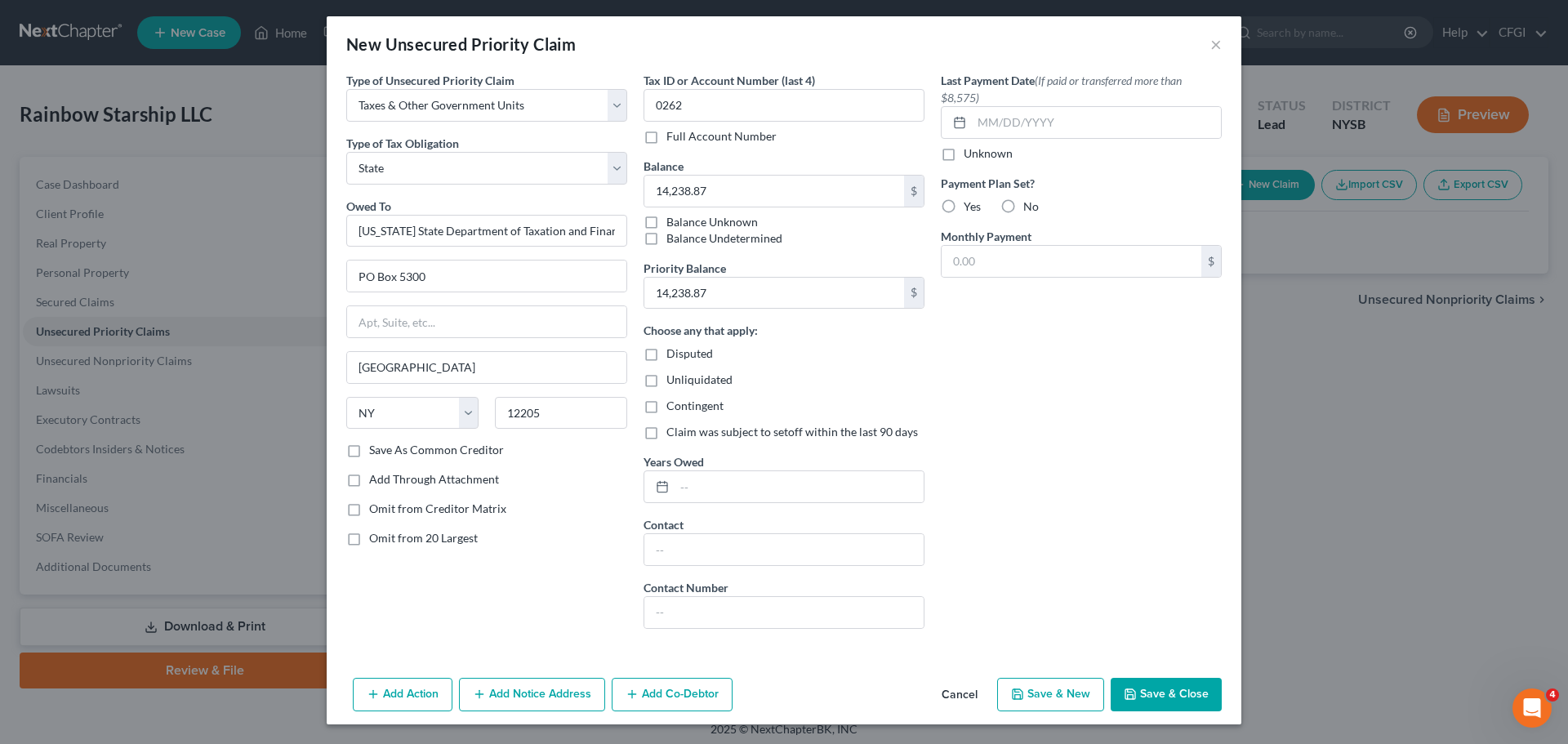
click at [1153, 690] on button "Save & Close" at bounding box center [1166, 694] width 111 height 34
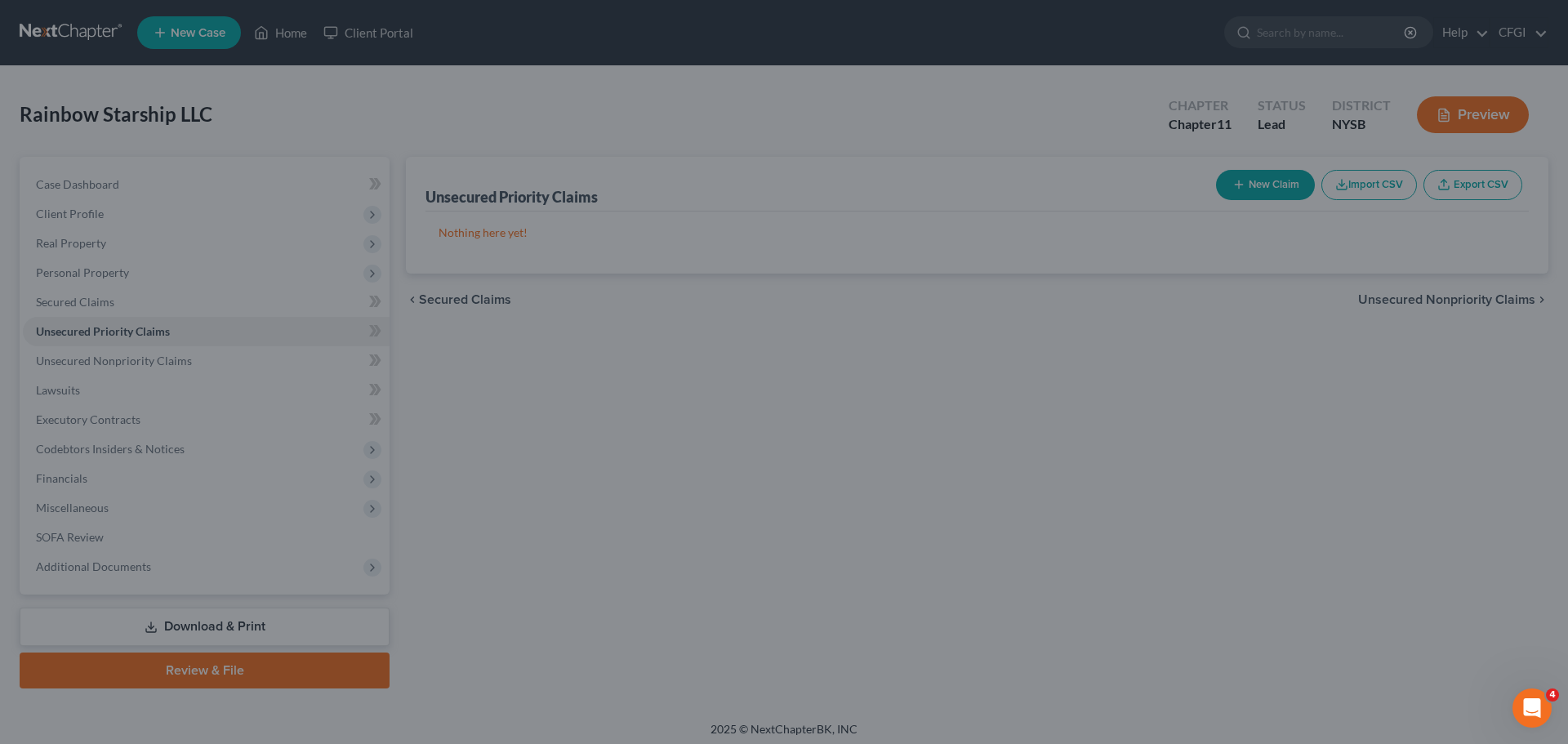
type input "0.00"
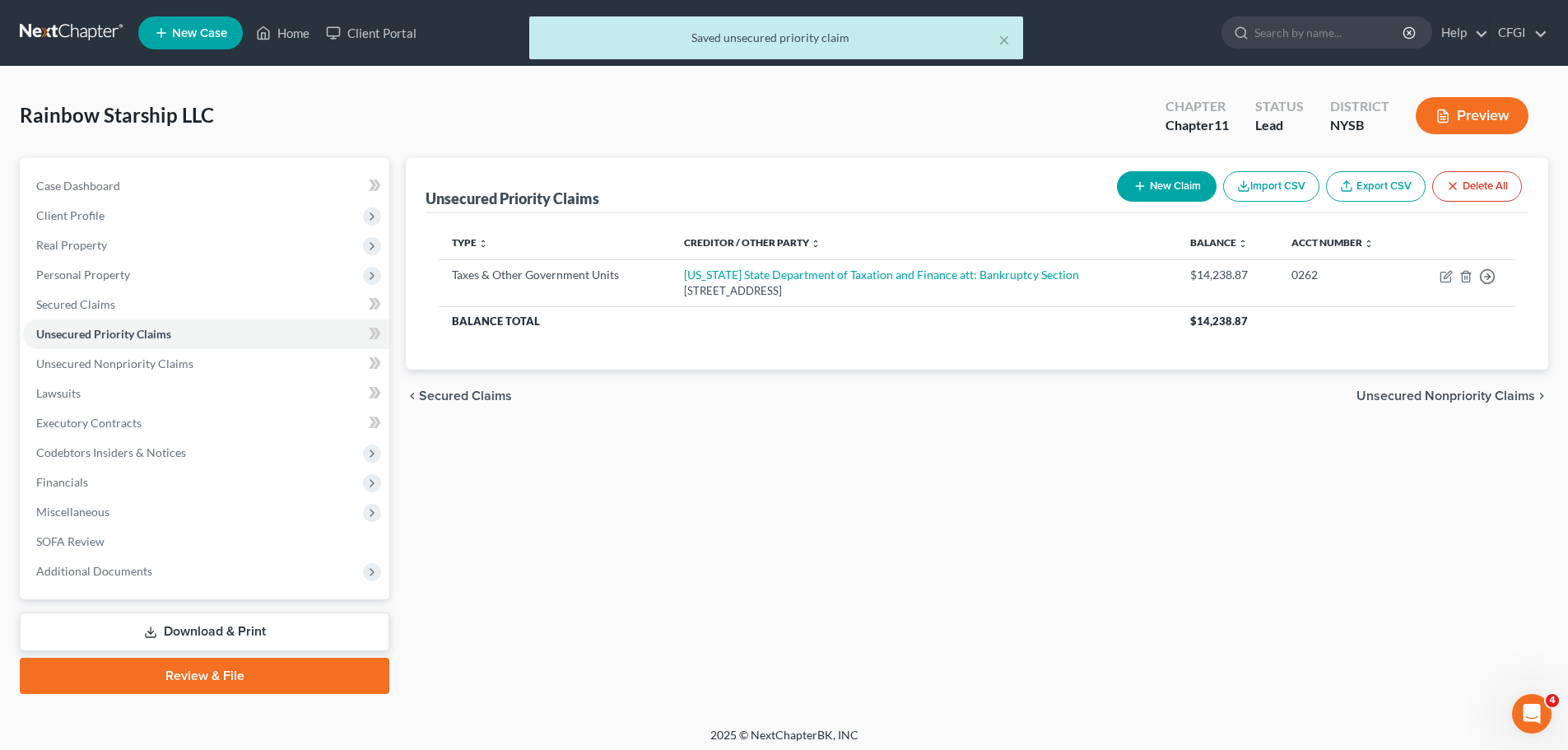
click at [52, 30] on div "× Saved unsecured priority claim" at bounding box center [776, 42] width 1568 height 51
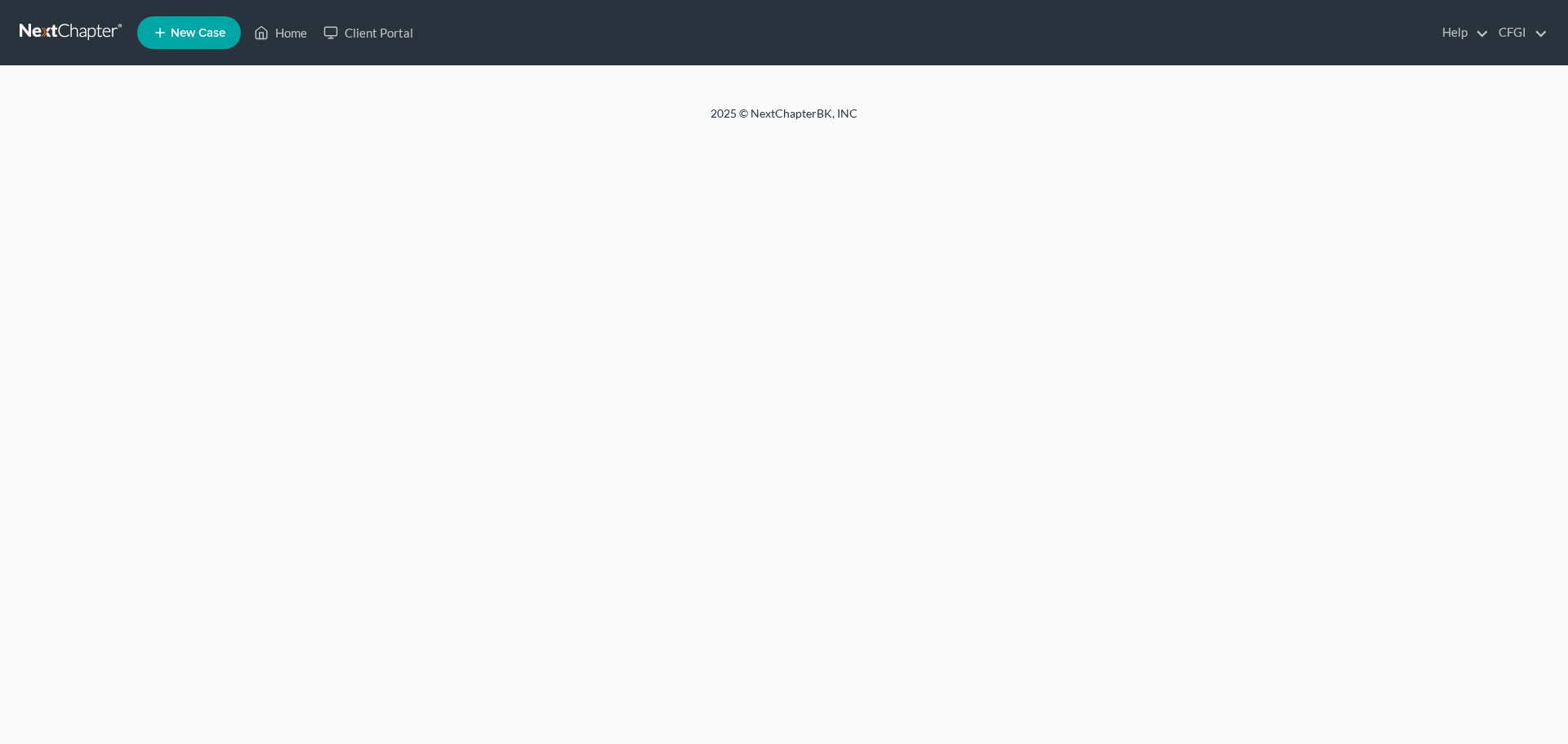
click at [47, 22] on link at bounding box center [72, 33] width 105 height 29
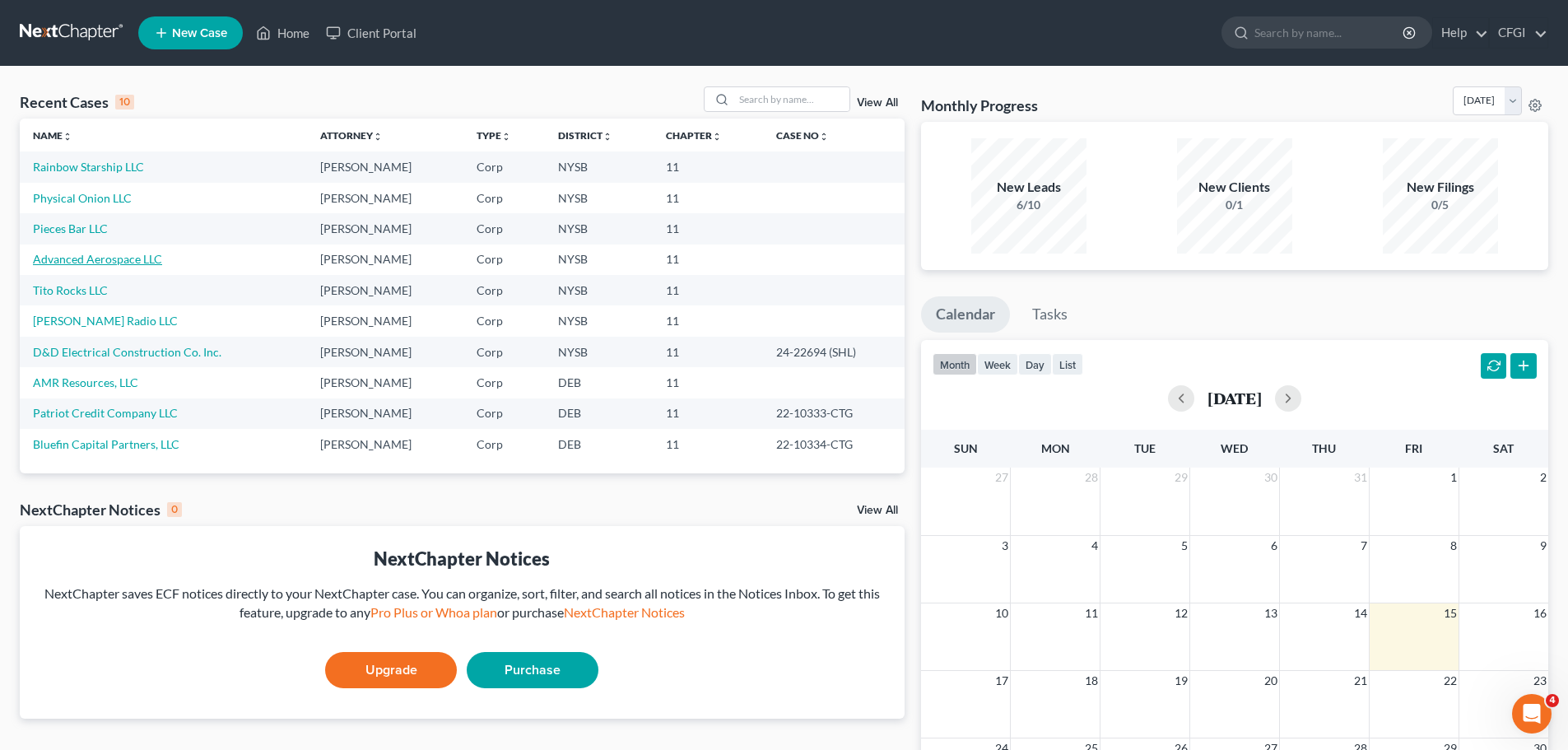
click at [92, 262] on link "Advanced Aerospace LLC" at bounding box center [96, 258] width 129 height 14
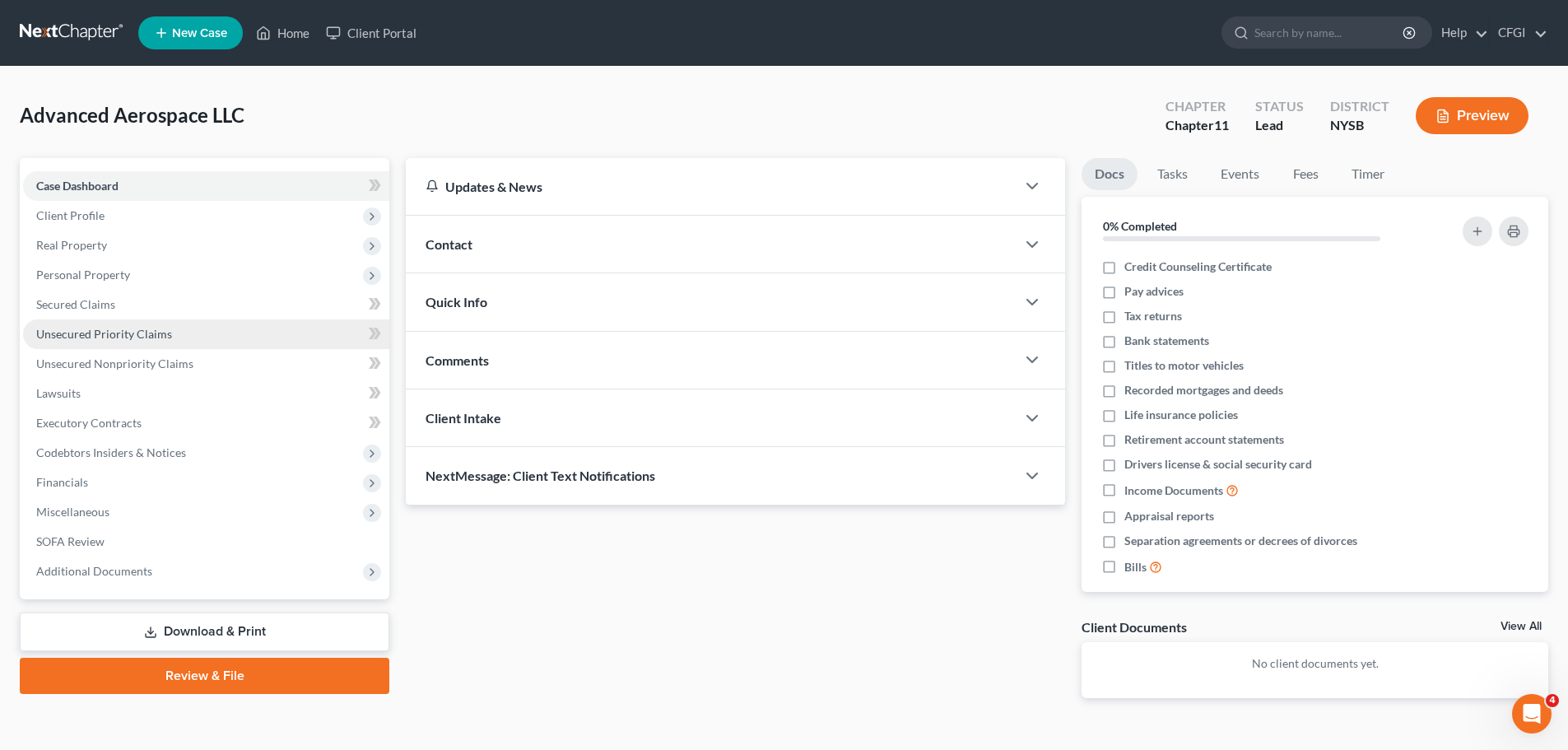
click at [101, 343] on link "Unsecured Priority Claims" at bounding box center [206, 334] width 366 height 30
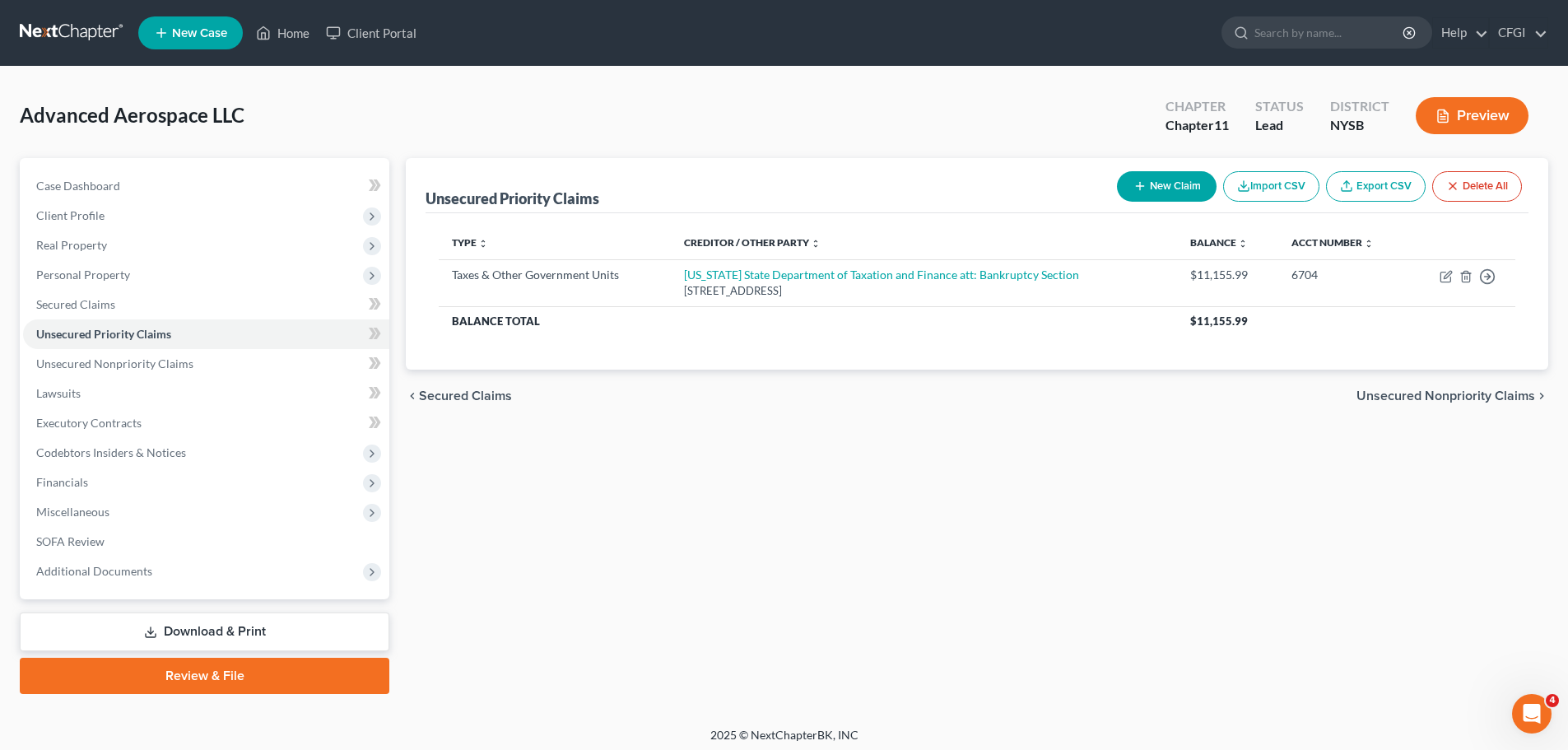
click at [74, 28] on link at bounding box center [72, 33] width 106 height 30
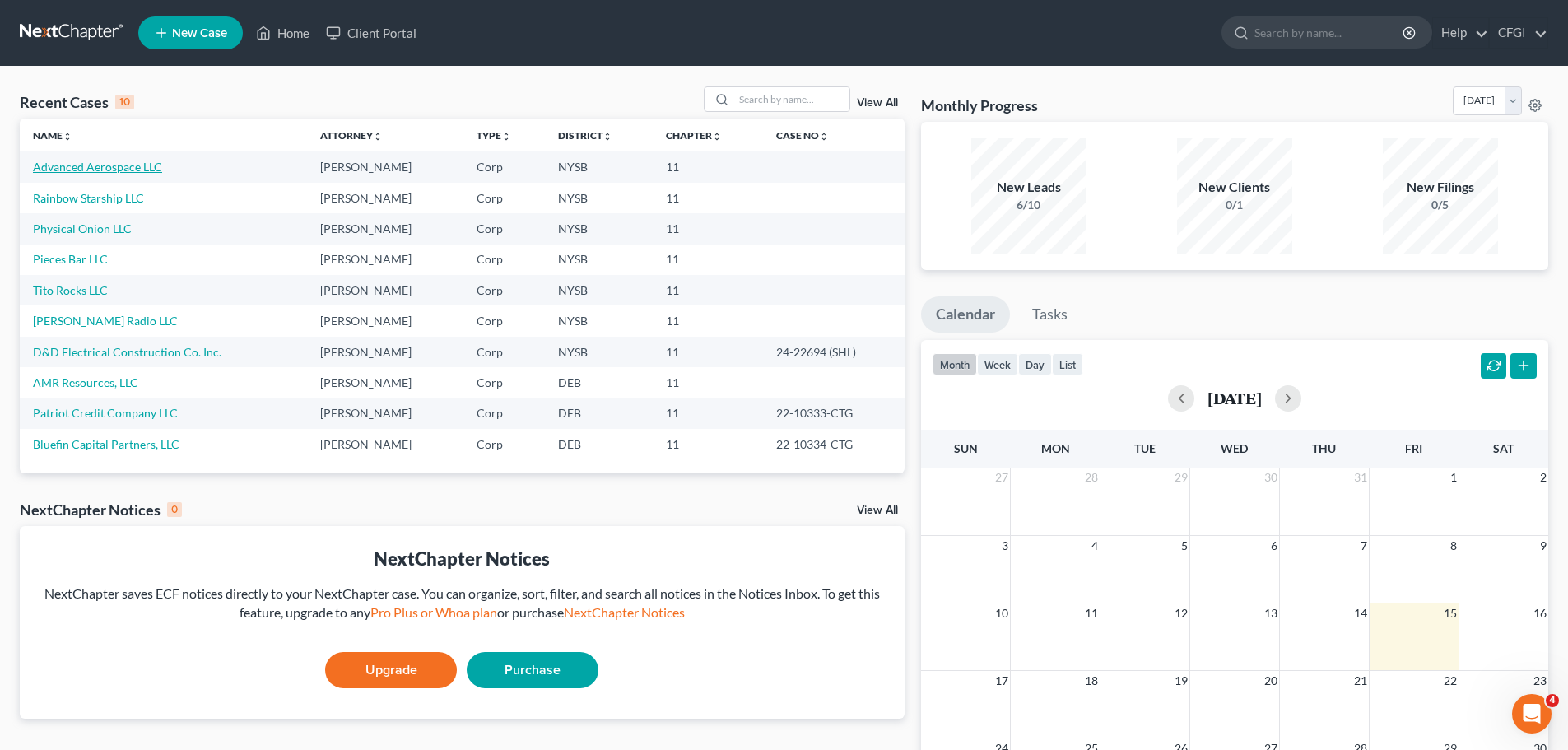
click at [94, 168] on link "Advanced Aerospace LLC" at bounding box center [96, 166] width 129 height 14
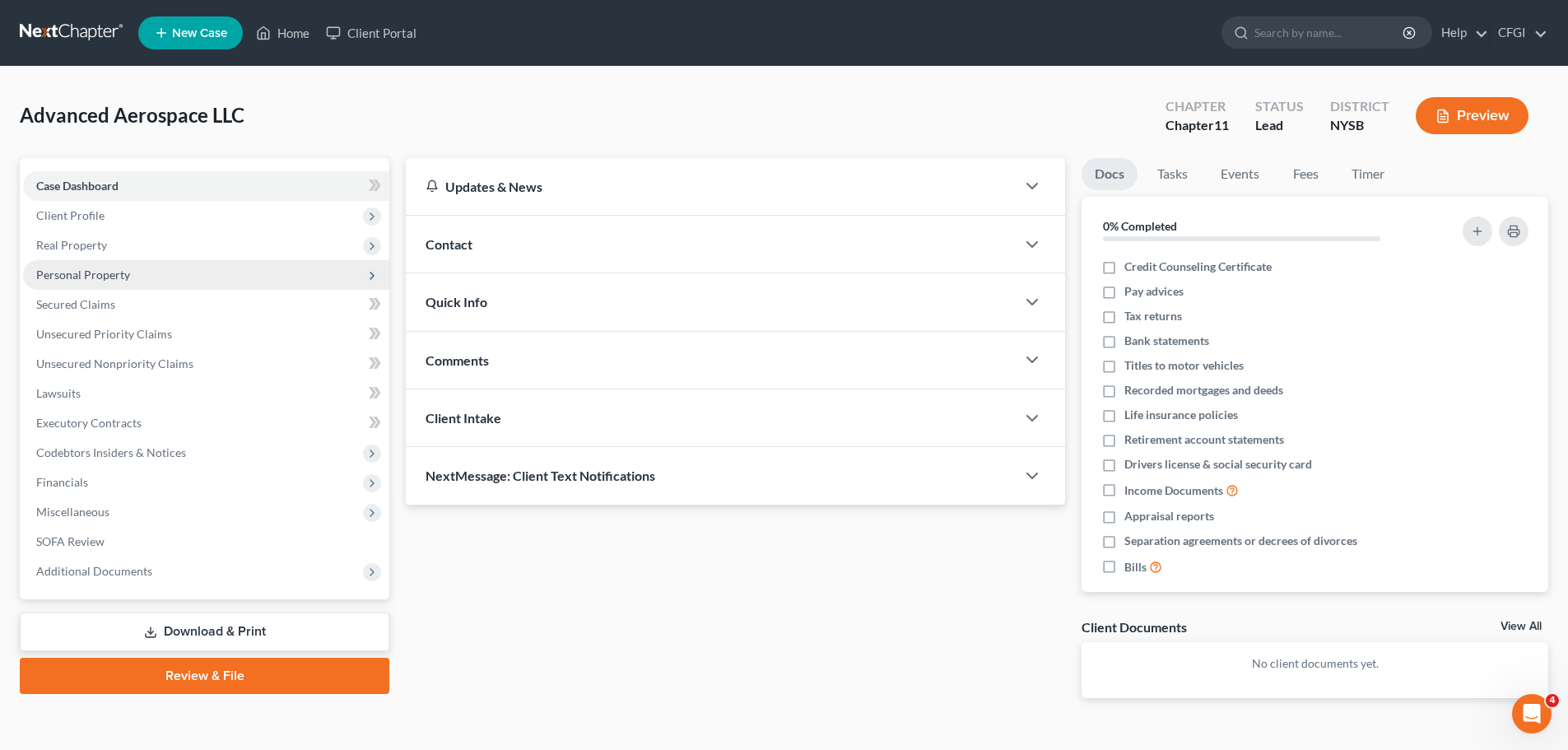
click at [100, 270] on span "Personal Property" at bounding box center [83, 274] width 94 height 14
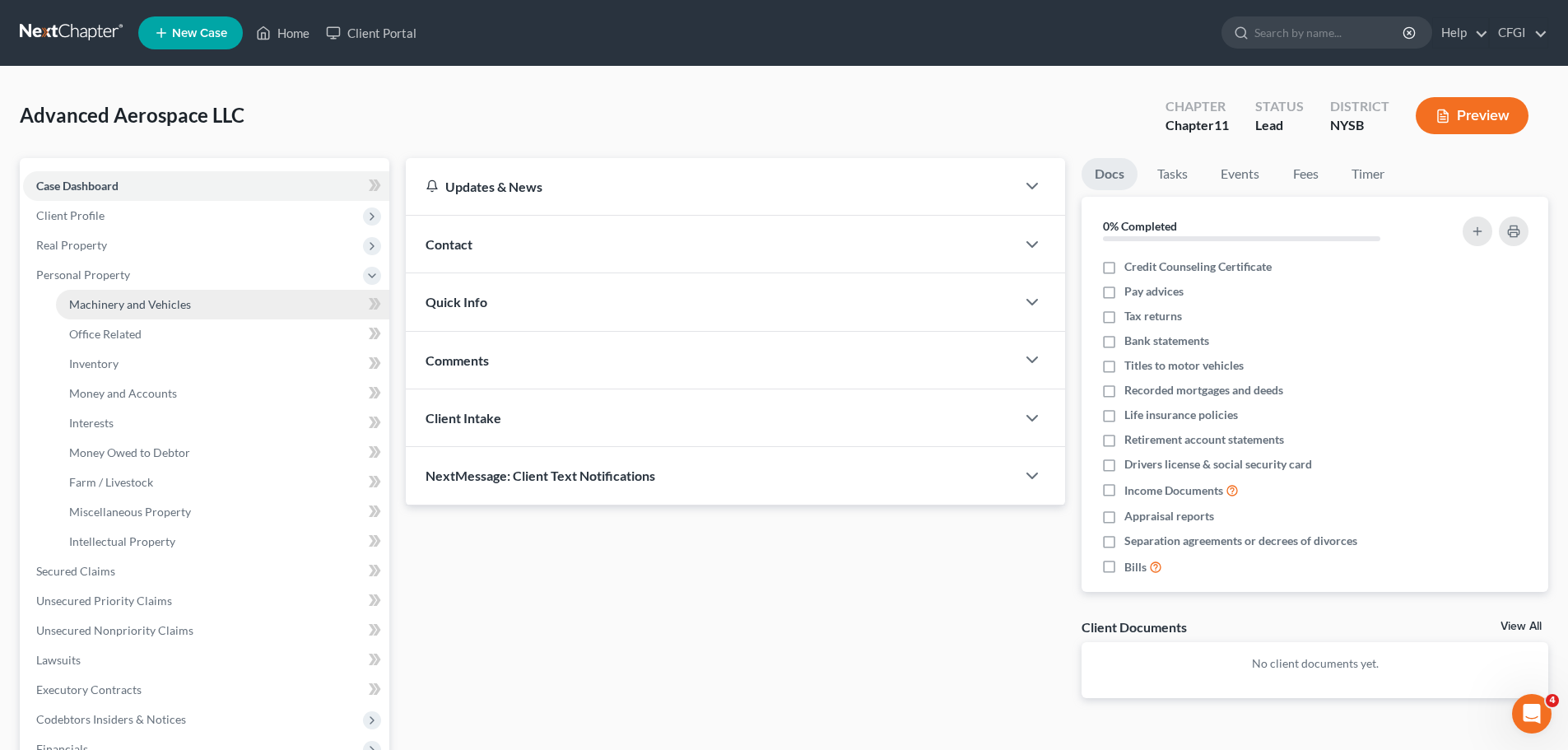
click at [142, 302] on span "Machinery and Vehicles" at bounding box center [130, 304] width 122 height 14
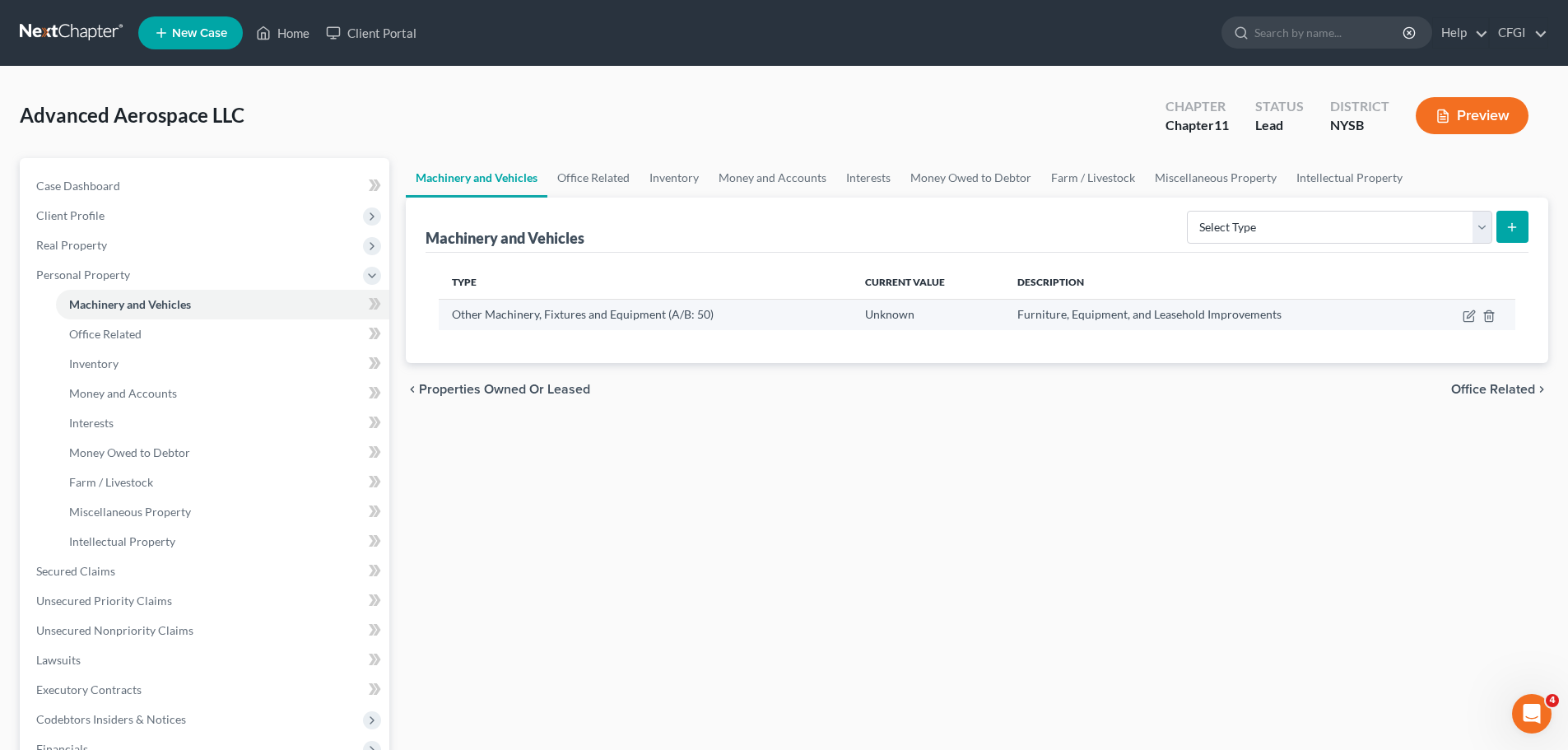
click at [1461, 318] on td at bounding box center [1468, 315] width 95 height 32
click at [1465, 318] on icon "button" at bounding box center [1469, 317] width 13 height 13
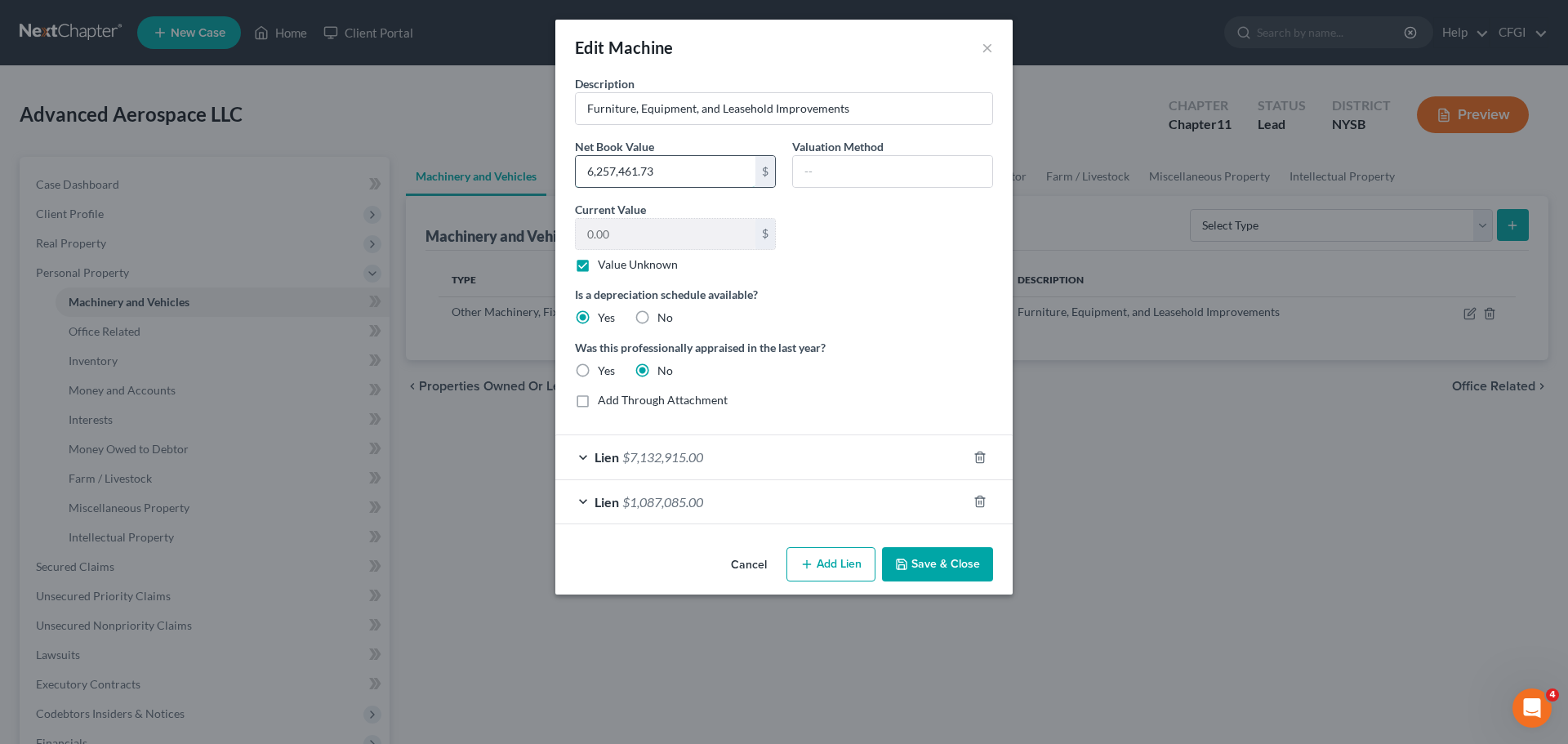
click at [681, 169] on input "6,257,461.73" at bounding box center [665, 171] width 180 height 31
type input "5,663,198"
click at [891, 308] on div "Is a depreciation schedule available? Yes No" at bounding box center [784, 305] width 435 height 40
click at [928, 567] on button "Save & Close" at bounding box center [937, 564] width 111 height 34
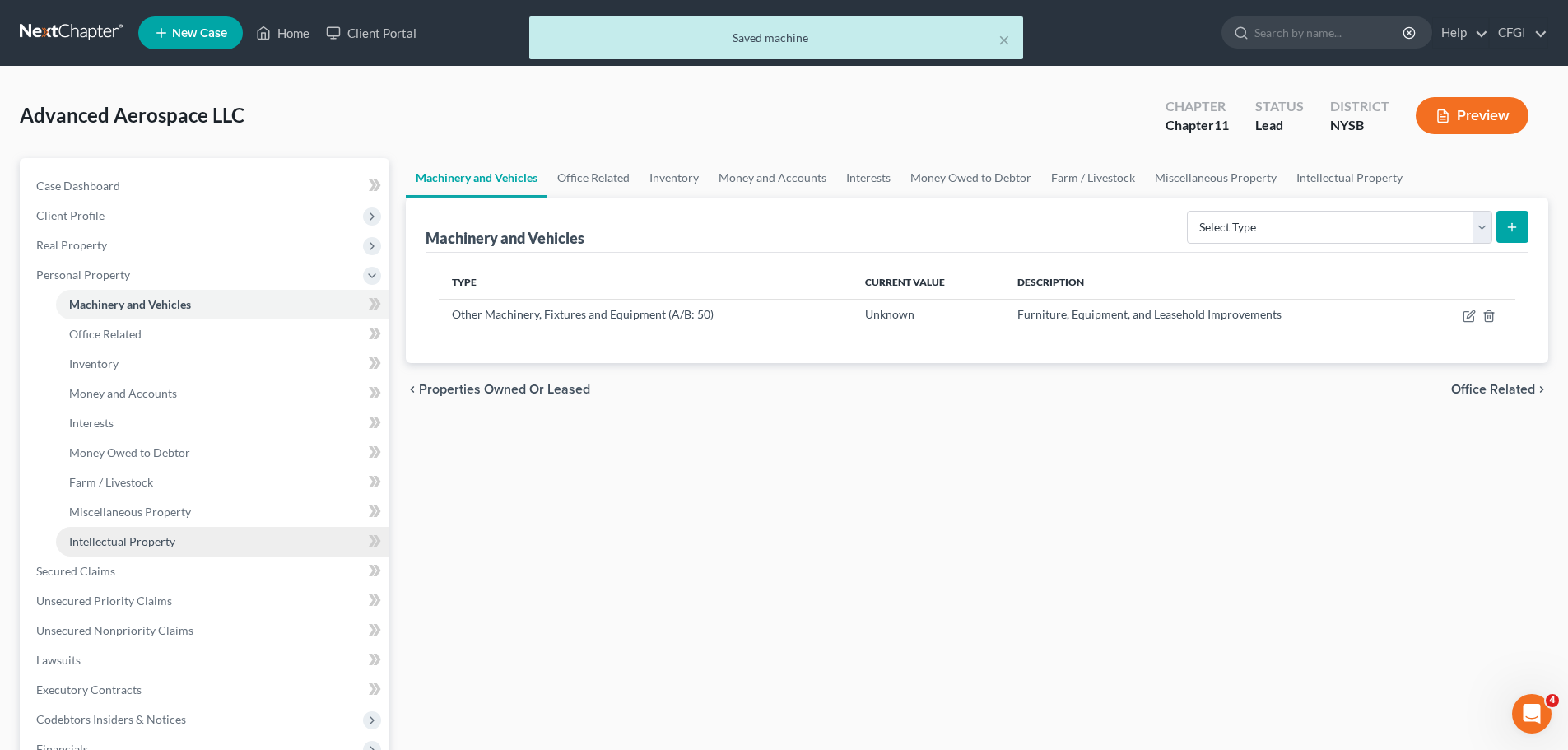
click at [130, 536] on span "Intellectual Property" at bounding box center [122, 541] width 106 height 14
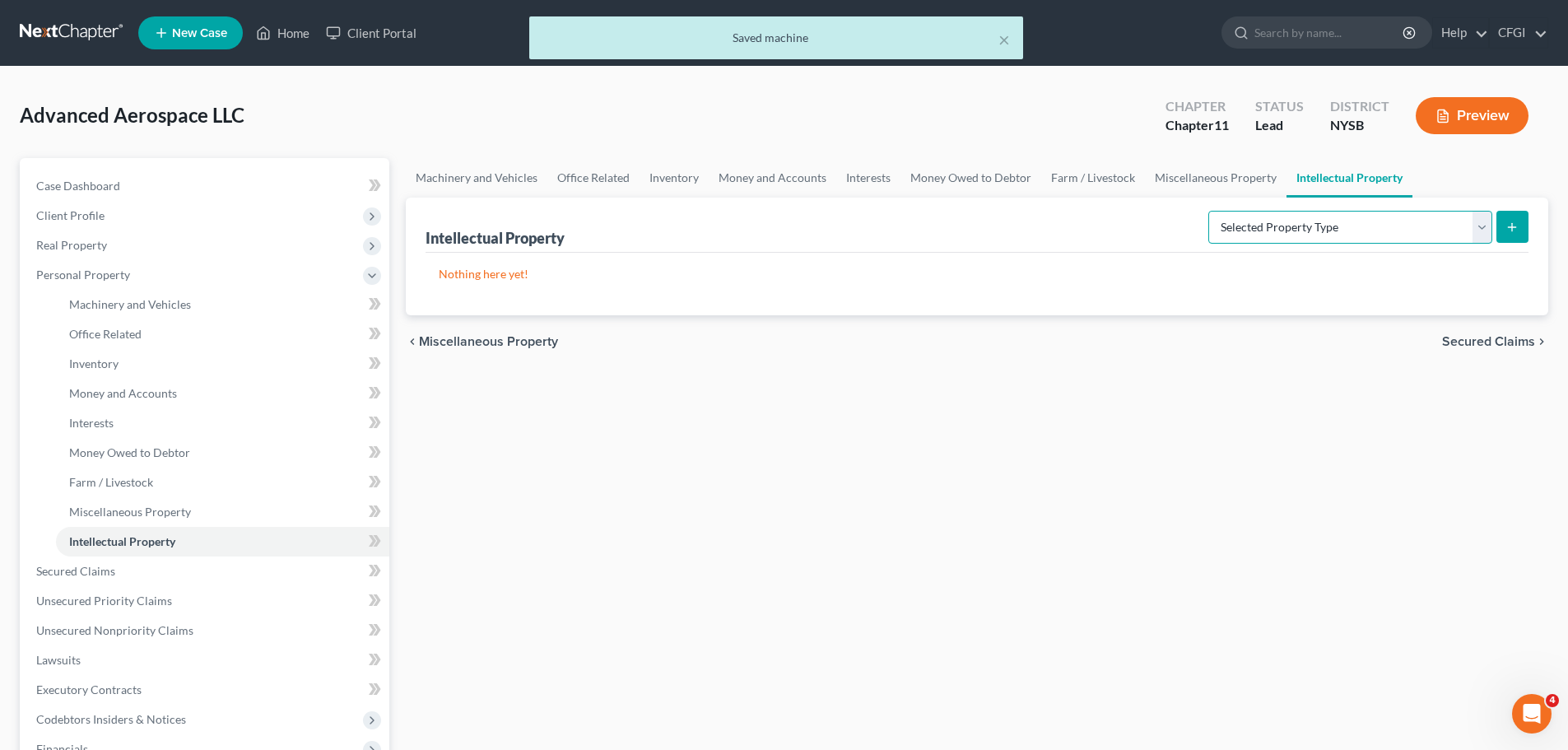
click at [1299, 226] on select "Selected Property Type Customer Lists (A/B: 63) Goodwill (A/B: 65) Internet Dom…" at bounding box center [1350, 226] width 284 height 32
